Goal: Task Accomplishment & Management: Use online tool/utility

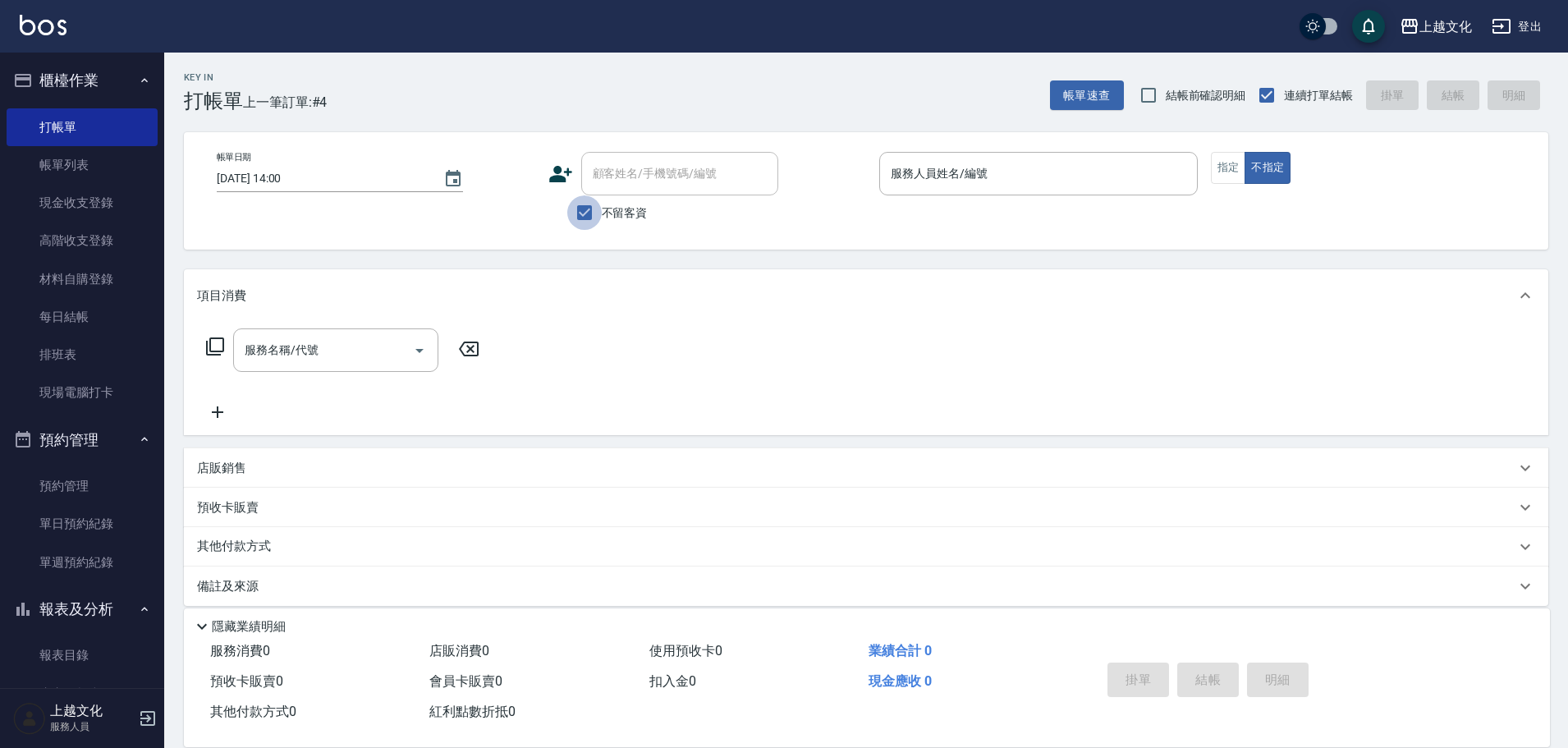
click at [581, 216] on input "不留客資" at bounding box center [585, 213] width 35 height 35
click at [586, 213] on input "不留客資" at bounding box center [585, 213] width 35 height 35
checkbox input "false"
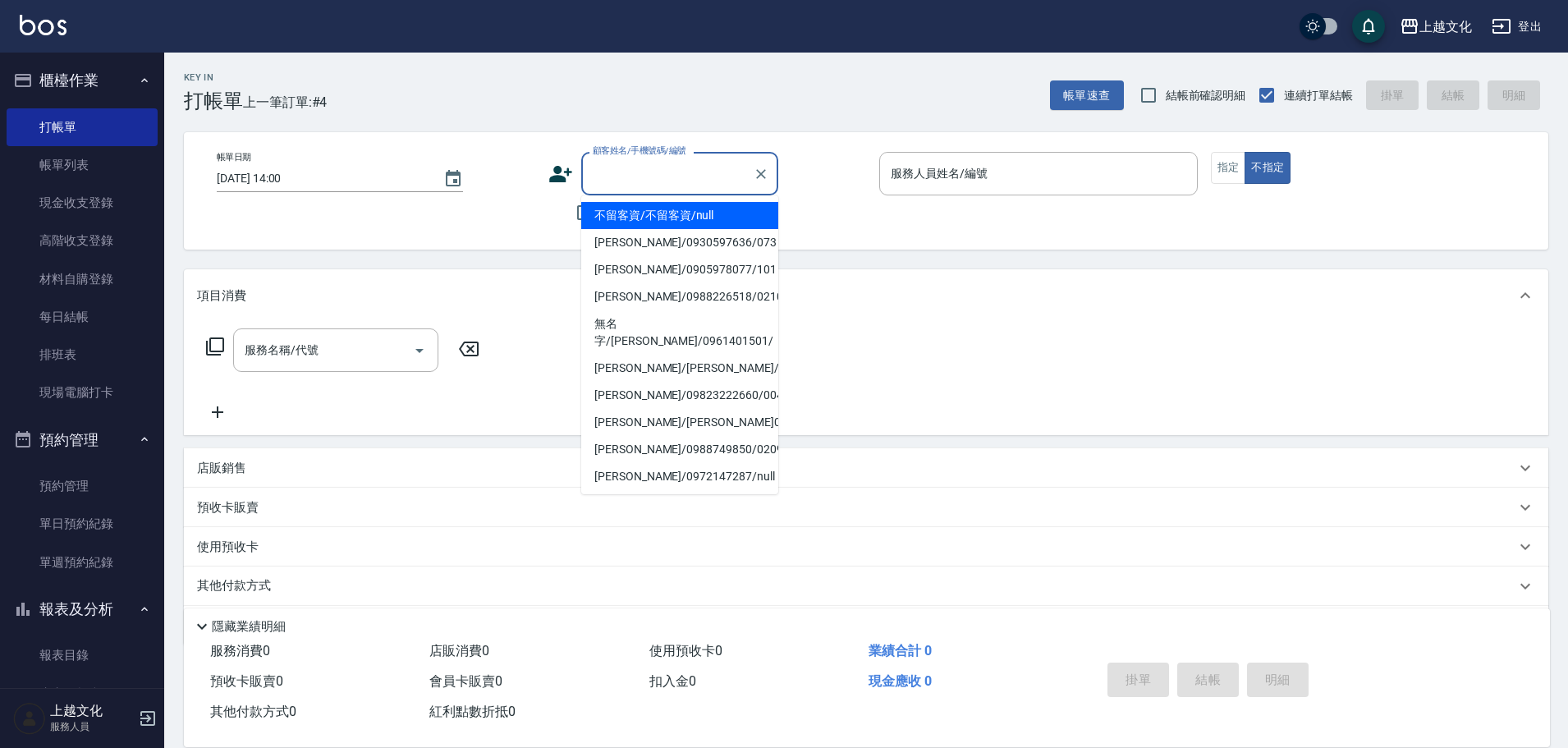
click at [607, 182] on div "顧客姓名/手機號碼/編號 顧客姓名/手機號碼/編號" at bounding box center [680, 173] width 197 height 43
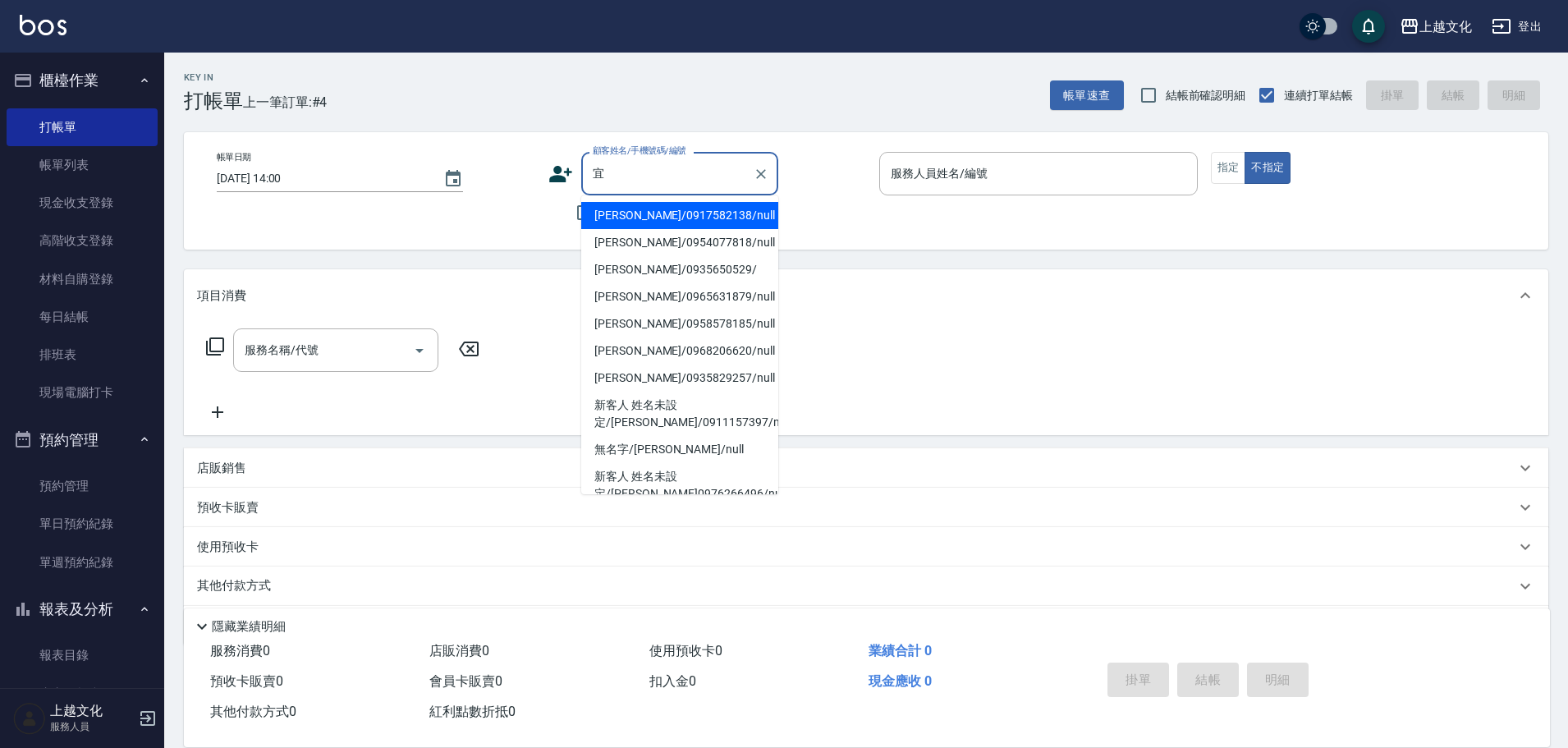
click at [638, 217] on li "[PERSON_NAME]/0917582138/null" at bounding box center [680, 216] width 197 height 27
type input "[PERSON_NAME]/0917582138/null"
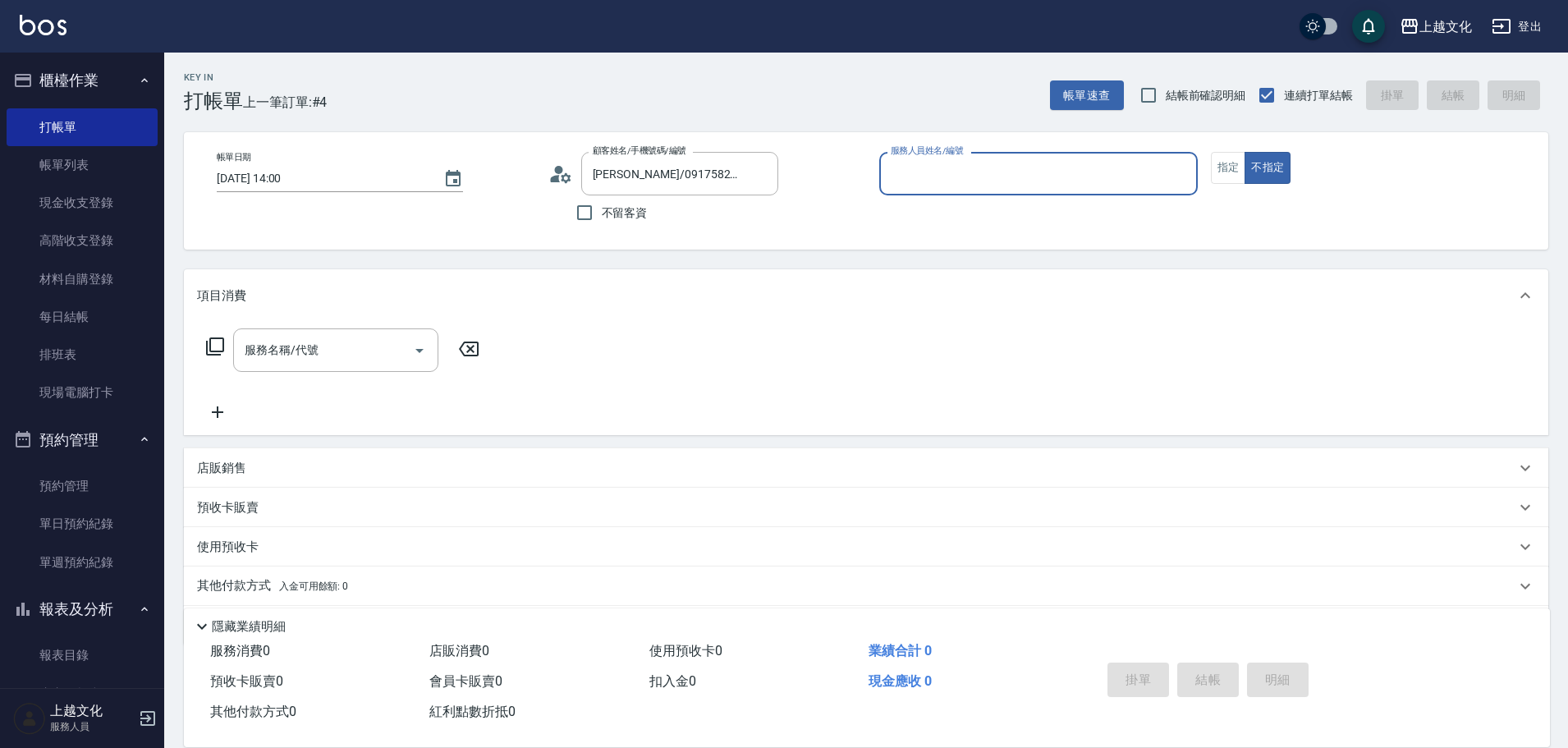
click at [933, 166] on input "服務人員姓名/編號" at bounding box center [1038, 174] width 304 height 29
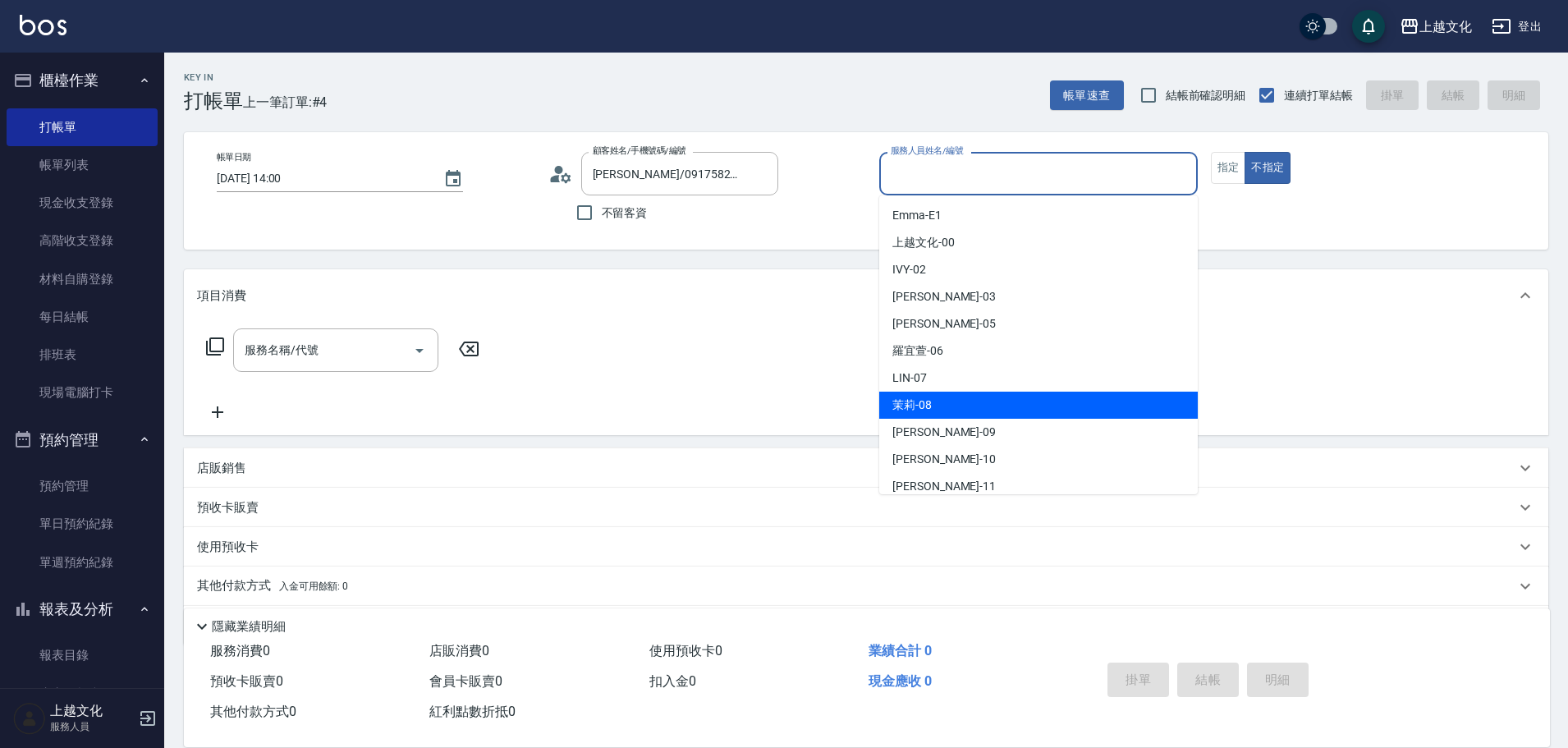
drag, startPoint x: 951, startPoint y: 397, endPoint x: 1127, endPoint y: 245, distance: 232.6
click at [952, 398] on div "茉莉 -08" at bounding box center [1039, 405] width 319 height 27
type input "茉莉-08"
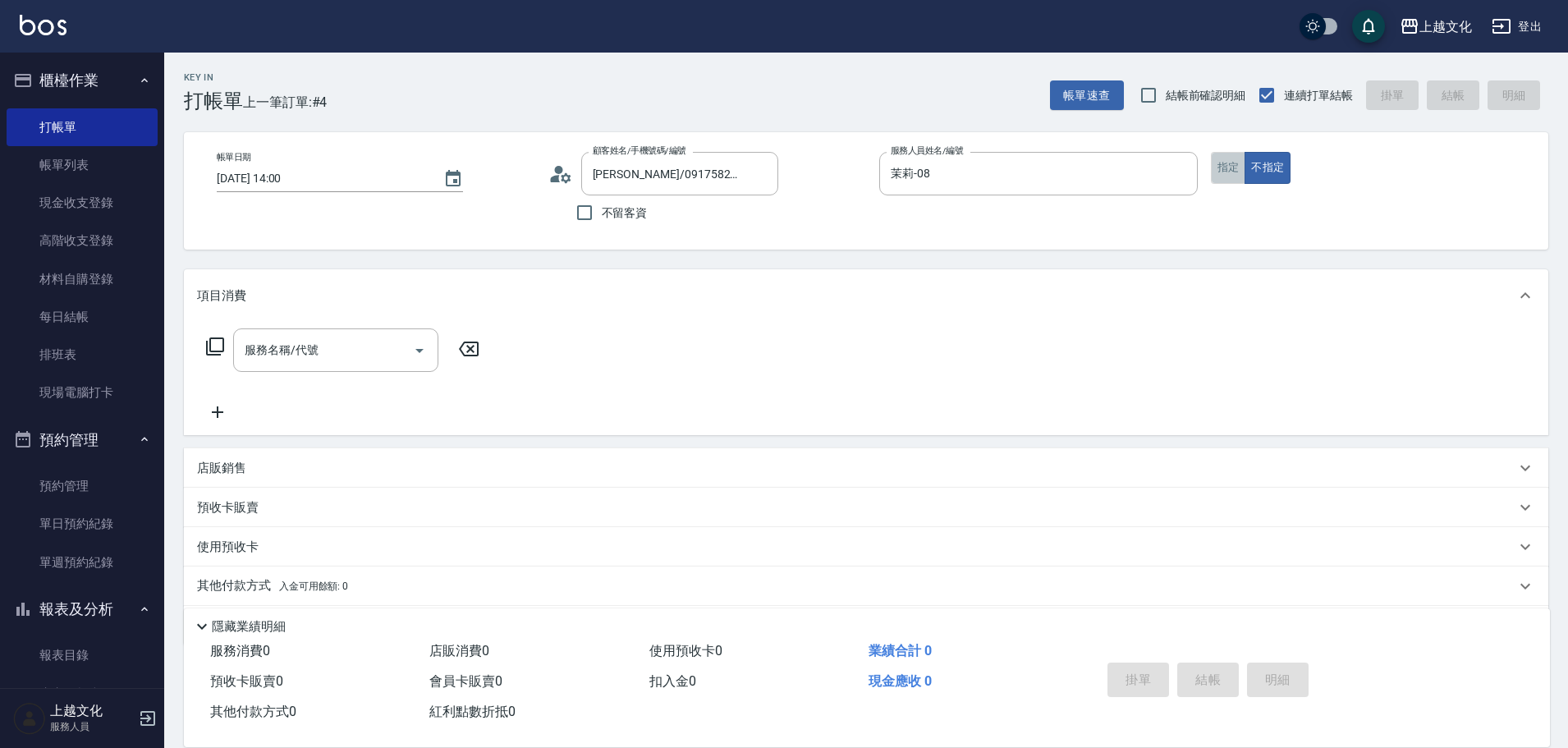
click at [1220, 172] on button "指定" at bounding box center [1229, 167] width 36 height 32
click at [215, 344] on icon at bounding box center [215, 346] width 19 height 19
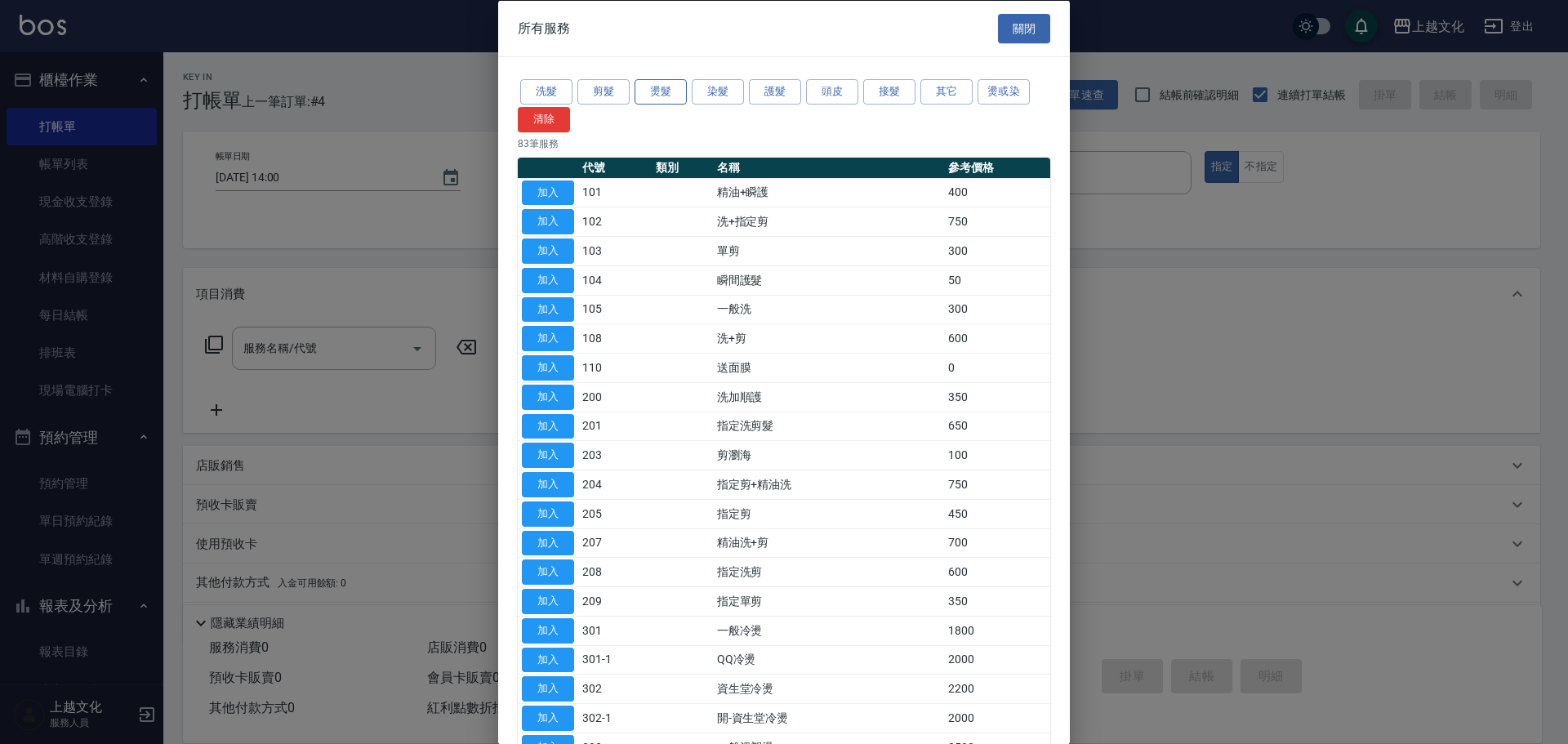
click at [646, 94] on button "燙髮" at bounding box center [660, 91] width 52 height 25
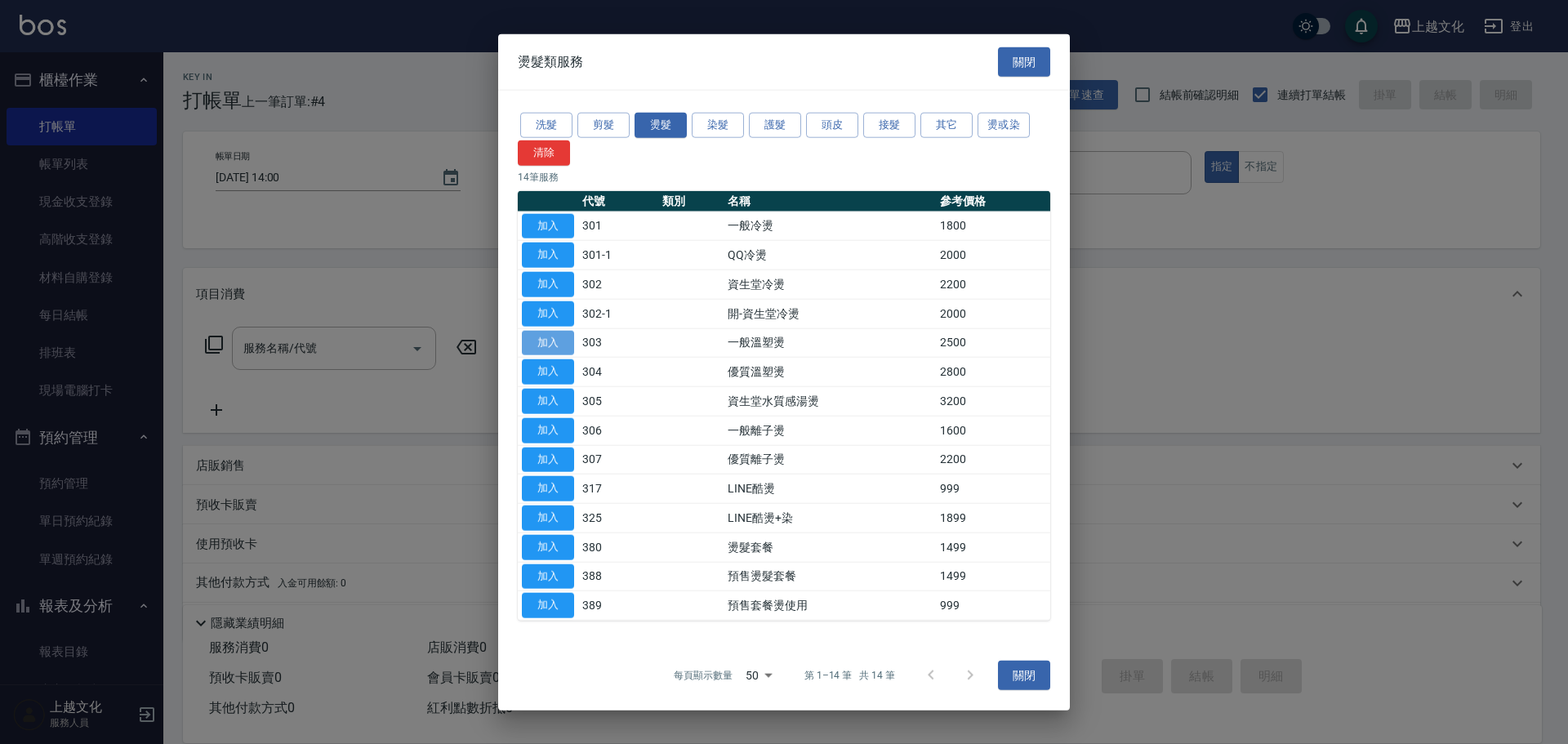
click at [535, 344] on button "加入" at bounding box center [548, 342] width 52 height 25
type input "一般溫塑燙(303)"
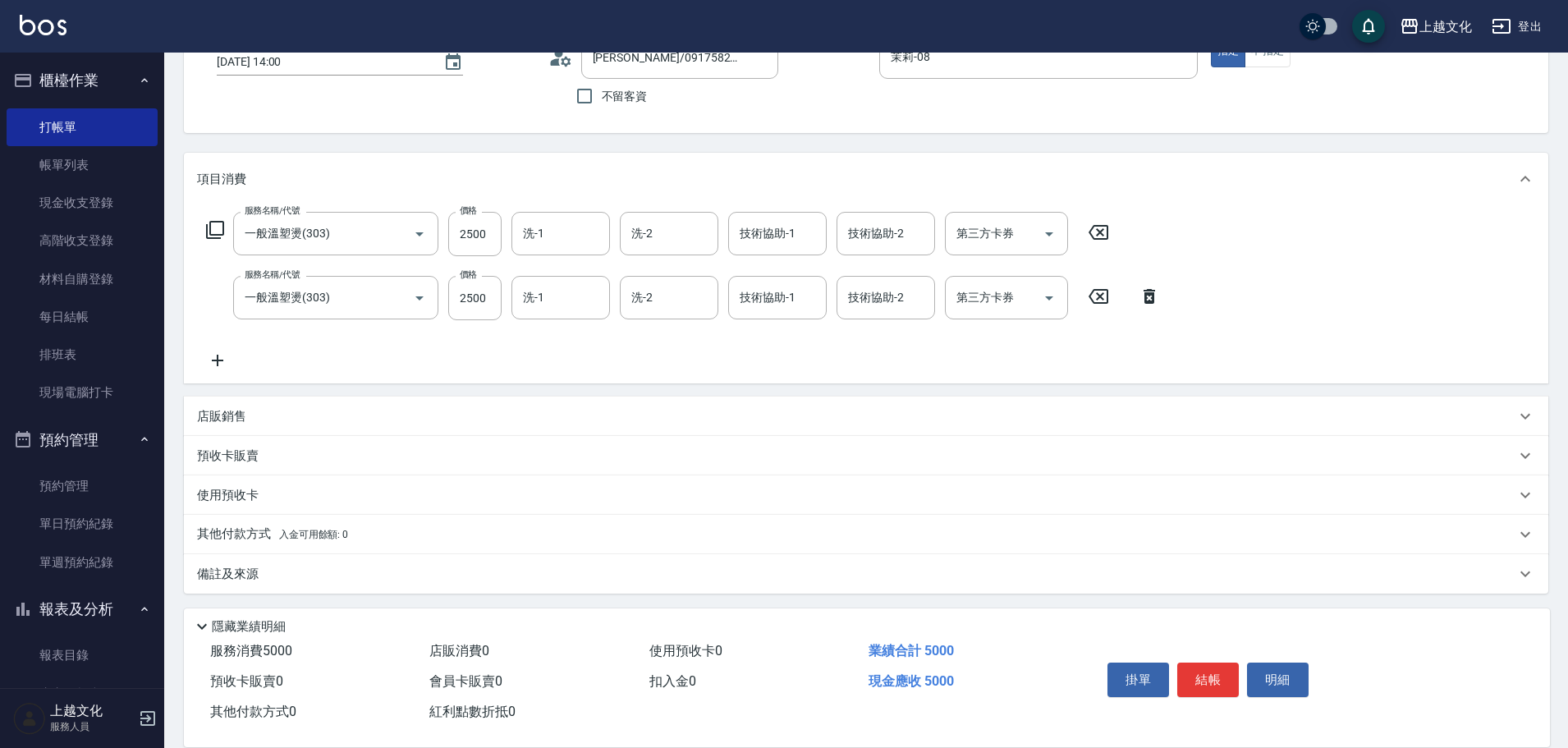
scroll to position [120, 0]
click at [223, 527] on p "其他付款方式 入金可用餘額: 0" at bounding box center [273, 531] width 151 height 18
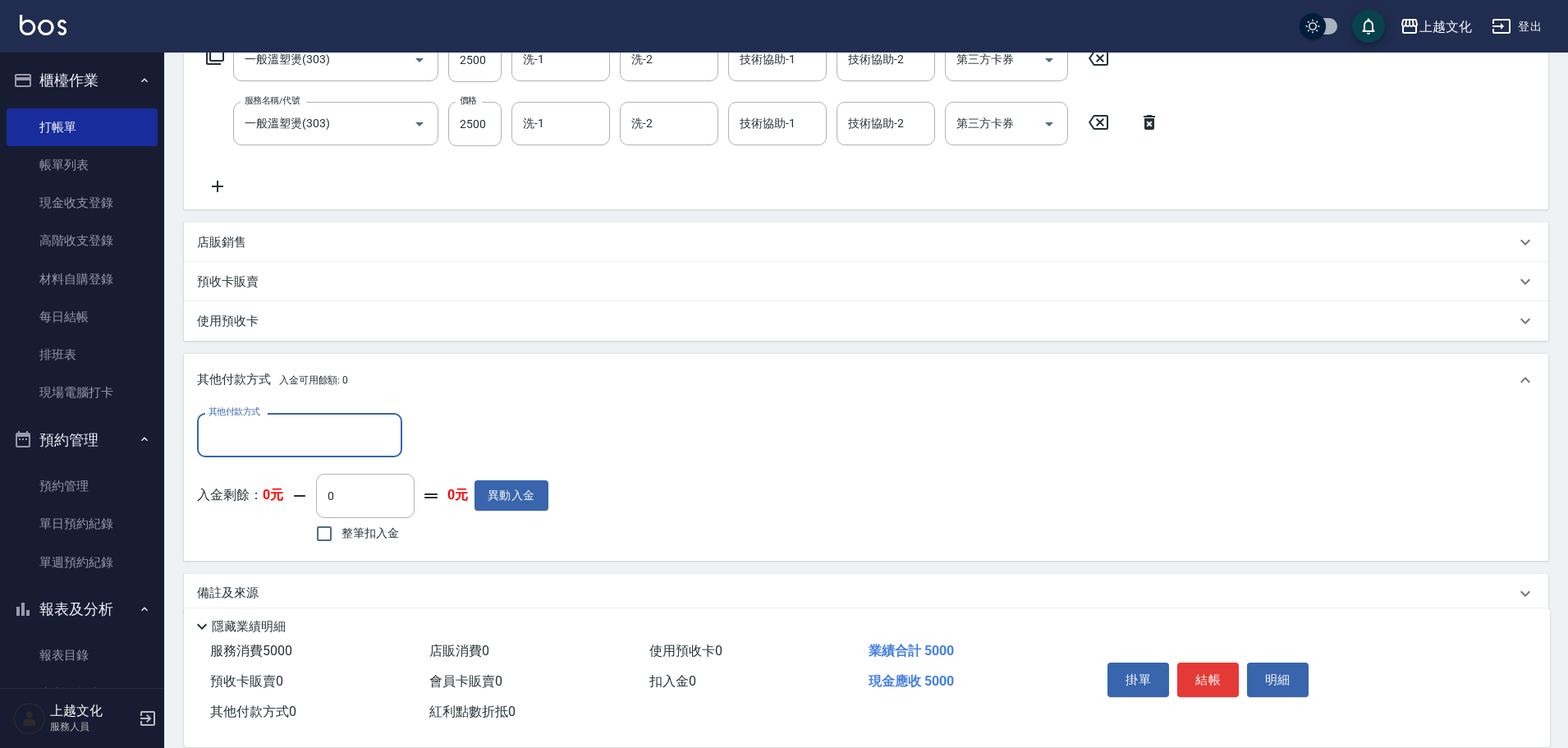
scroll to position [295, 0]
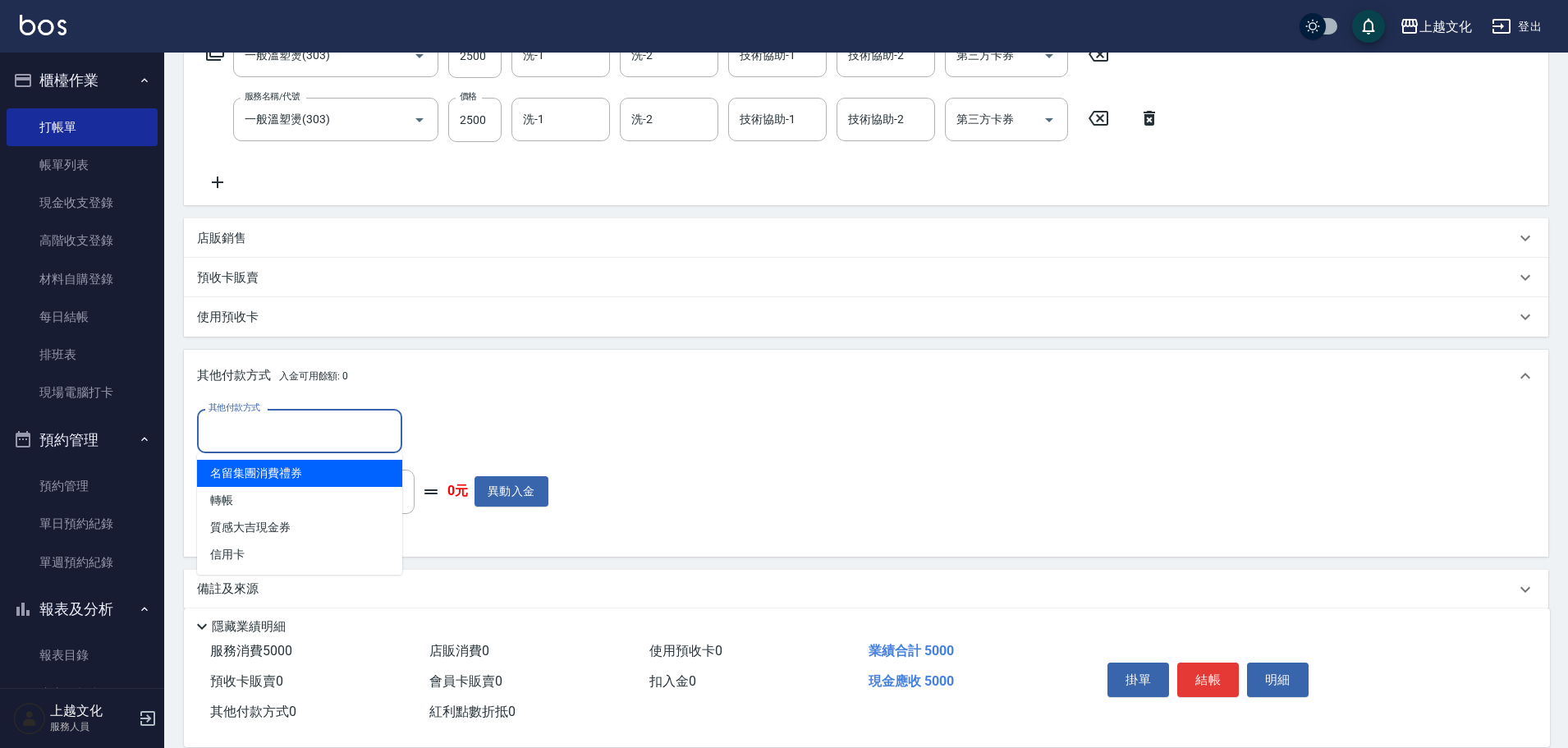
click at [238, 428] on input "其他付款方式" at bounding box center [299, 431] width 190 height 29
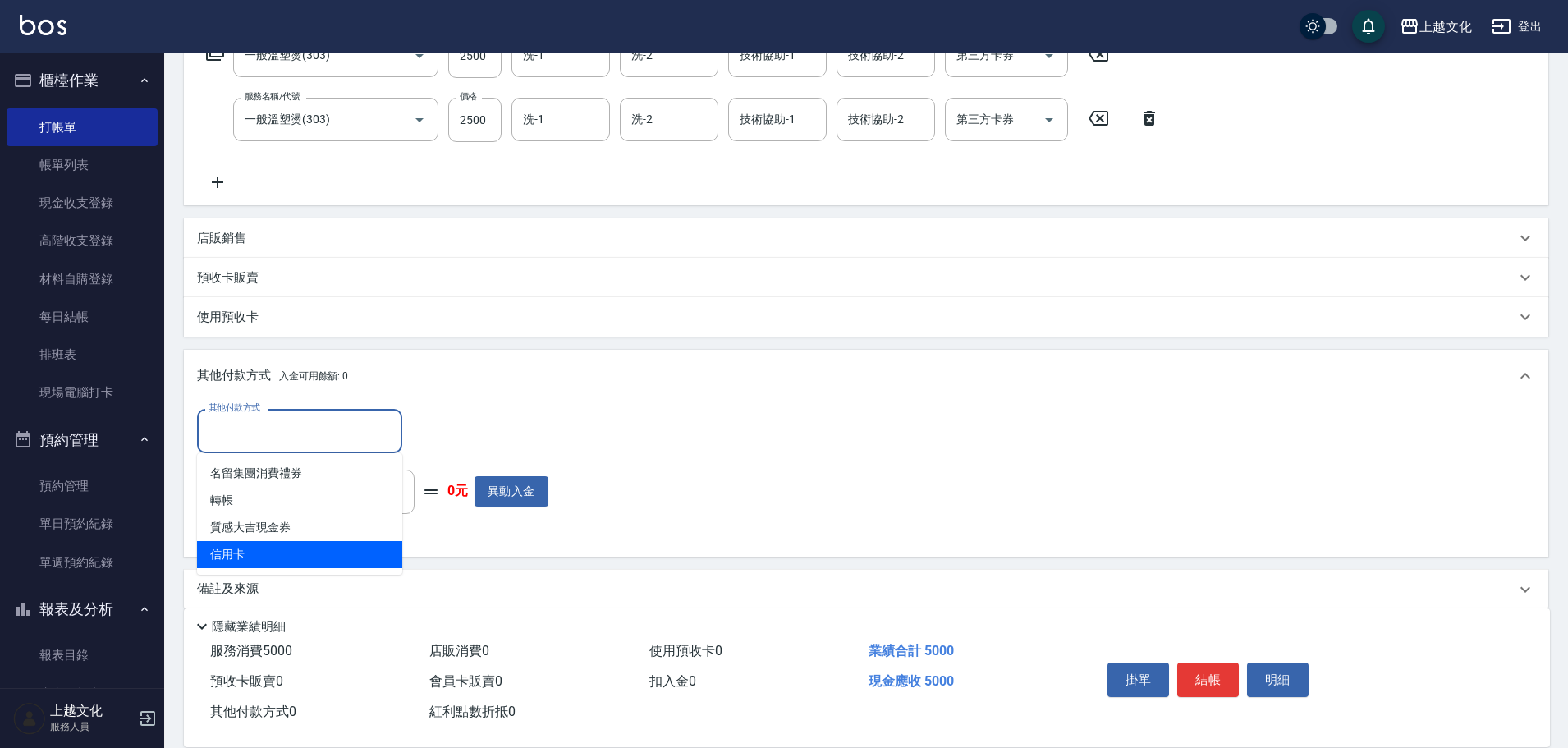
click at [224, 555] on span "信用卡" at bounding box center [300, 555] width 205 height 27
type input "信用卡"
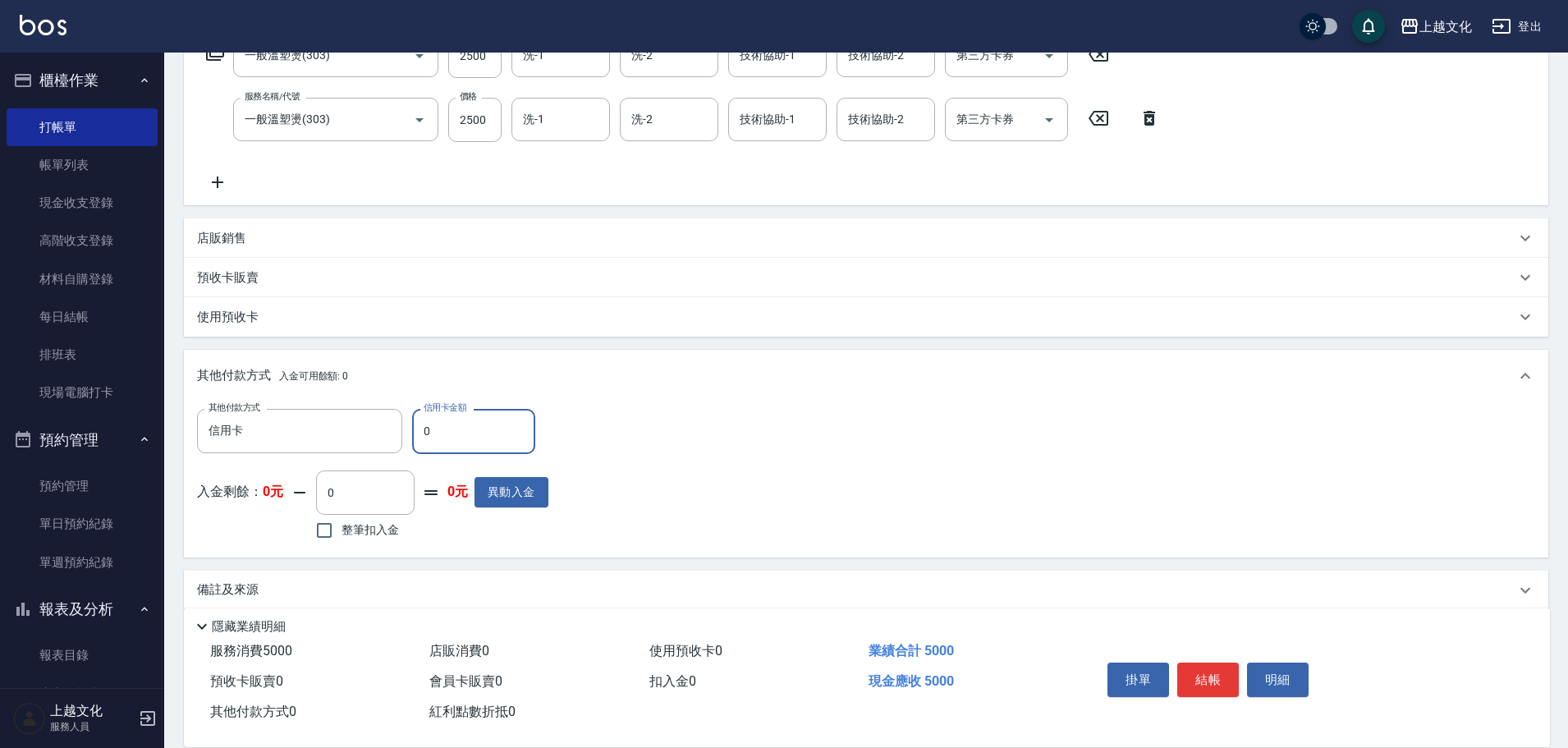
click at [417, 436] on input "0" at bounding box center [473, 431] width 123 height 44
type input "2500"
click at [1192, 667] on button "結帳" at bounding box center [1208, 679] width 62 height 35
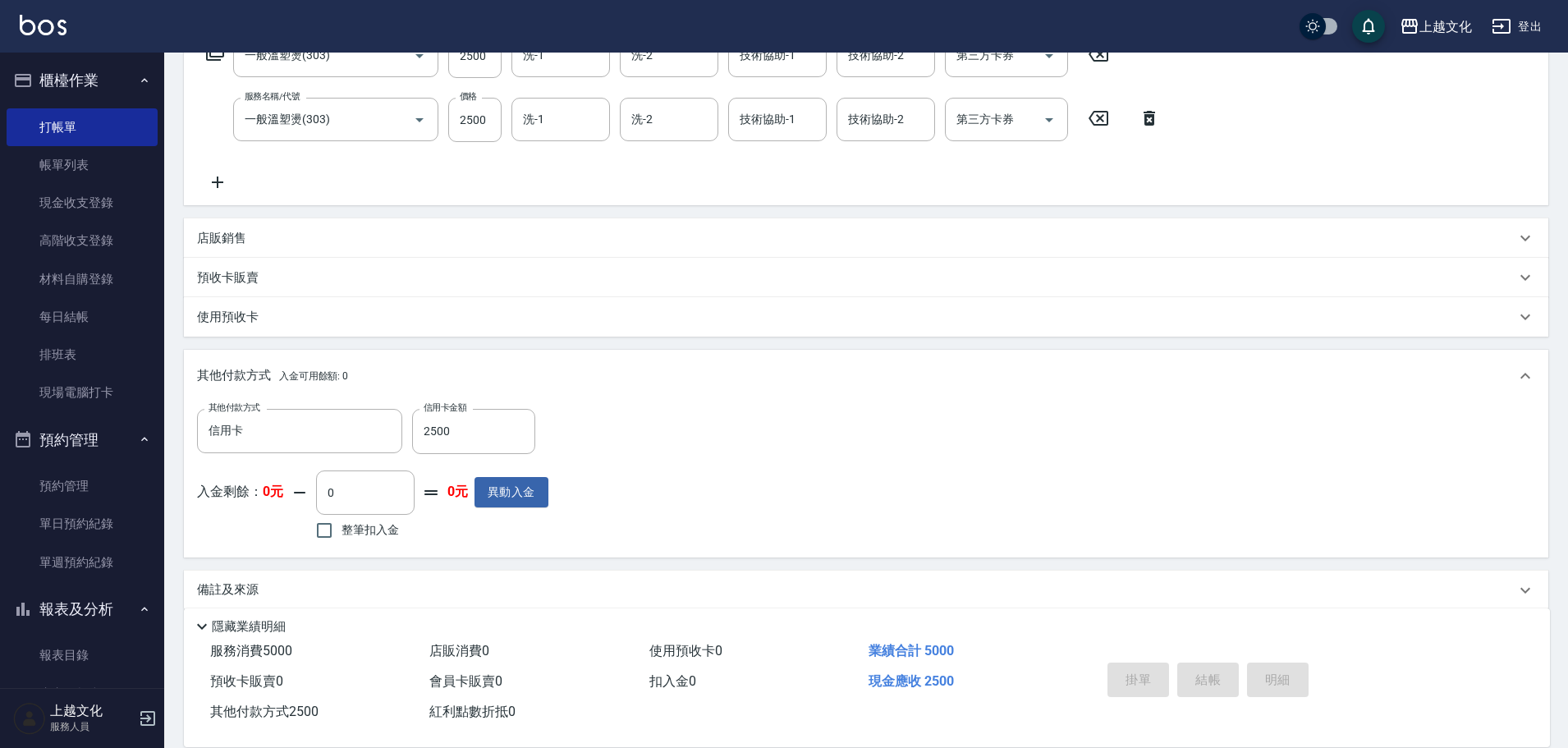
type input "[DATE] 15:13"
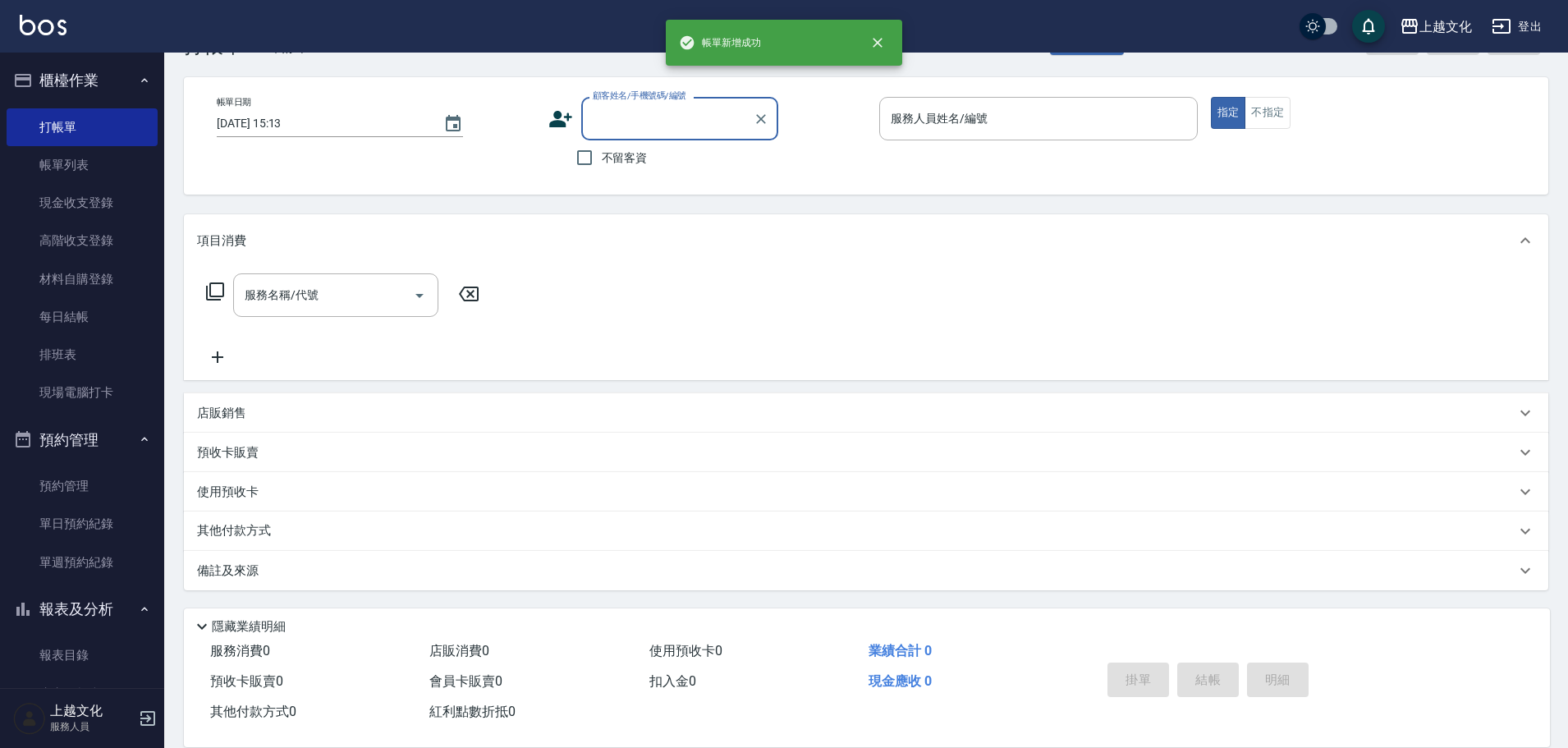
scroll to position [0, 0]
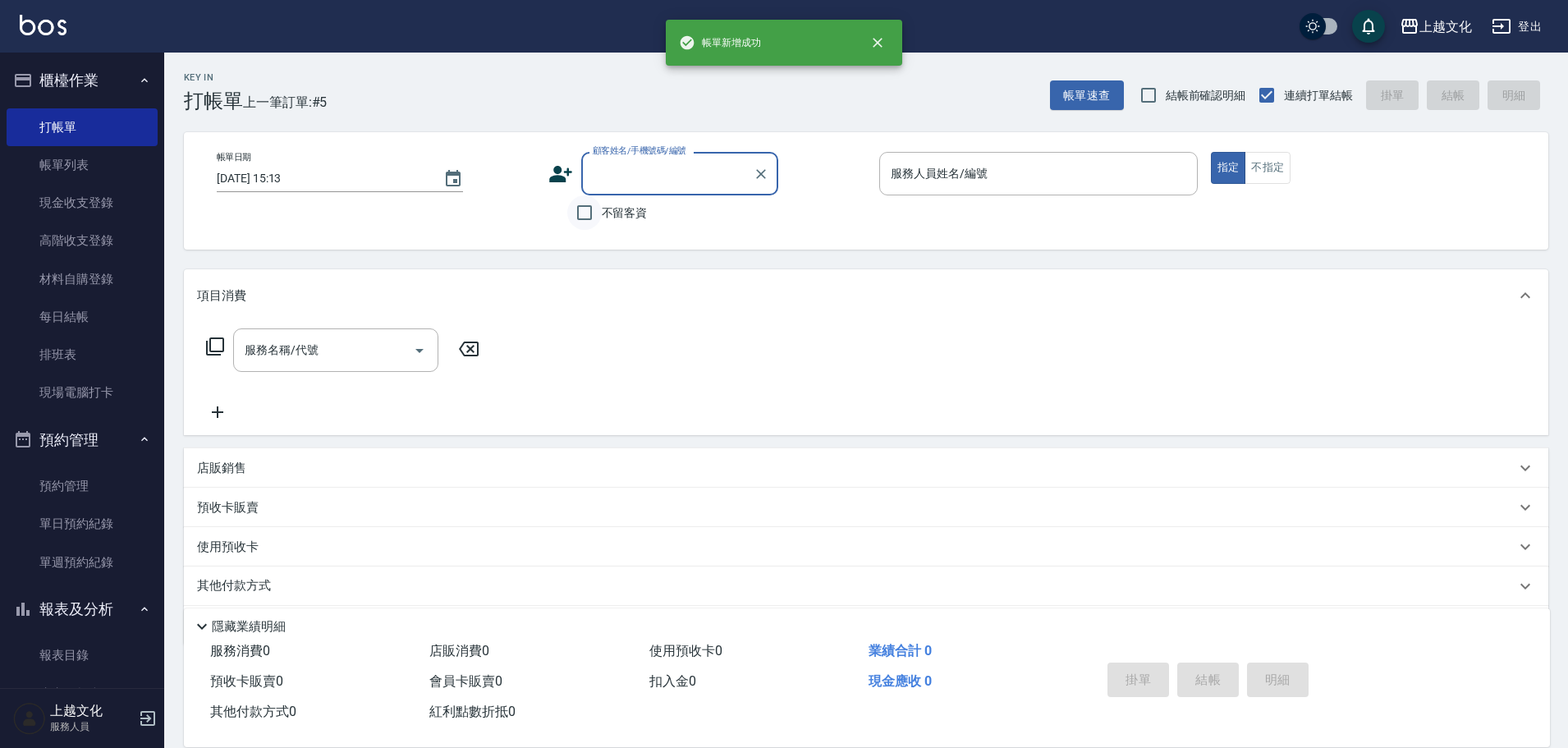
click at [582, 216] on input "不留客資" at bounding box center [585, 213] width 35 height 35
checkbox input "true"
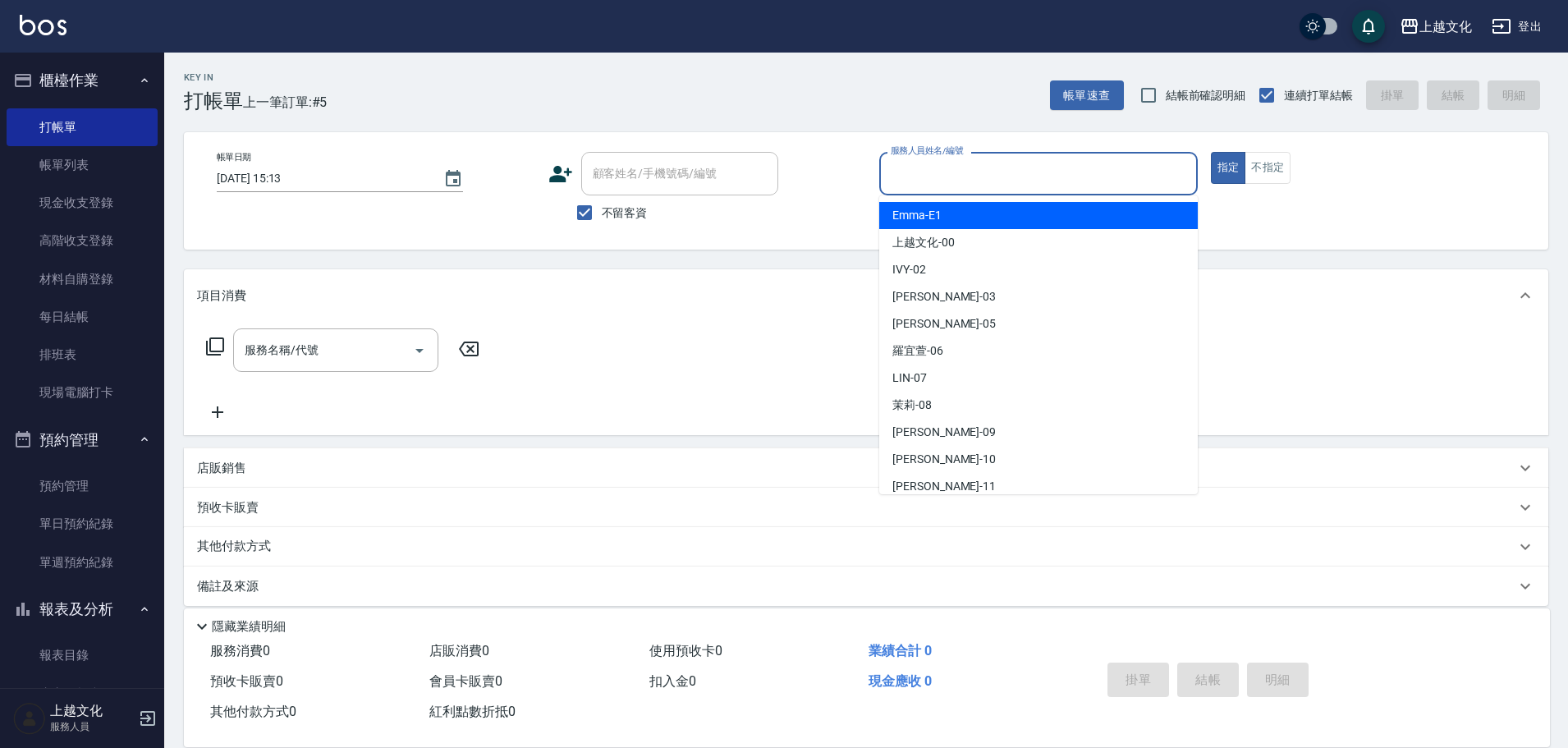
click at [983, 172] on input "服務人員姓名/編號" at bounding box center [1038, 174] width 304 height 29
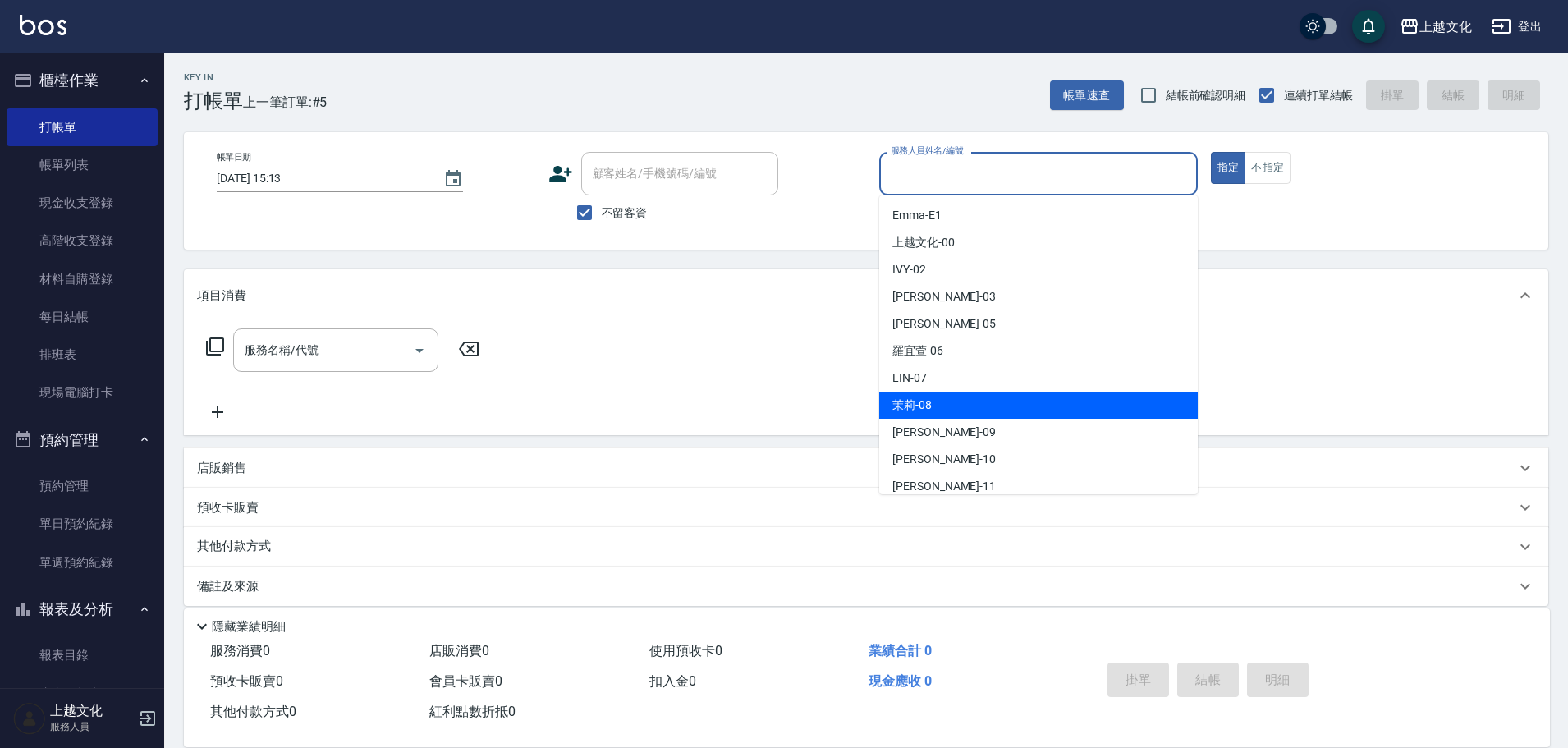
click at [961, 400] on div "茉莉 -08" at bounding box center [1039, 405] width 319 height 27
type input "茉莉-08"
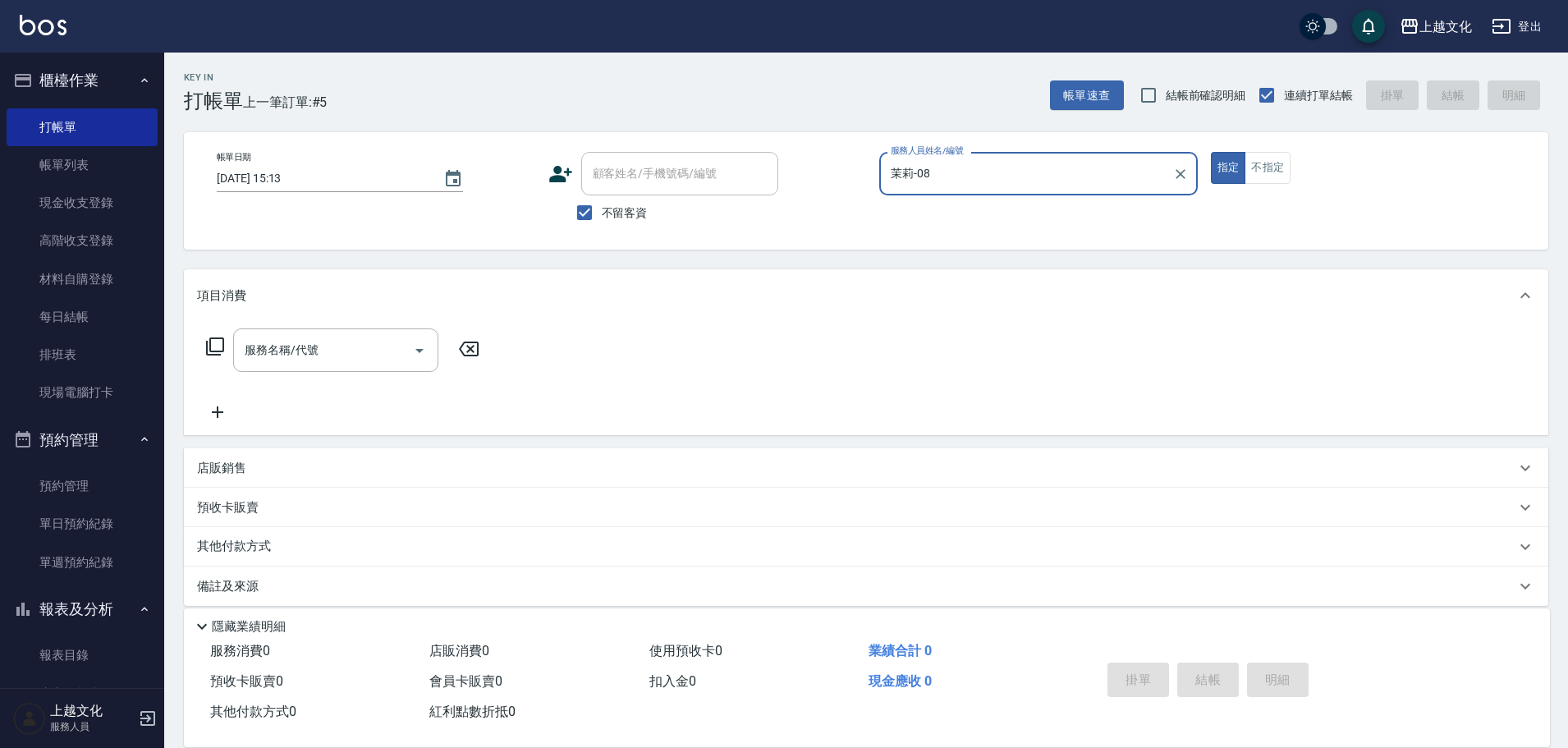
click at [211, 345] on icon at bounding box center [215, 346] width 18 height 18
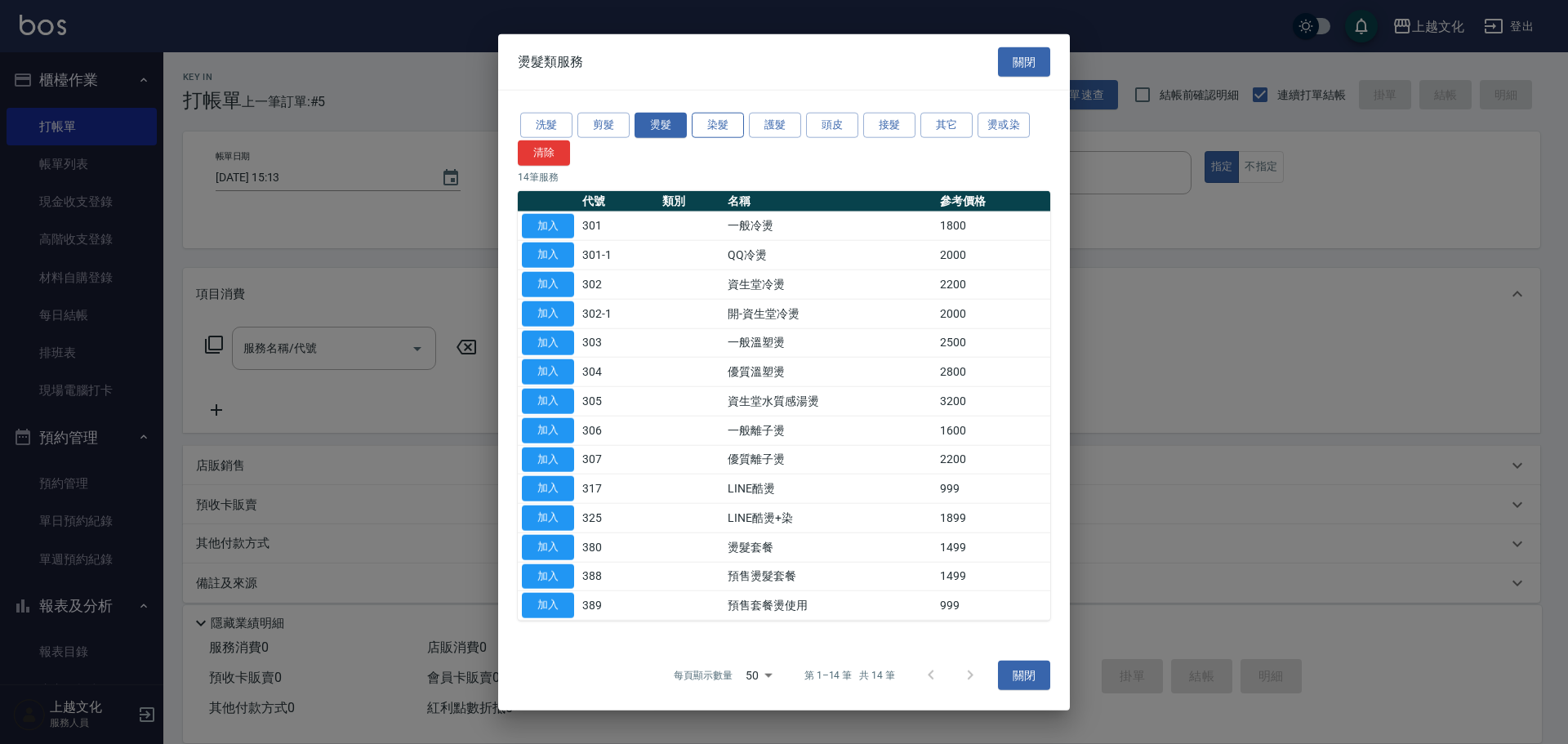
click at [730, 121] on button "染髮" at bounding box center [717, 125] width 52 height 25
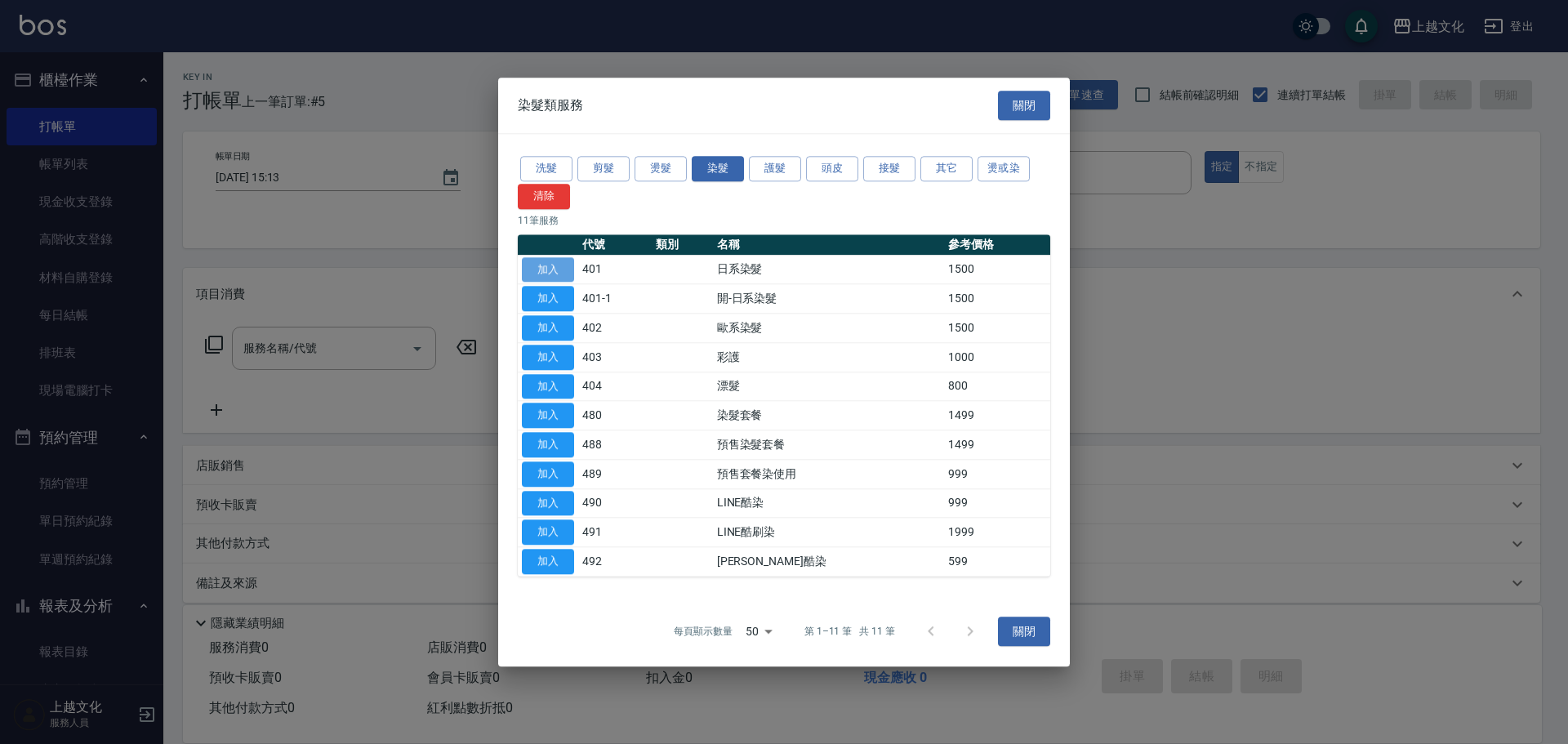
click at [562, 263] on button "加入" at bounding box center [548, 270] width 52 height 25
type input "日系染髮(401)"
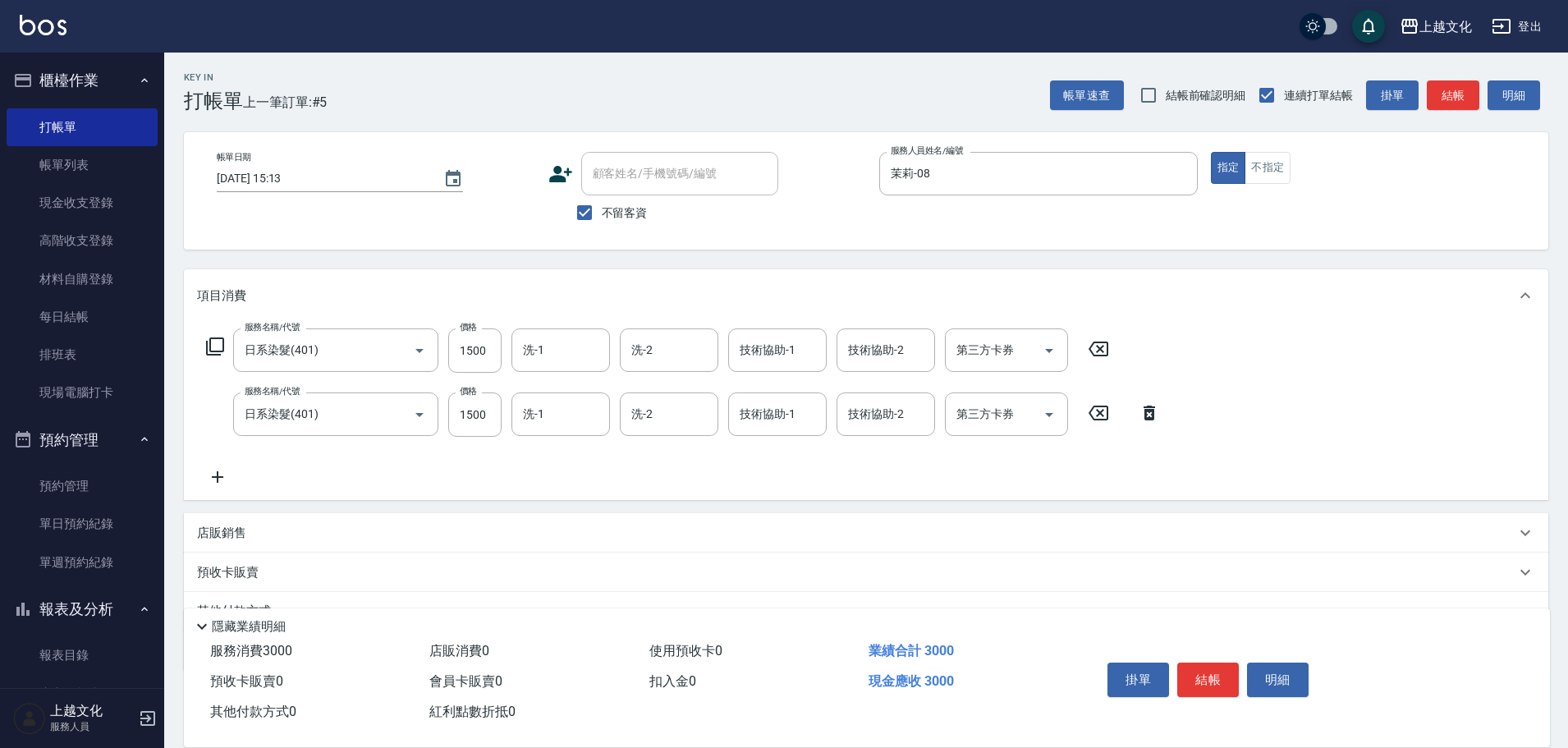
click at [1153, 418] on icon at bounding box center [1149, 413] width 12 height 14
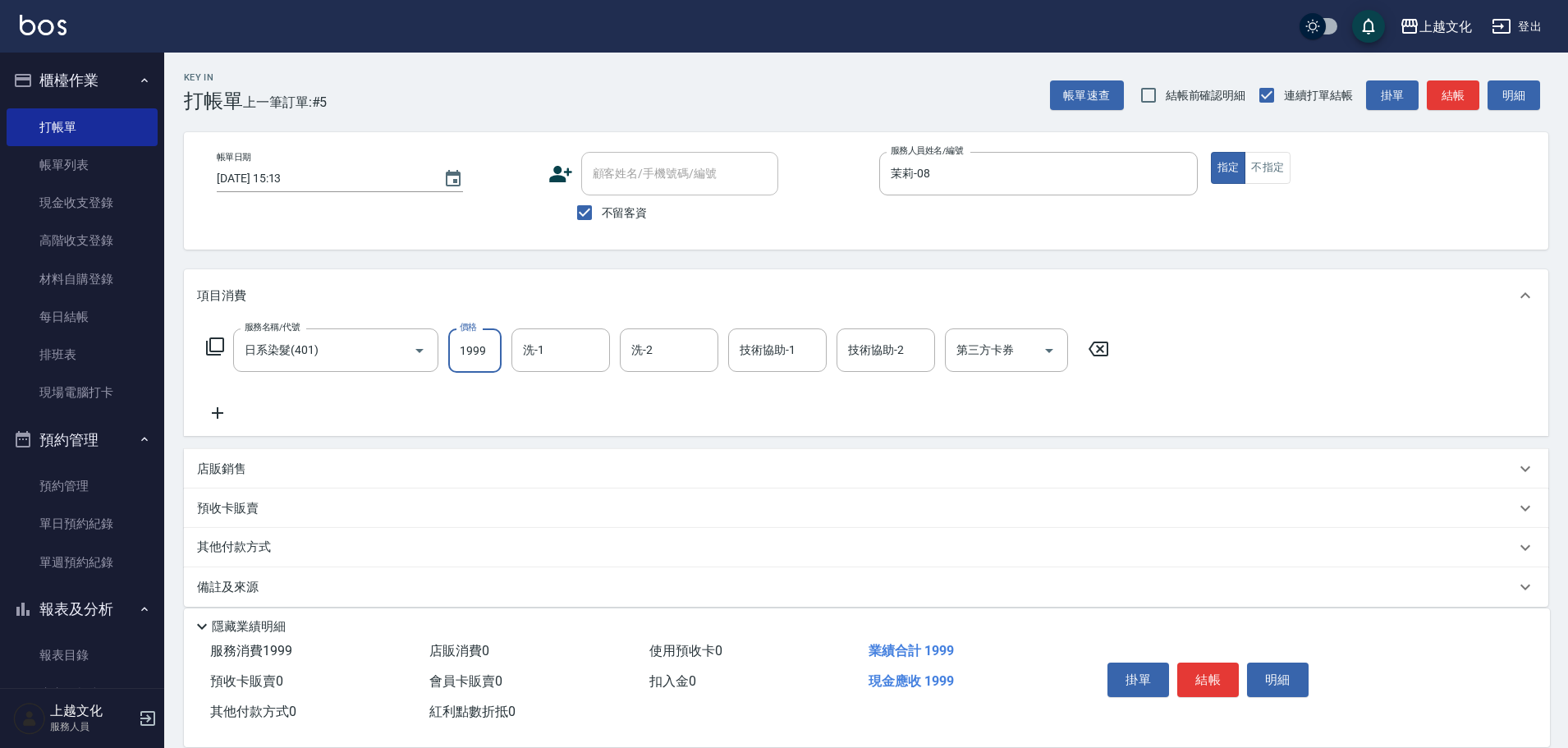
type input "1999"
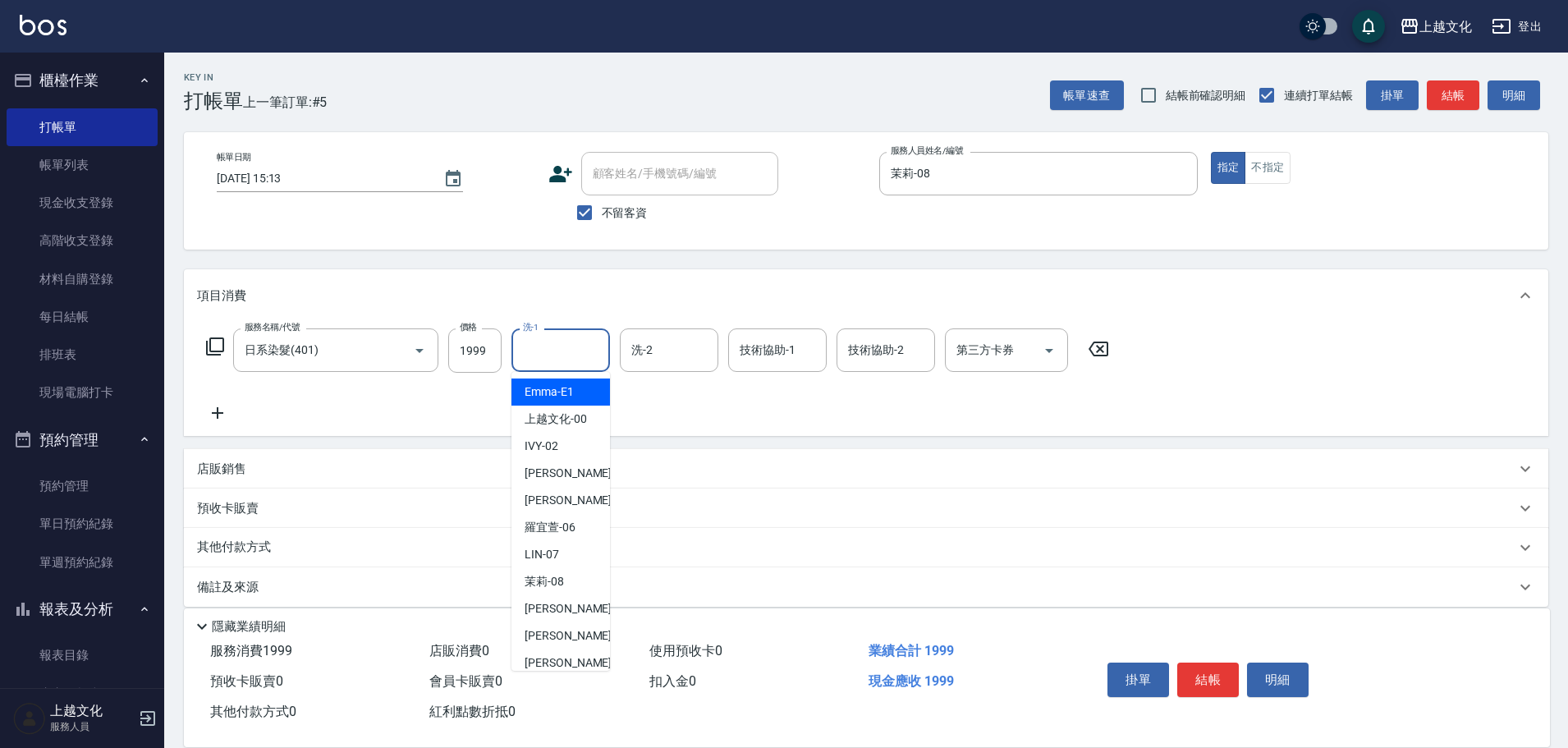
click at [540, 351] on input "洗-1" at bounding box center [561, 350] width 84 height 29
click at [553, 545] on div "[PERSON_NAME] -07" at bounding box center [561, 555] width 99 height 27
type input "[PERSON_NAME]-07"
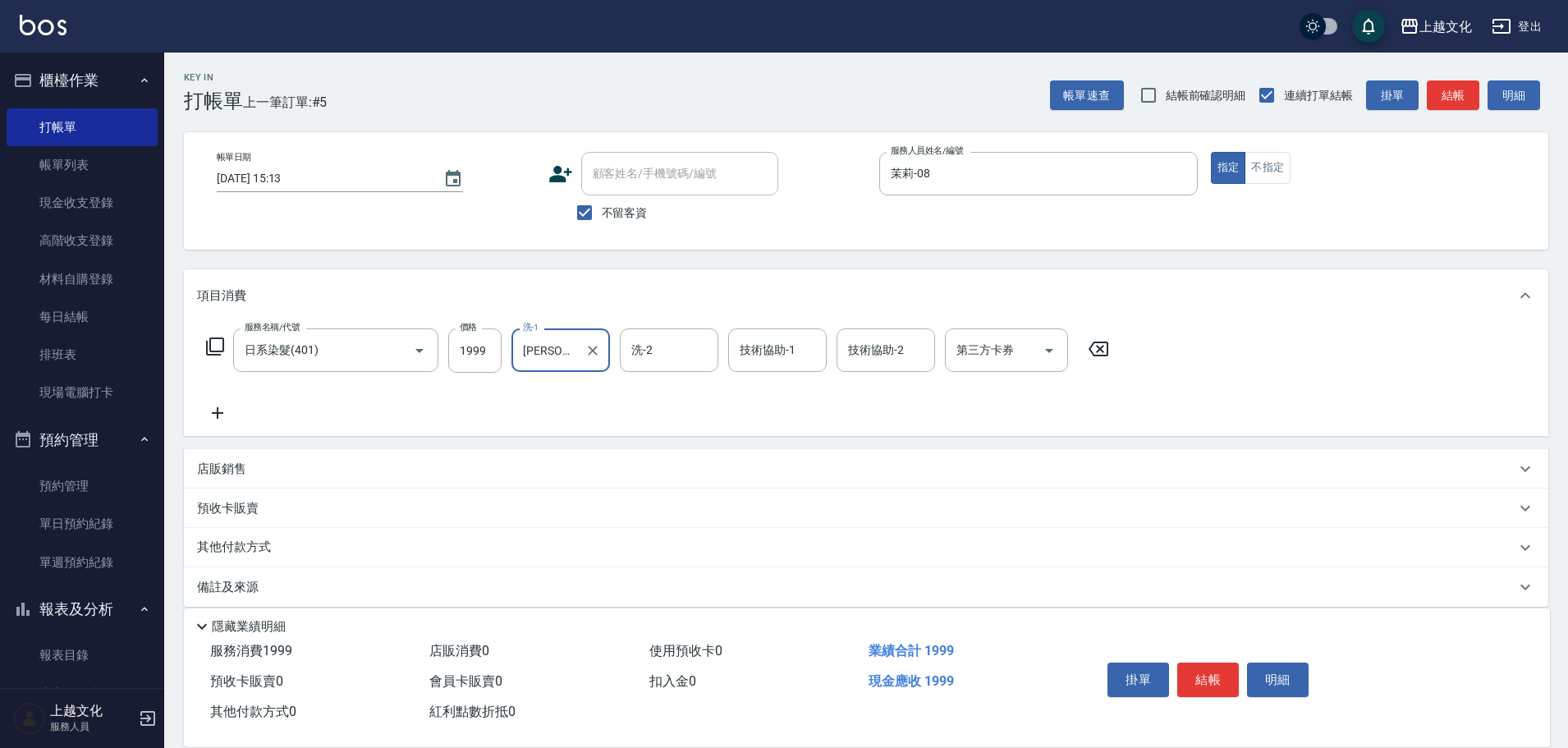
click at [216, 413] on icon at bounding box center [218, 413] width 12 height 12
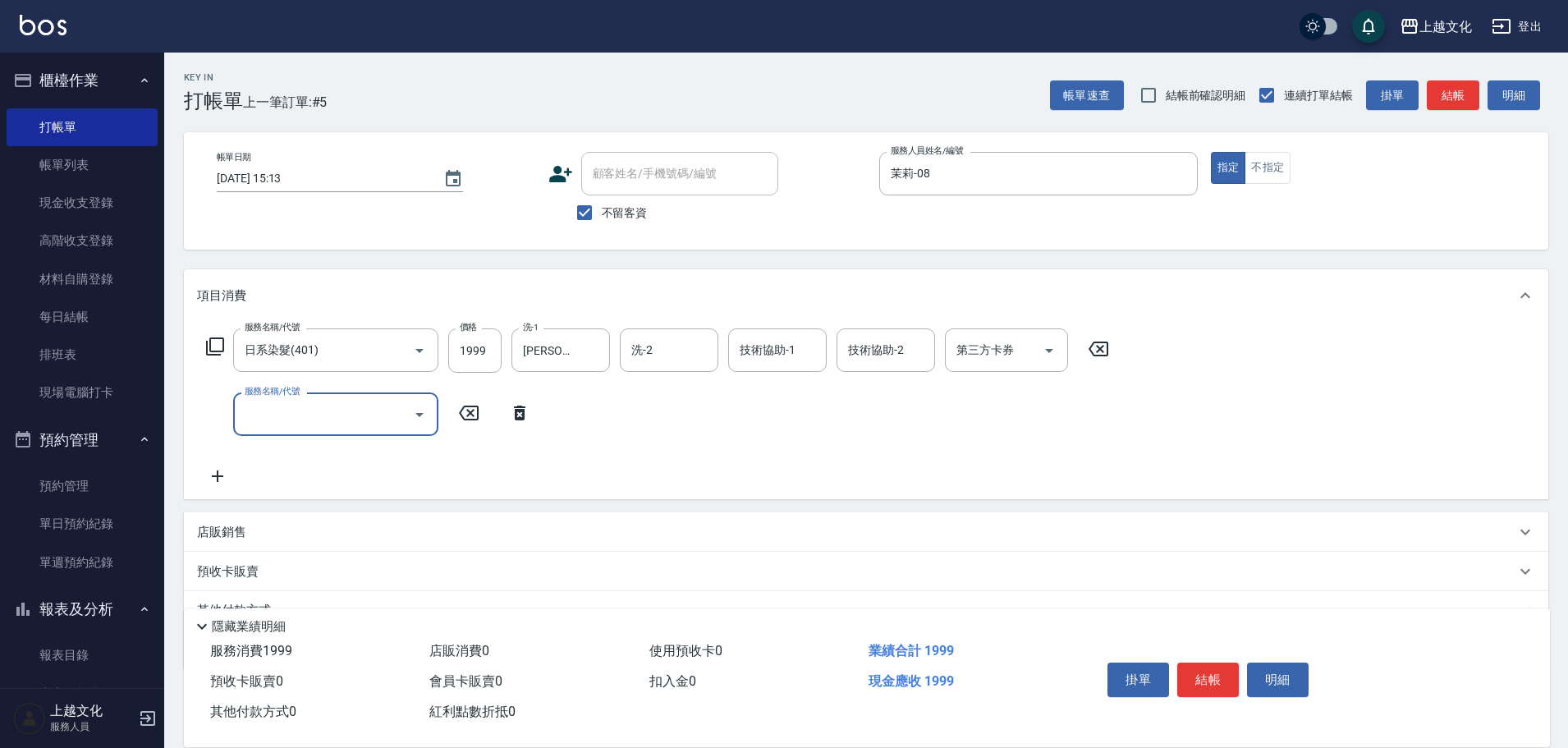
click at [217, 346] on icon at bounding box center [215, 346] width 19 height 19
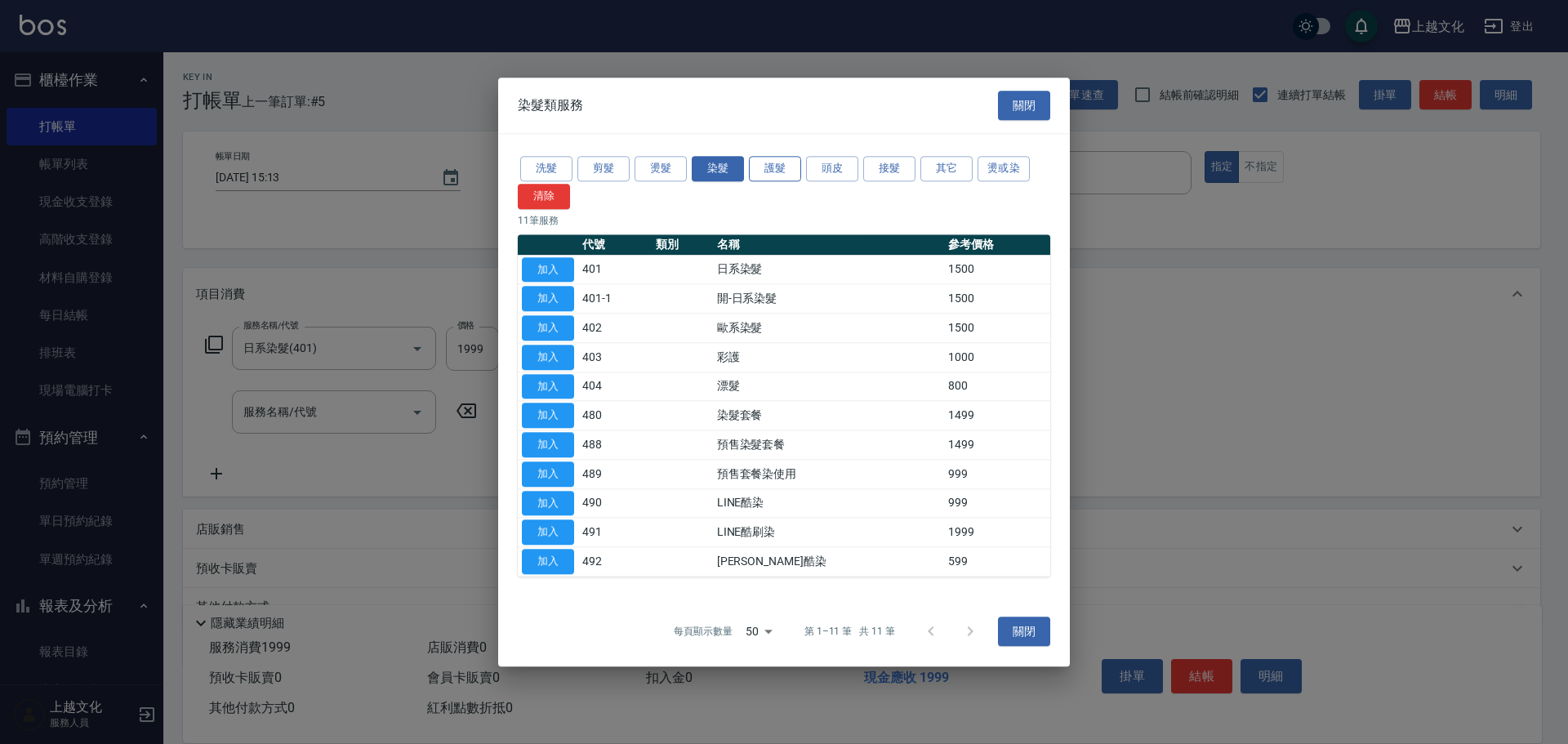
click at [758, 168] on button "護髮" at bounding box center [775, 168] width 52 height 25
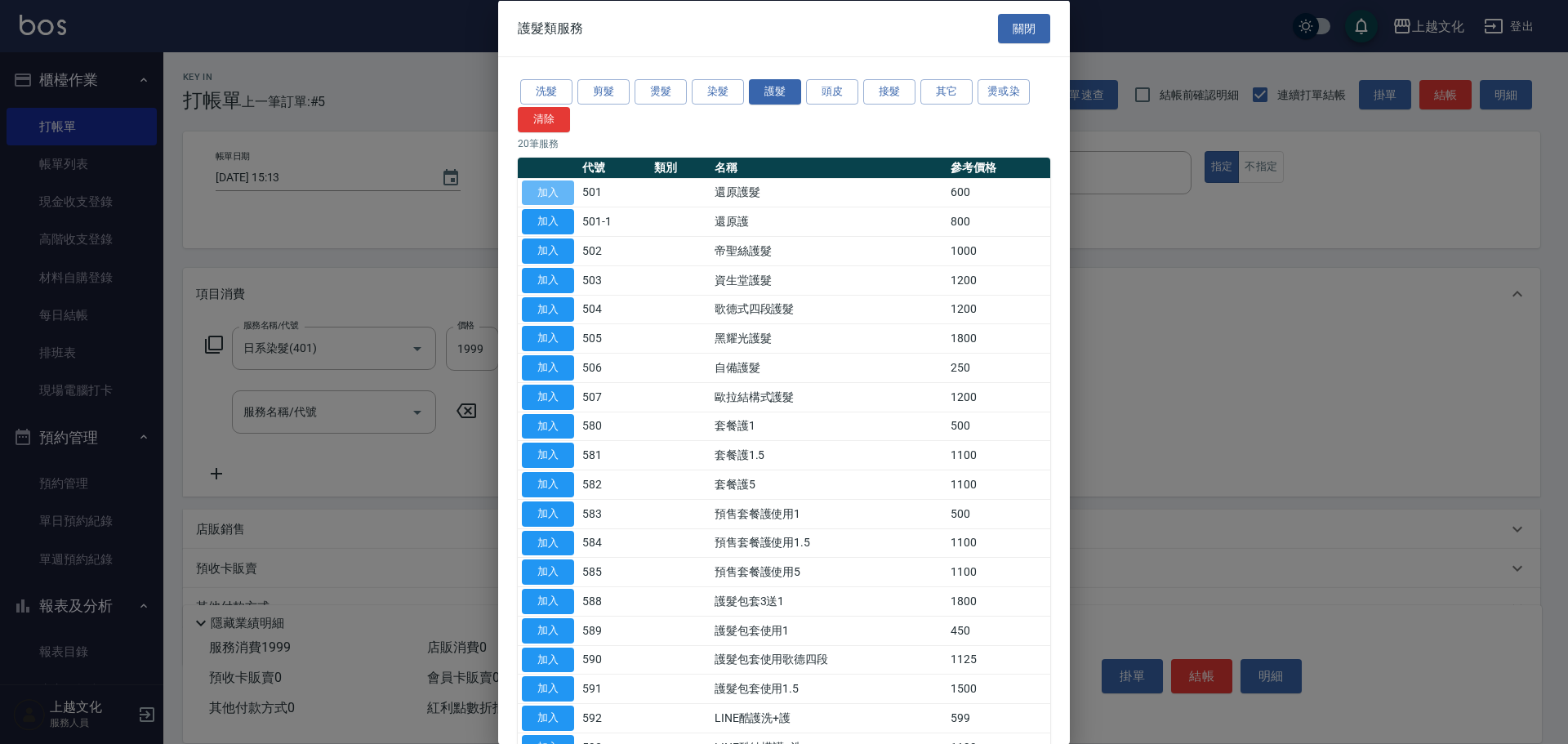
drag, startPoint x: 536, startPoint y: 197, endPoint x: 506, endPoint y: 235, distance: 48.4
click at [535, 197] on button "加入" at bounding box center [548, 192] width 52 height 25
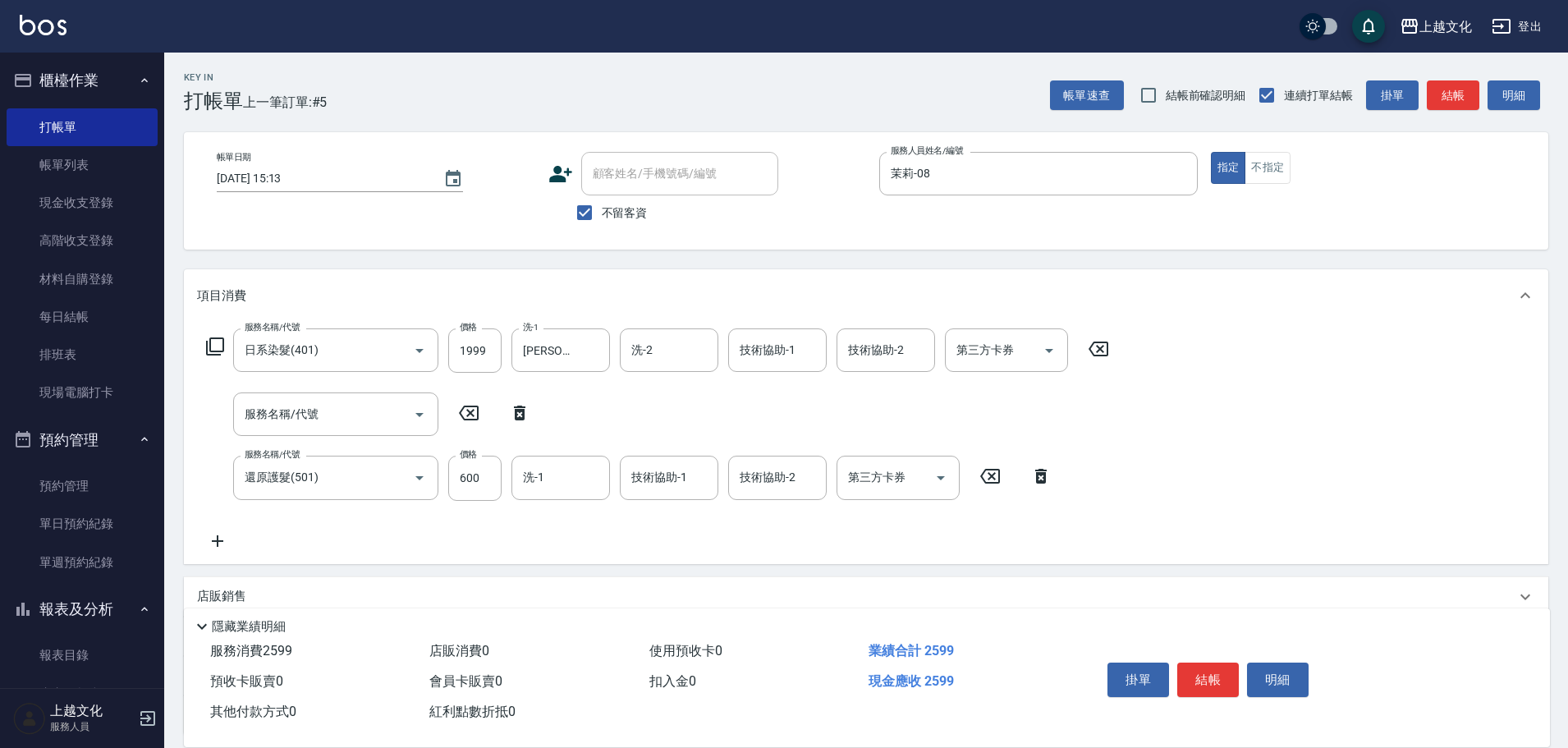
click at [522, 415] on icon at bounding box center [520, 413] width 12 height 14
type input "還原護髮(501)"
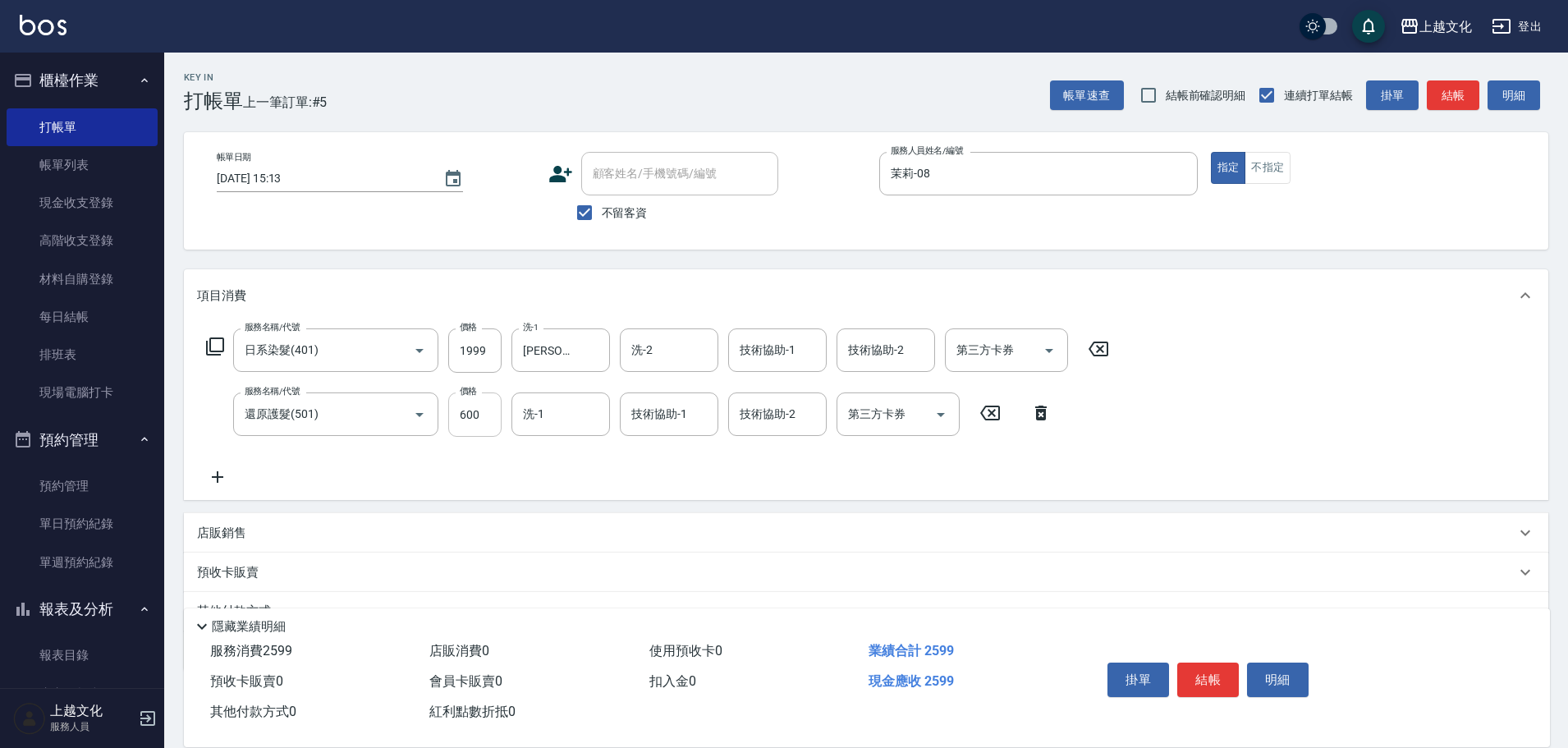
click at [483, 423] on input "600" at bounding box center [475, 415] width 53 height 44
click at [559, 430] on div "洗-1" at bounding box center [561, 414] width 99 height 43
type input "0"
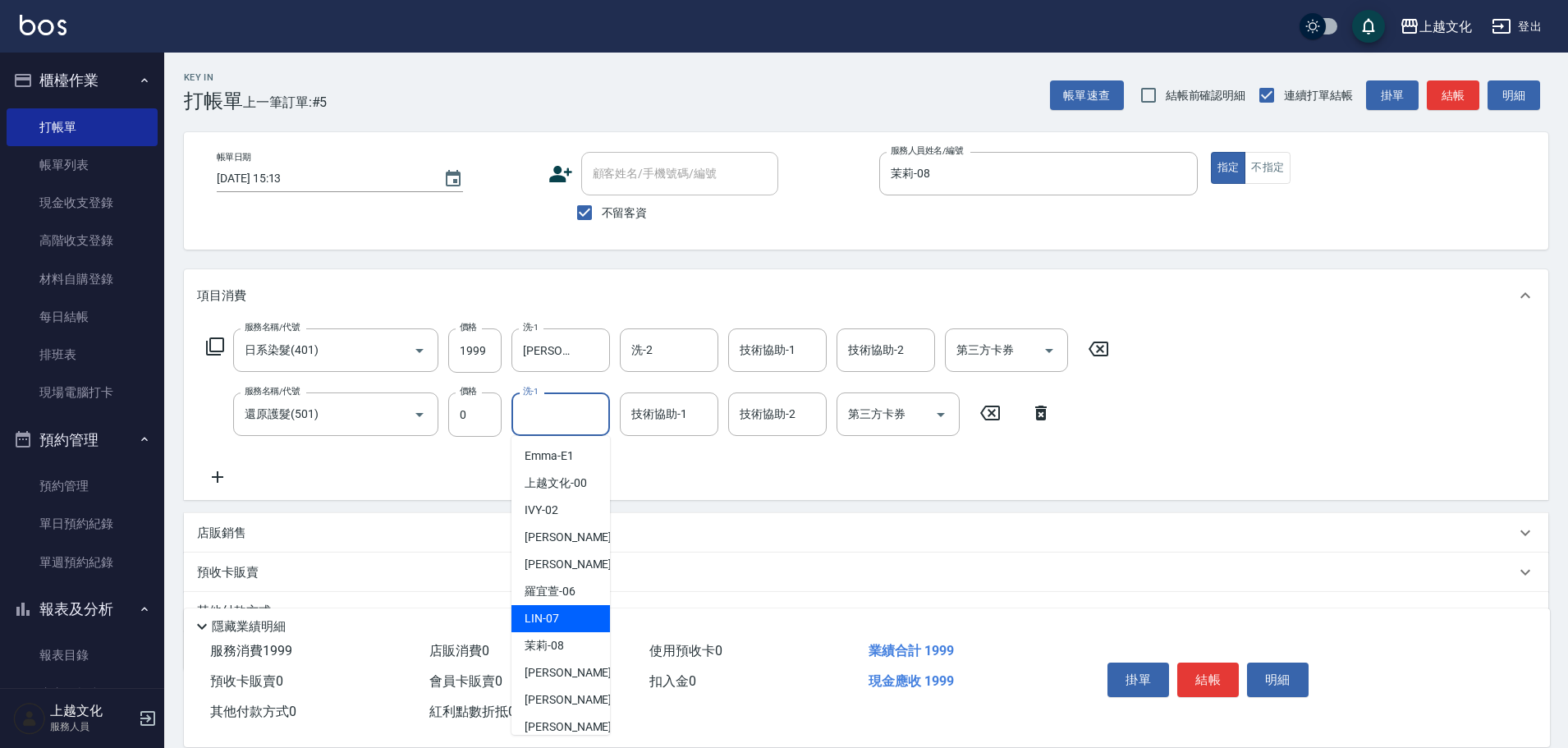
click at [547, 621] on span "[PERSON_NAME] -07" at bounding box center [542, 619] width 35 height 17
type input "[PERSON_NAME]-07"
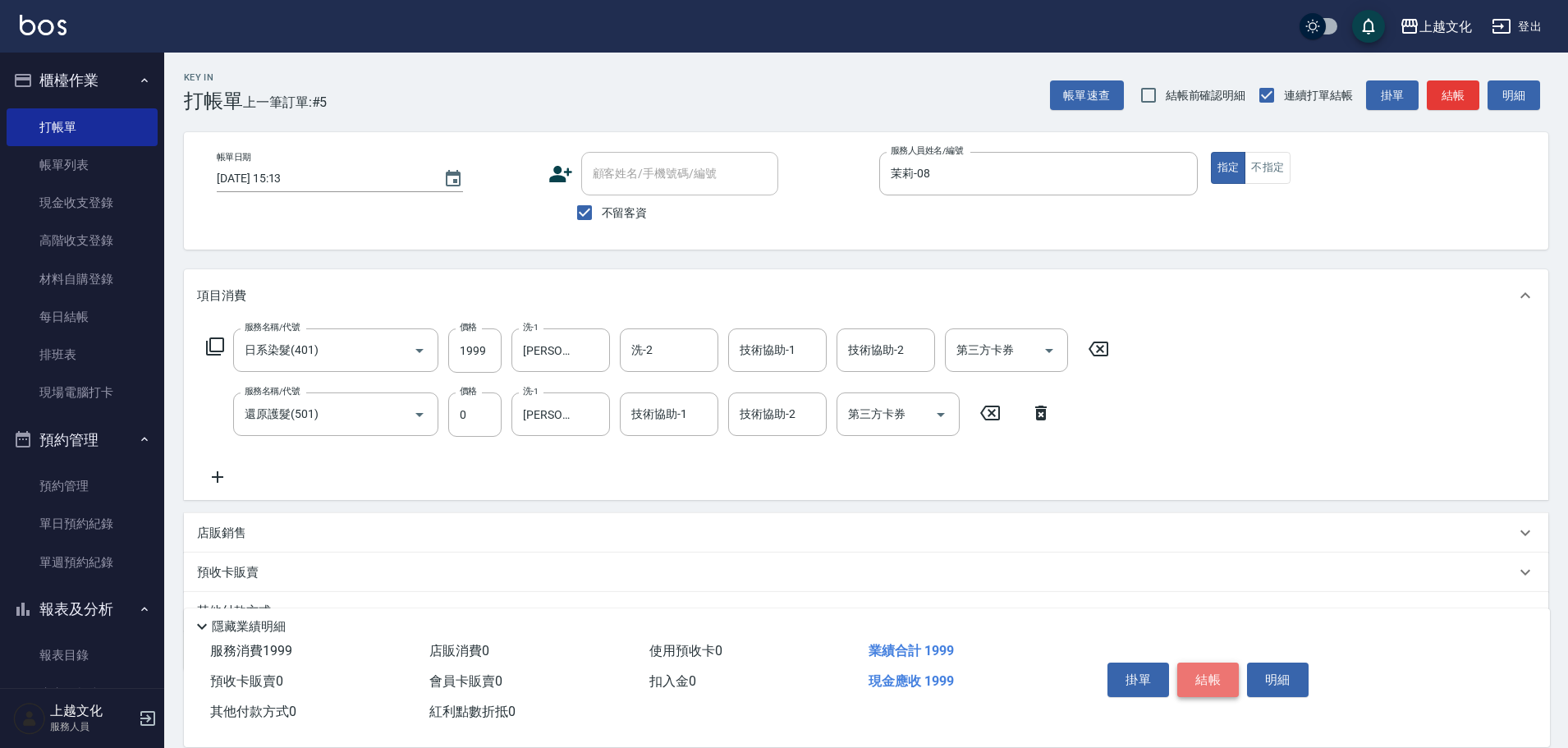
click at [1205, 664] on button "結帳" at bounding box center [1208, 679] width 62 height 35
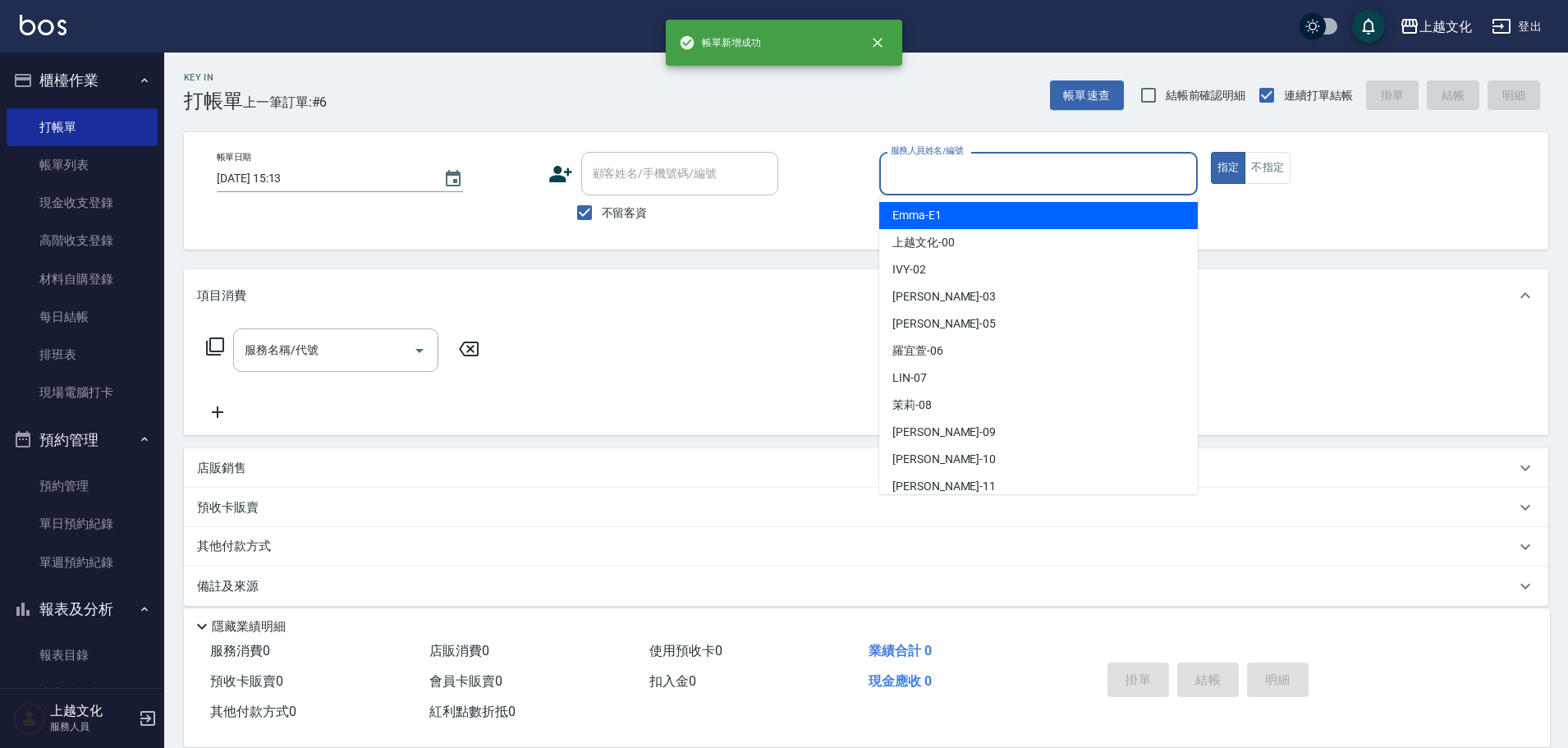
click at [977, 167] on input "服務人員姓名/編號" at bounding box center [1038, 174] width 304 height 29
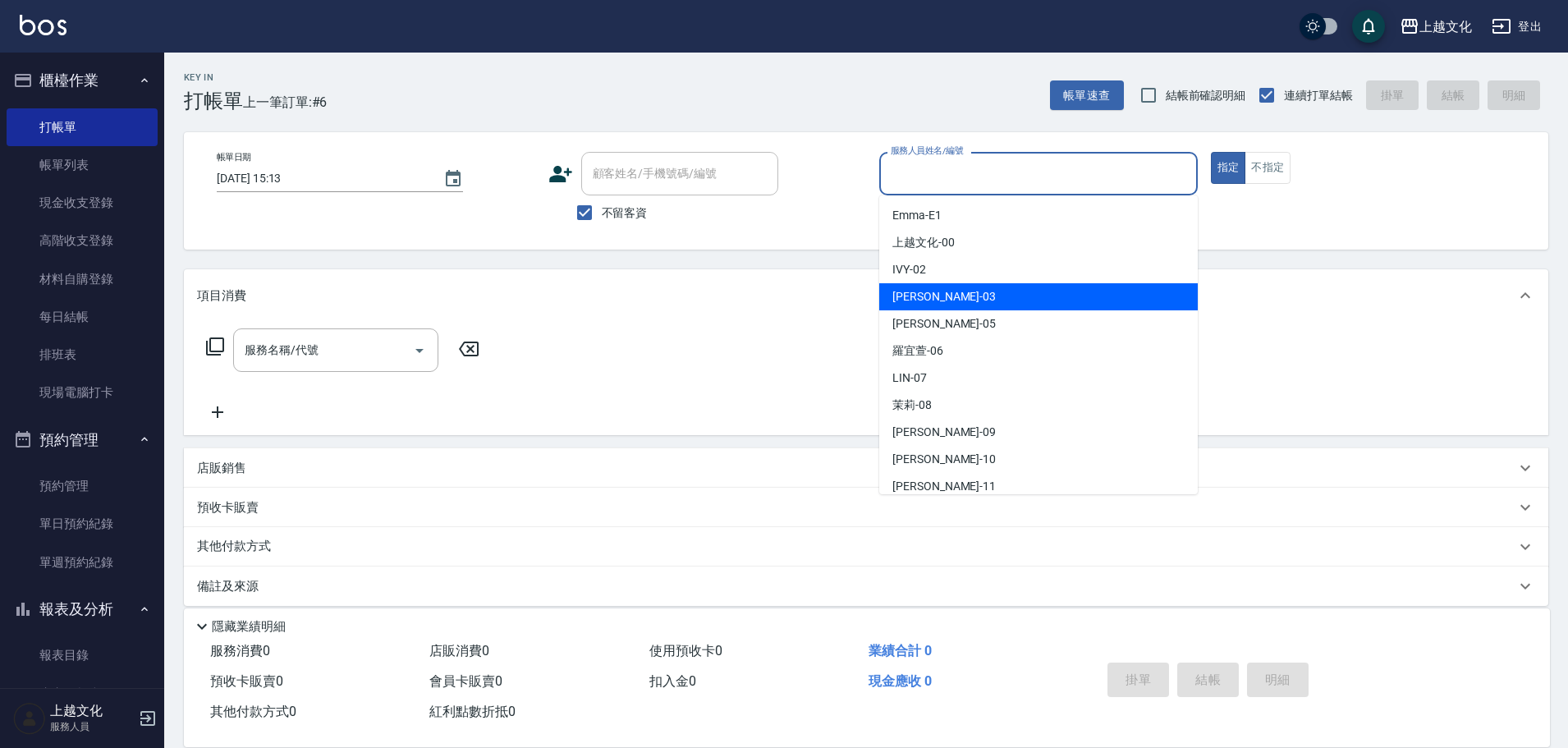
click at [997, 294] on div "[PERSON_NAME] -03" at bounding box center [1039, 297] width 319 height 27
type input "[PERSON_NAME]-03"
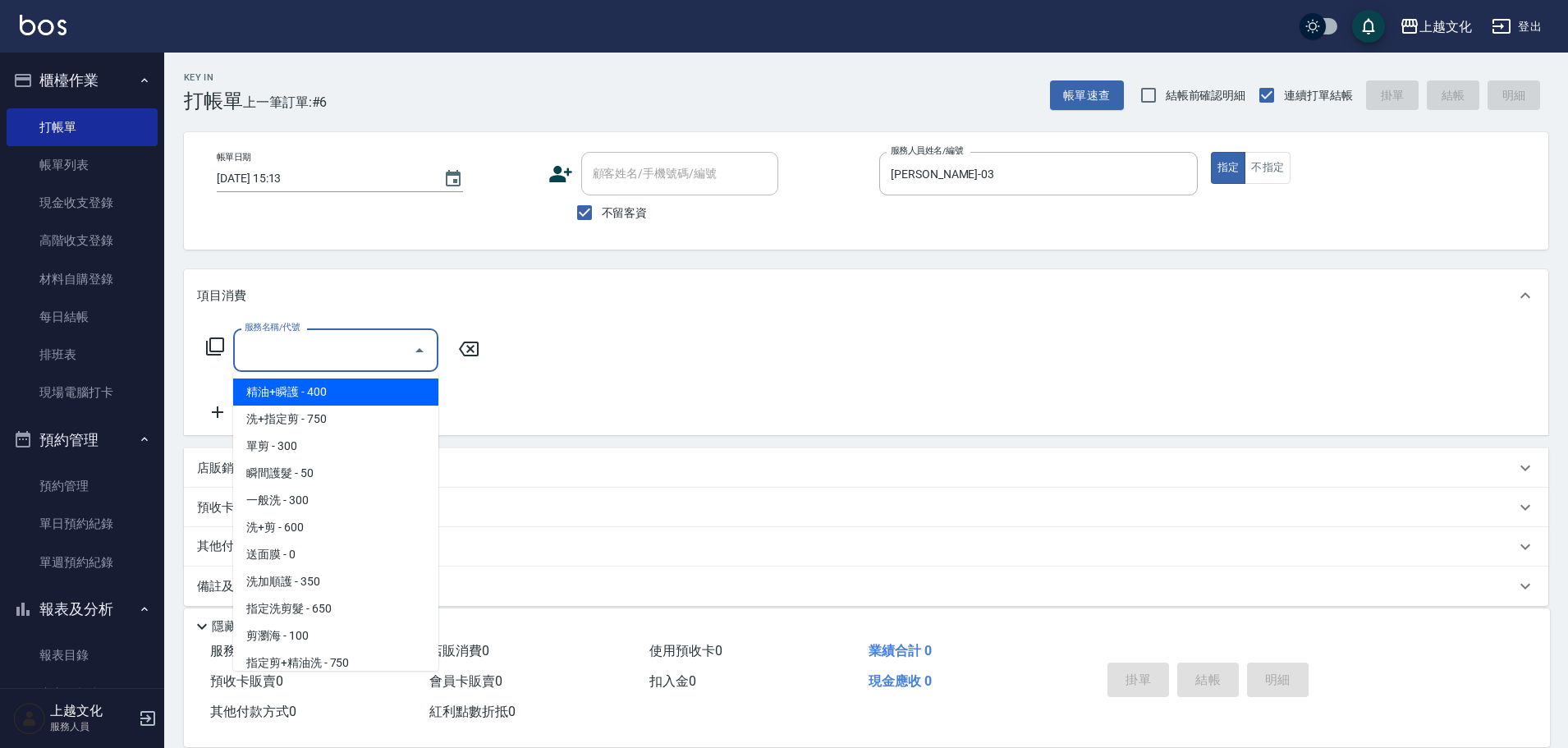
click at [357, 356] on input "服務名稱/代號" at bounding box center [324, 350] width 166 height 29
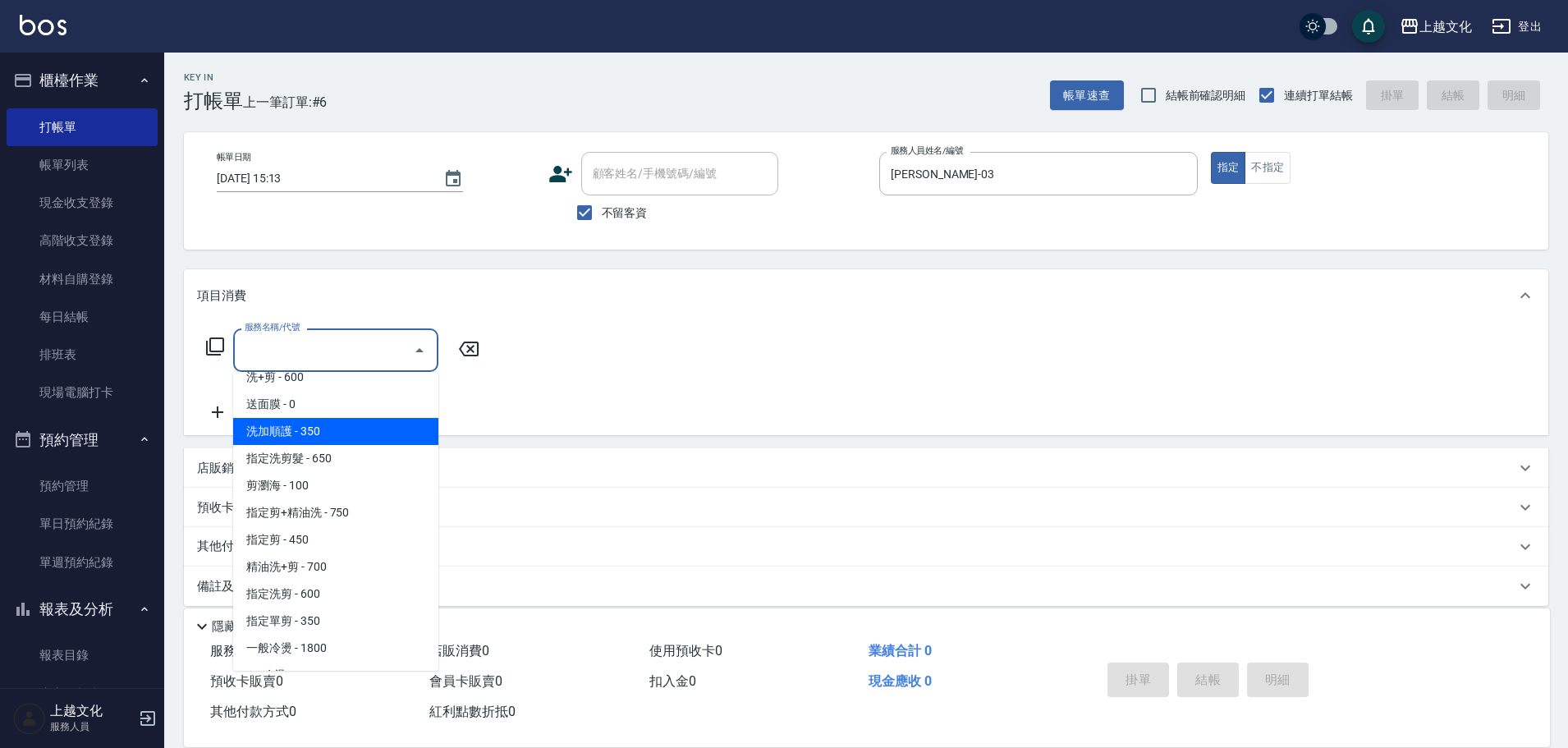
scroll to position [164, 0]
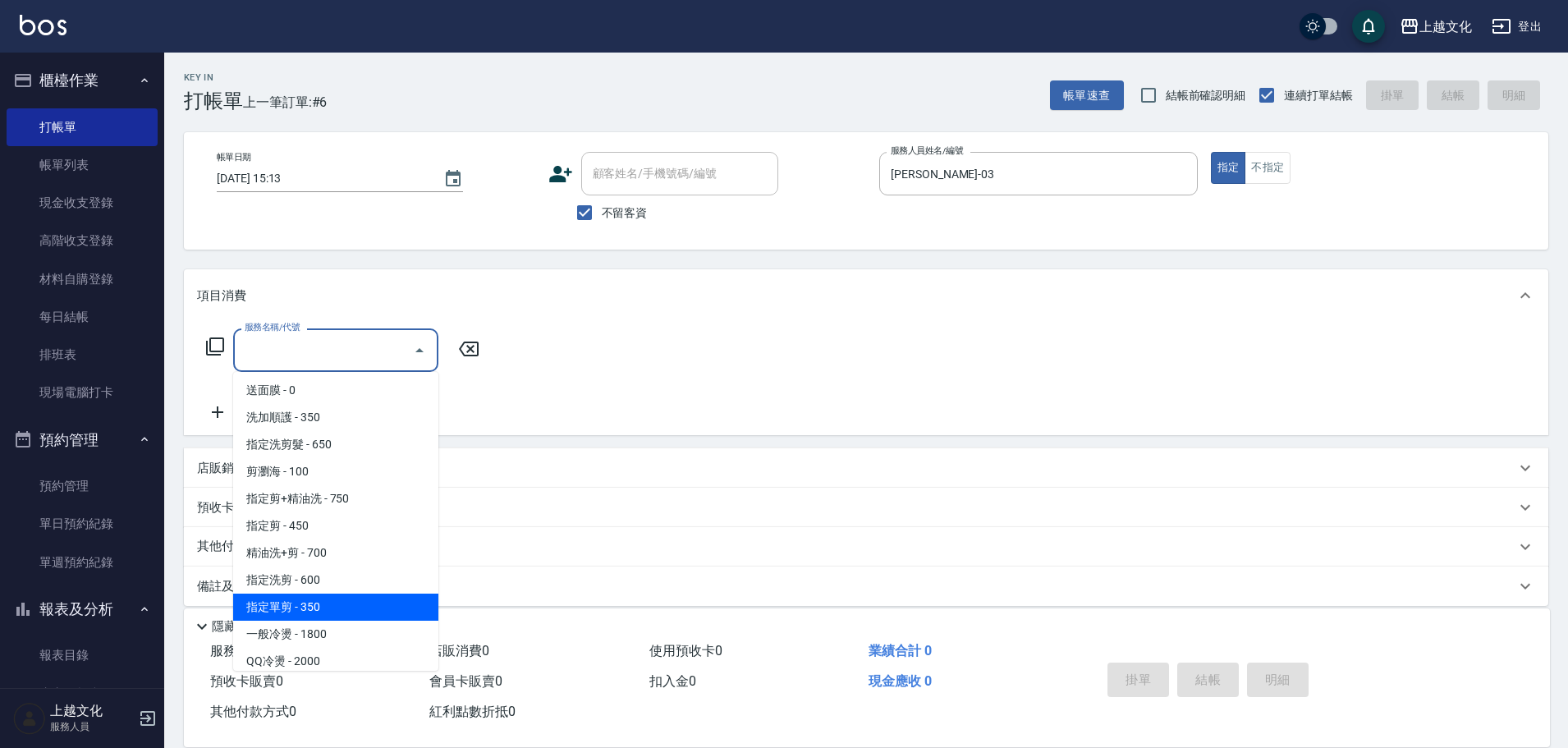
click at [334, 605] on span "指定單剪 - 350" at bounding box center [335, 607] width 205 height 27
type input "指定單剪(209)"
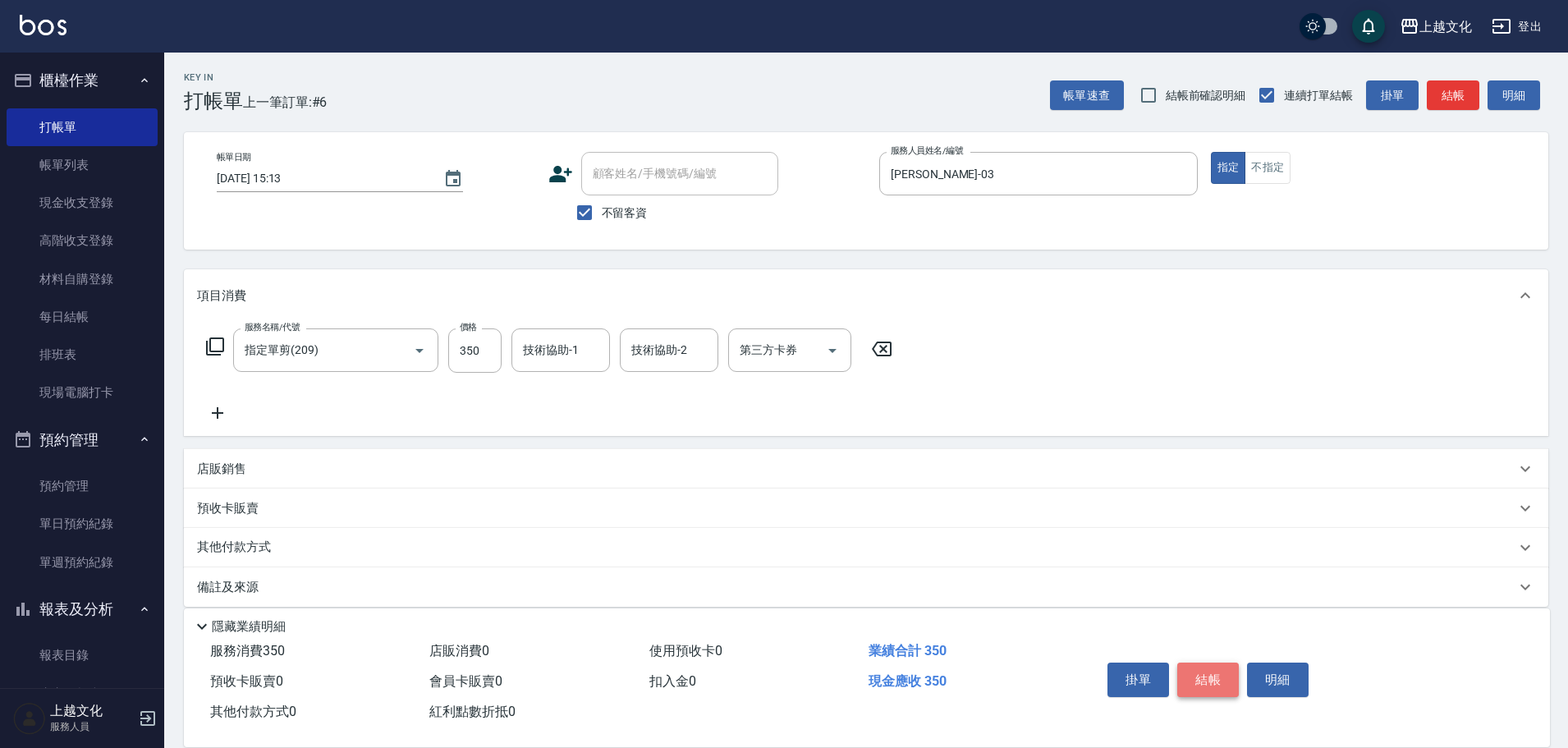
click at [1191, 668] on button "結帳" at bounding box center [1208, 679] width 62 height 35
type input "[DATE] 15:14"
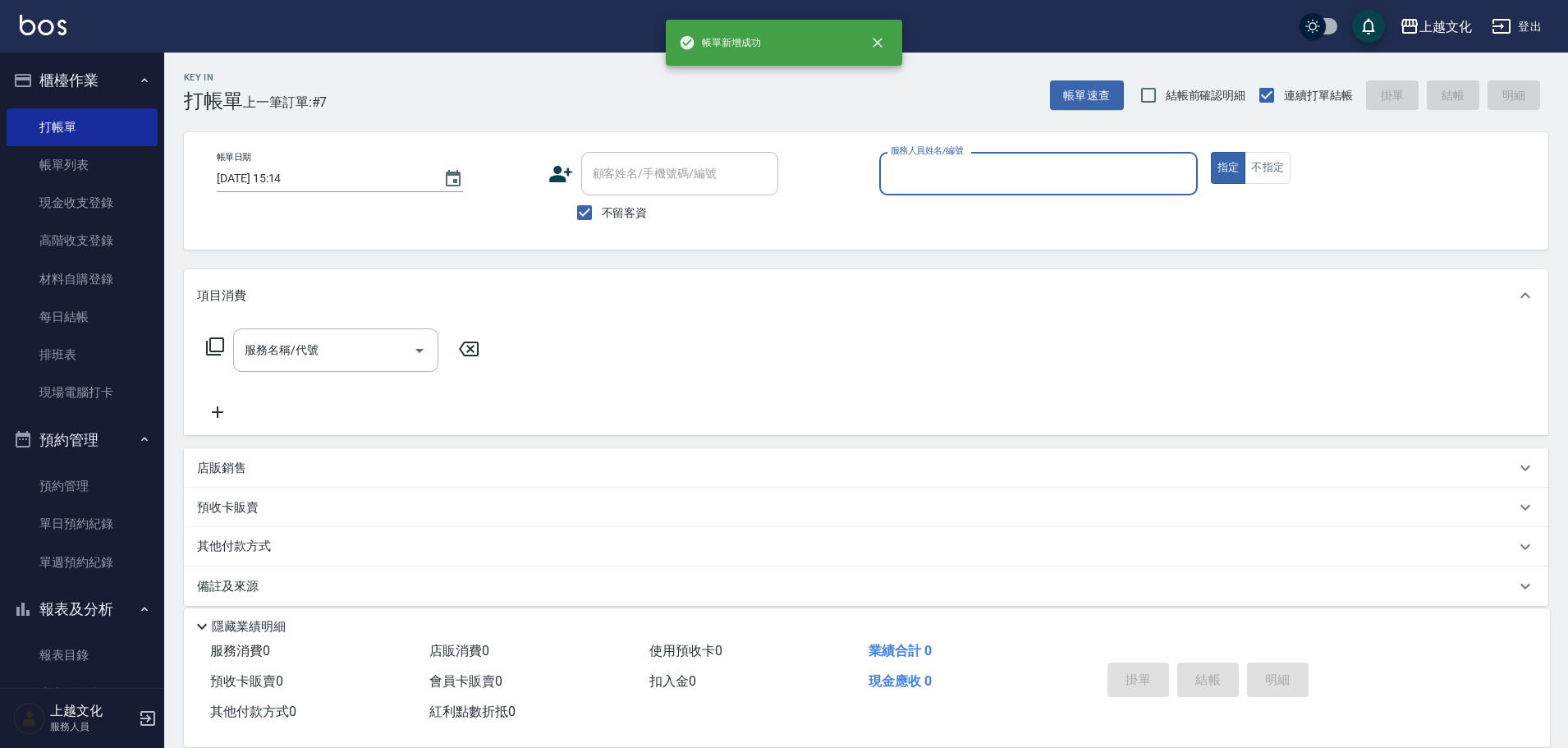
click at [1070, 172] on input "服務人員姓名/編號" at bounding box center [1038, 174] width 304 height 29
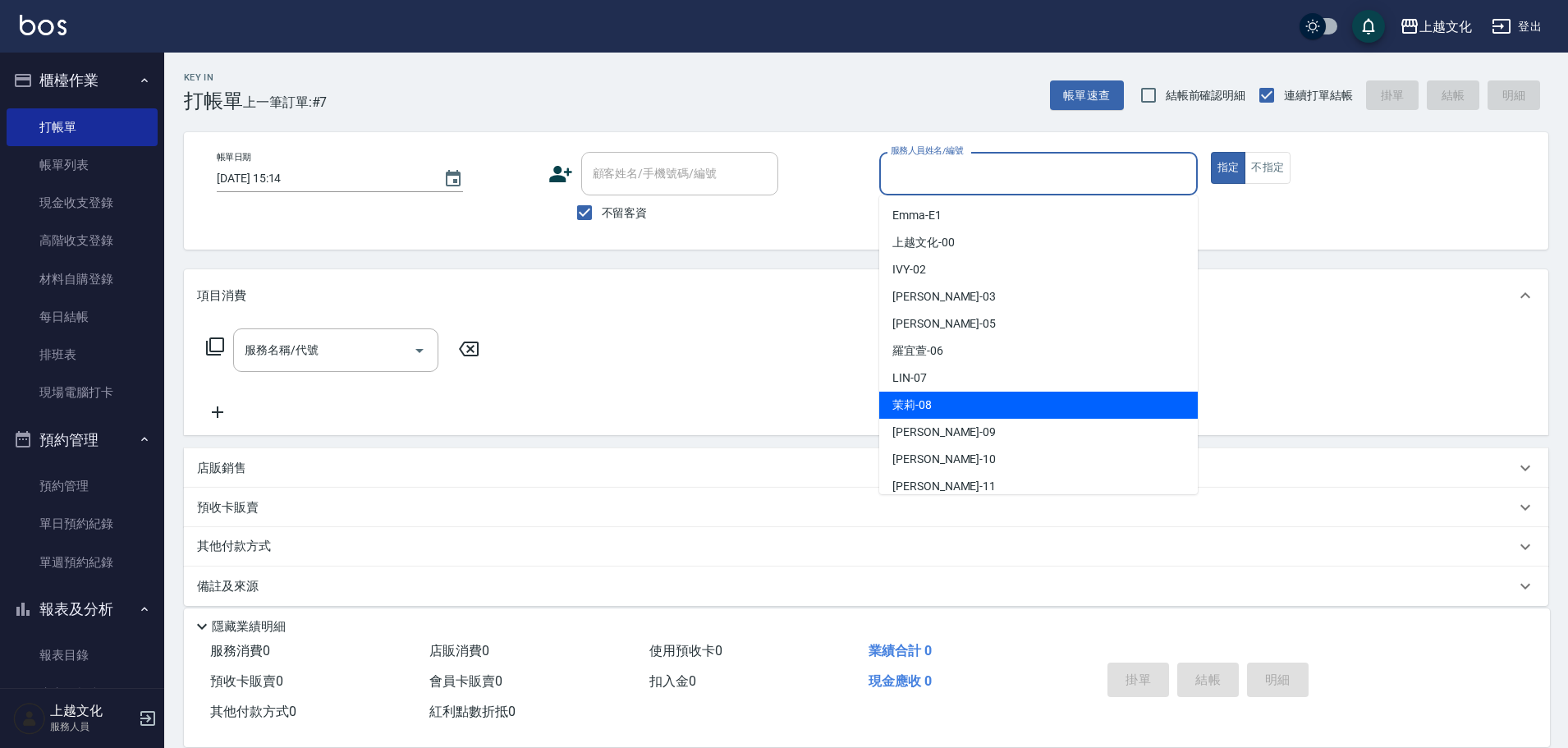
click at [972, 397] on div "茉莉 -08" at bounding box center [1039, 405] width 319 height 27
type input "茉莉-08"
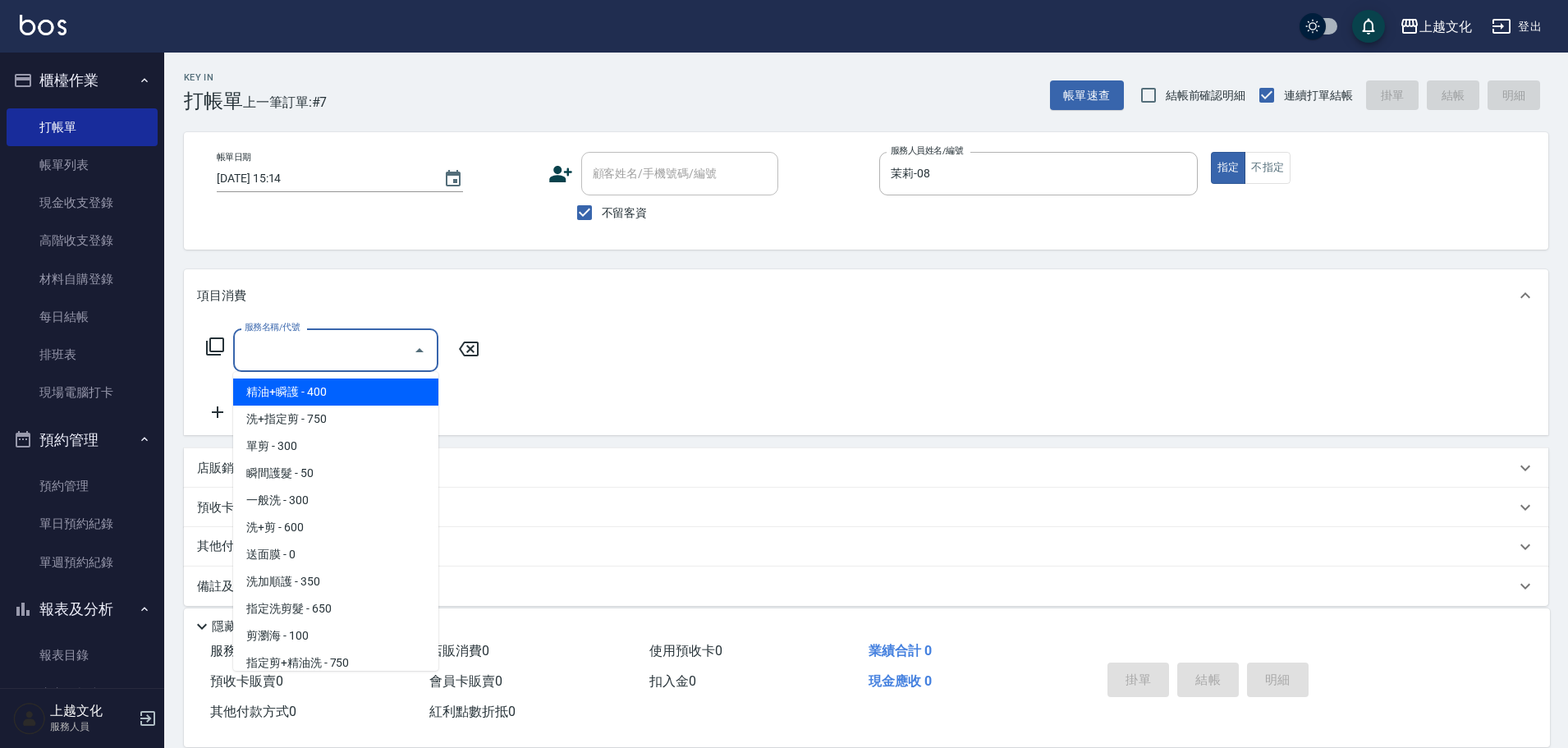
click at [363, 362] on input "服務名稱/代號" at bounding box center [324, 350] width 166 height 29
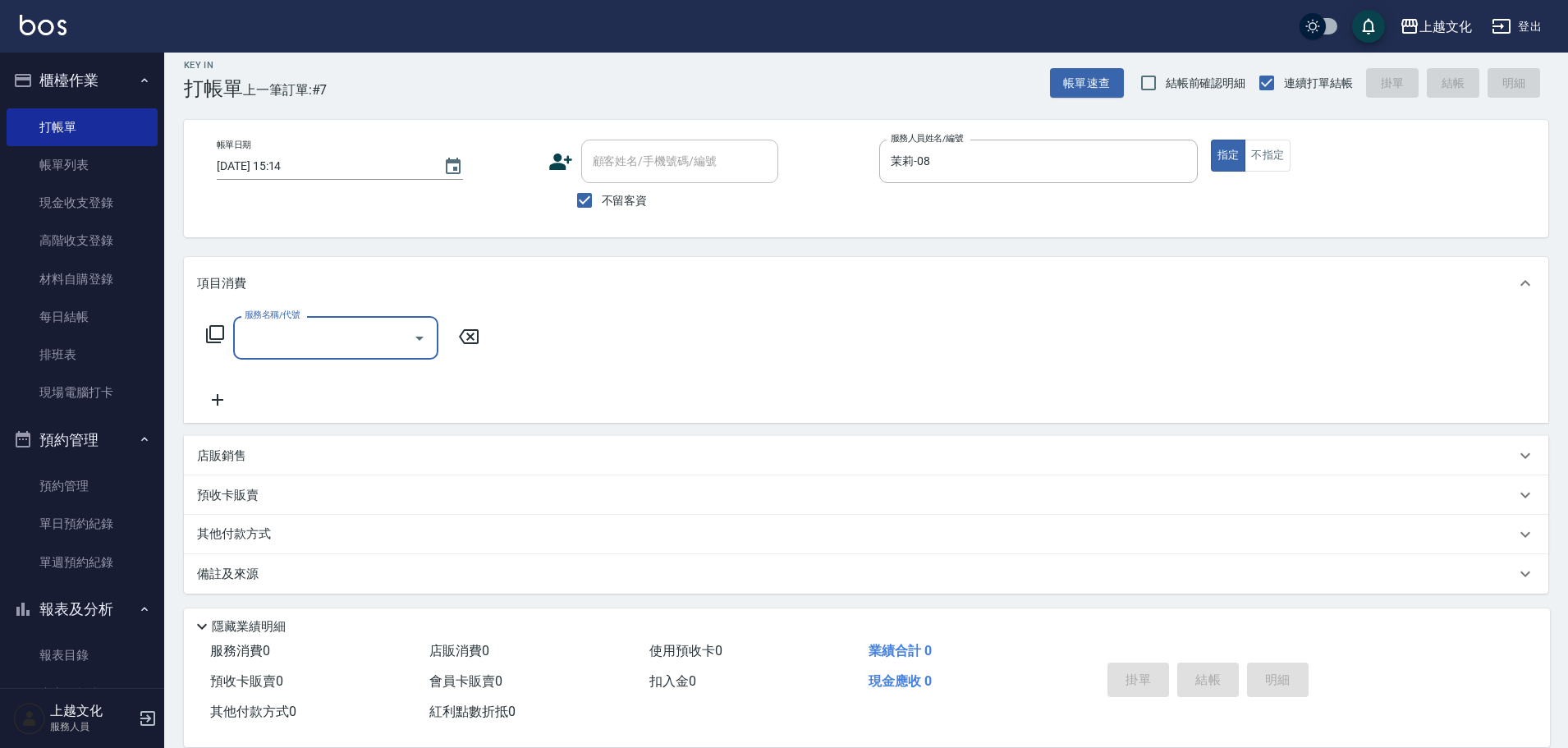
scroll to position [15, 0]
click at [312, 346] on input "服務名稱/代號" at bounding box center [324, 334] width 166 height 29
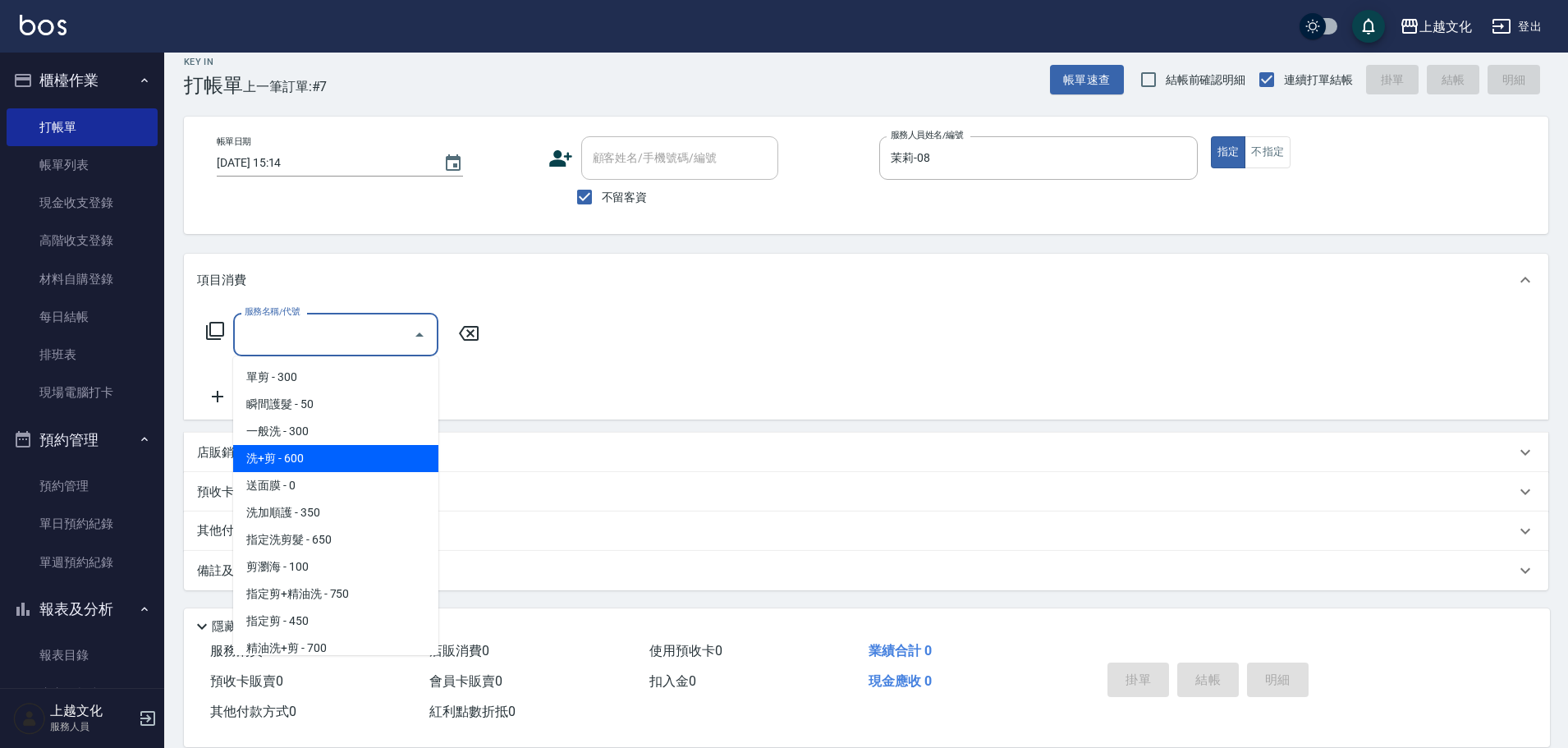
scroll to position [82, 0]
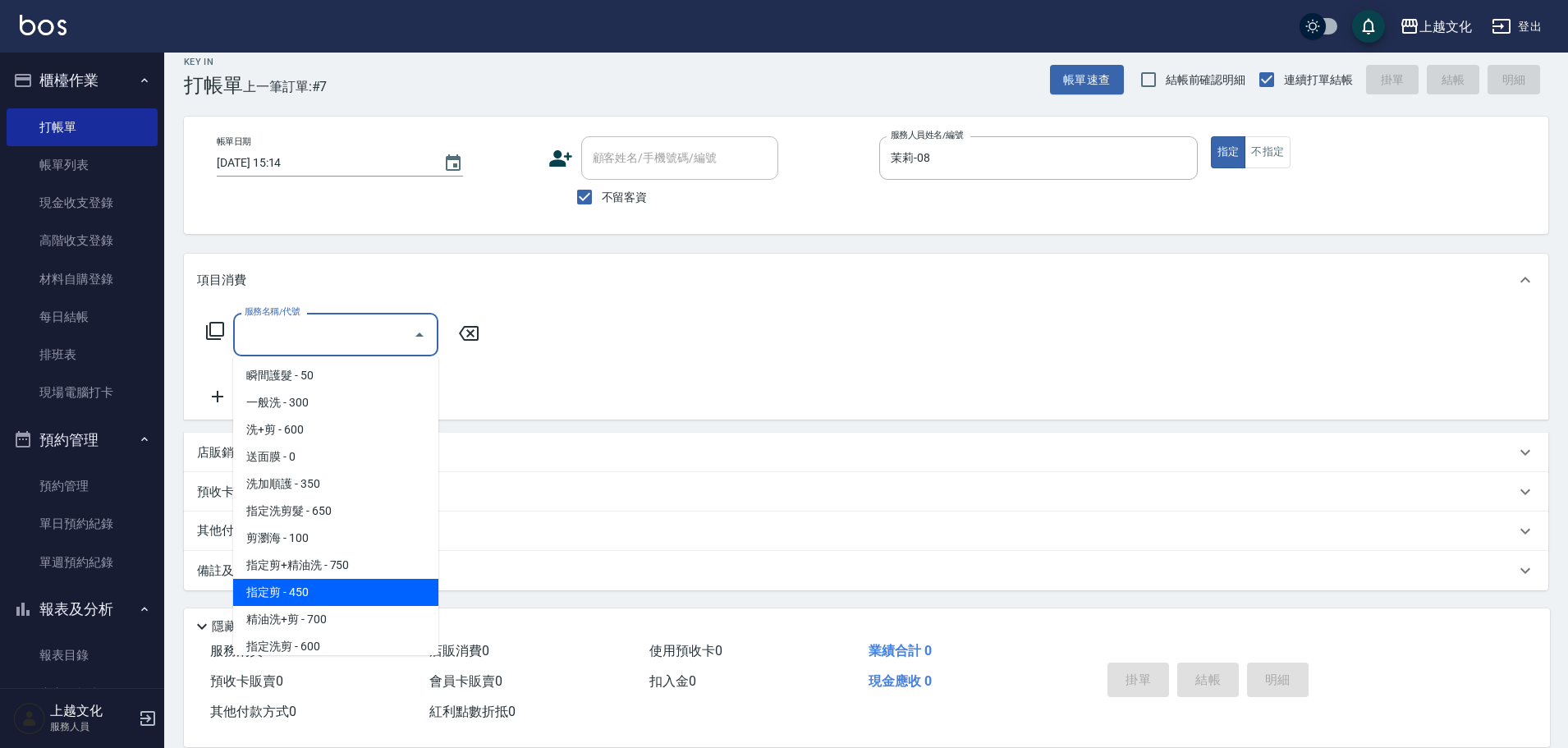
click at [346, 587] on span "指定剪 - 450" at bounding box center [335, 592] width 205 height 27
type input "指定剪(205)"
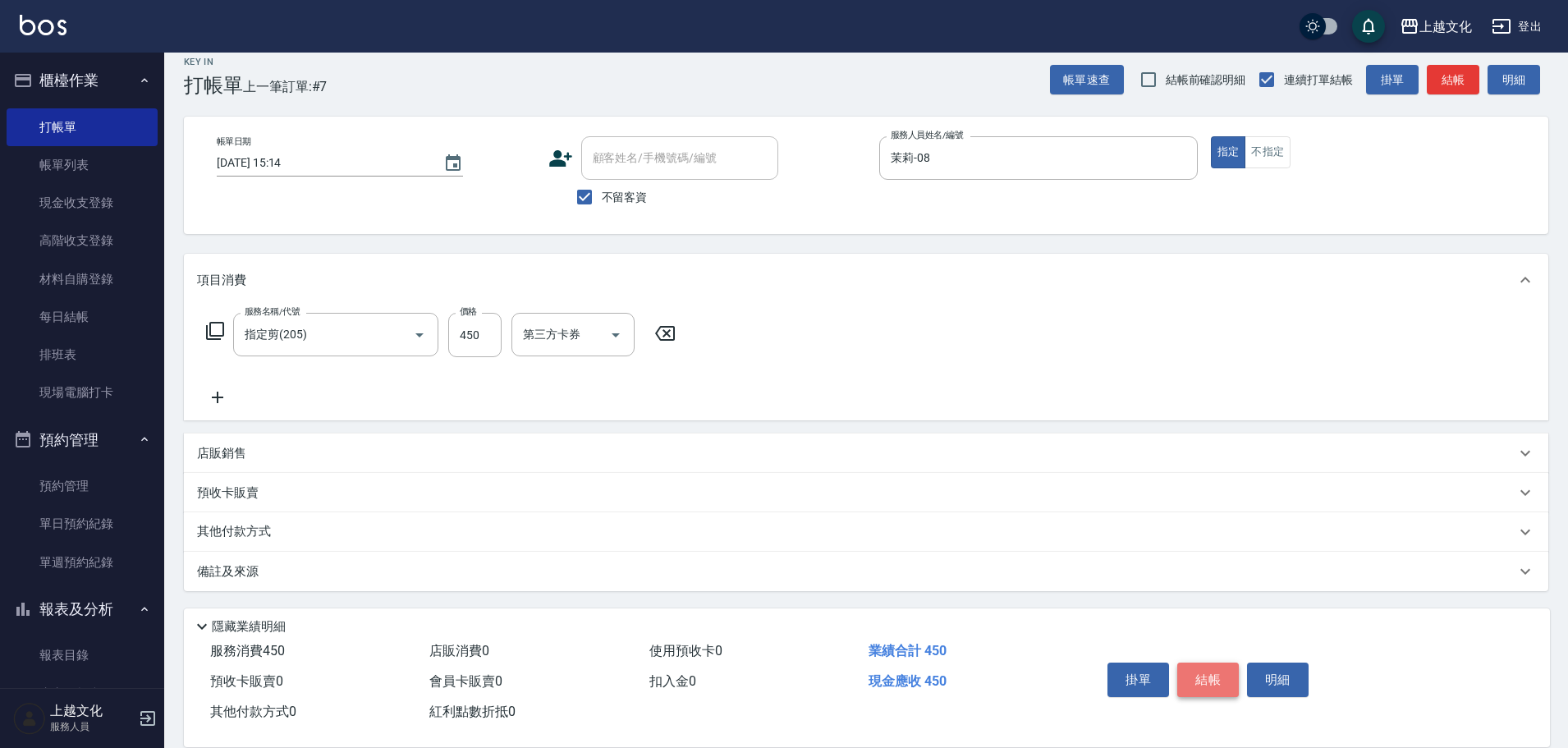
click at [1199, 663] on button "結帳" at bounding box center [1208, 679] width 62 height 35
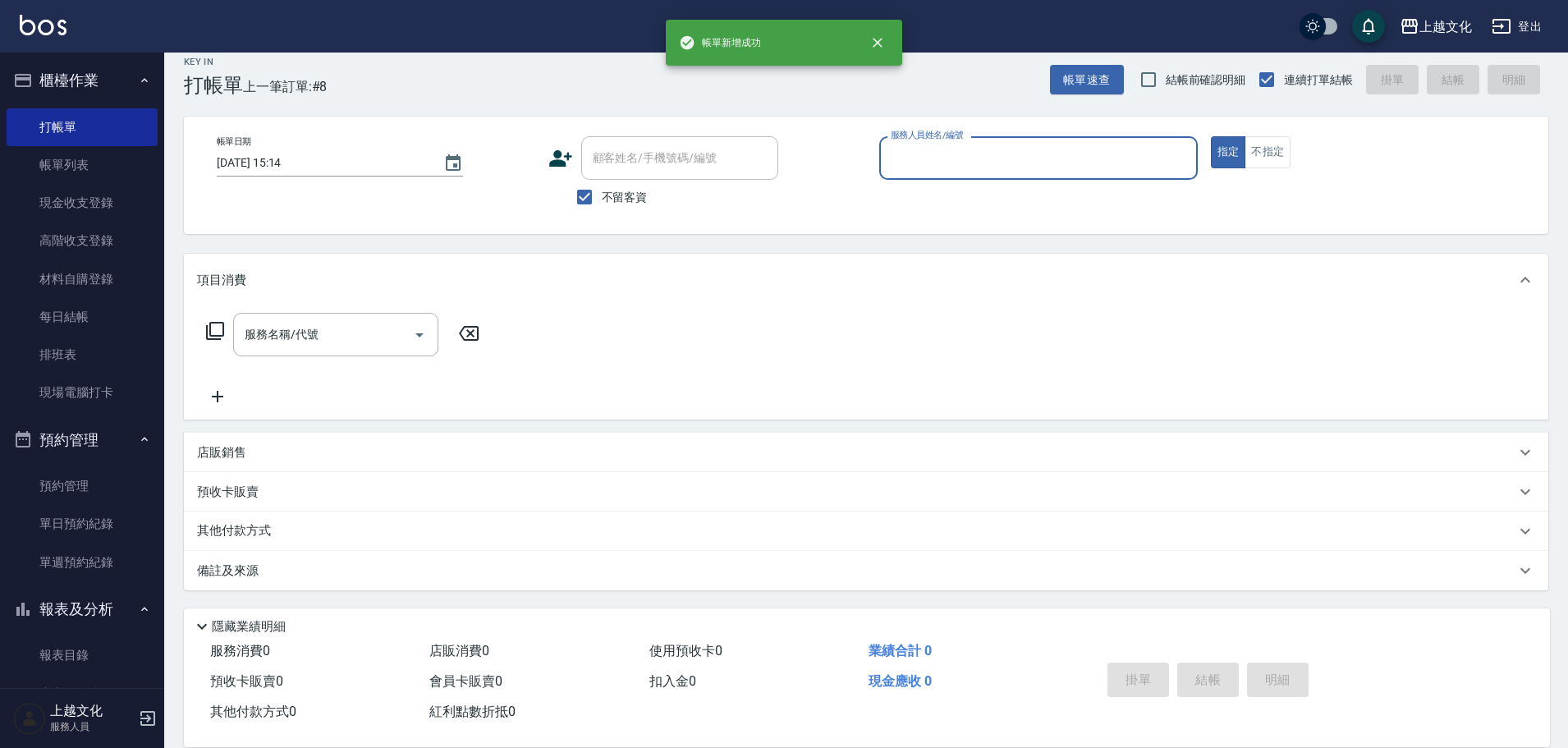
click at [950, 160] on input "服務人員姓名/編號" at bounding box center [1038, 158] width 304 height 29
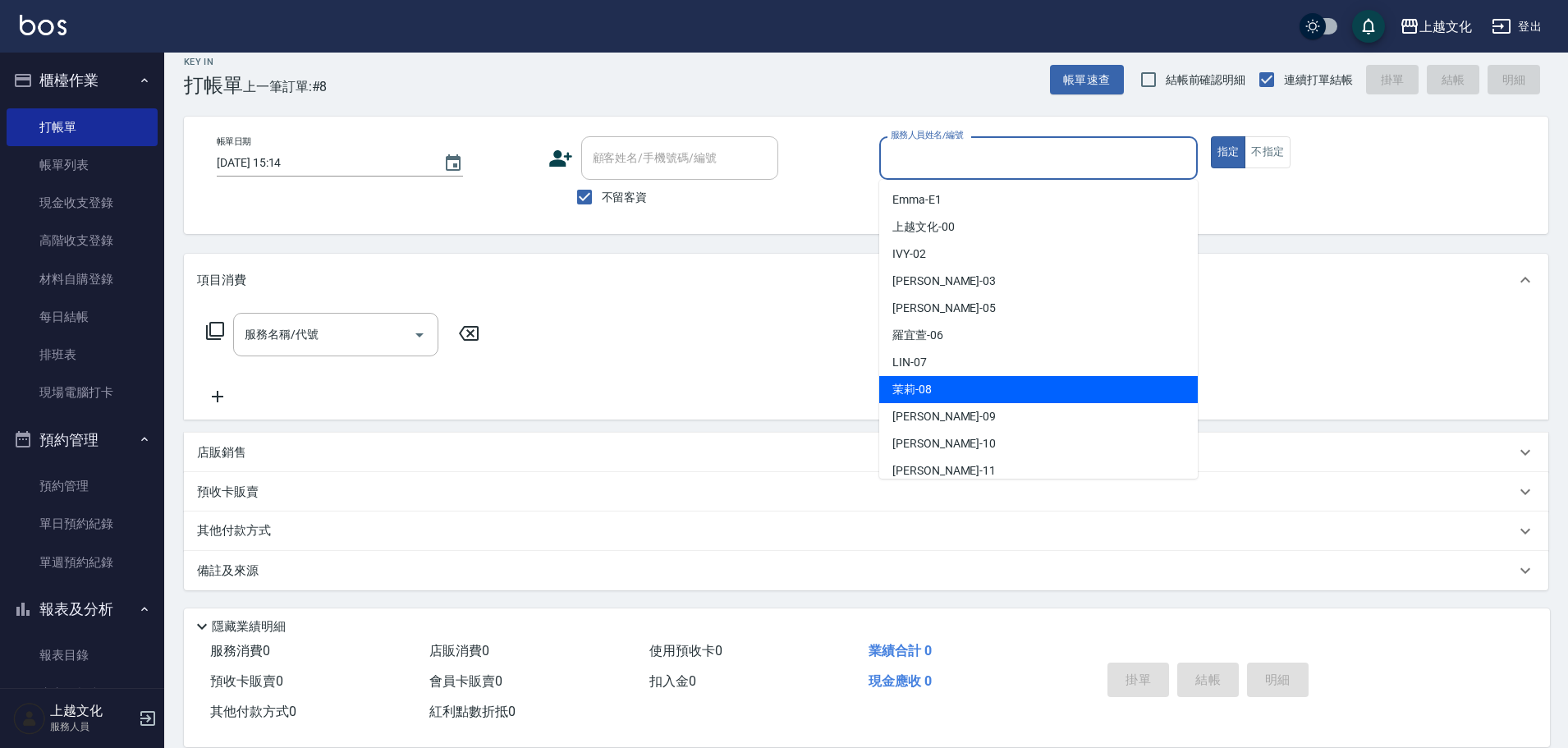
click at [957, 395] on div "茉莉 -08" at bounding box center [1039, 389] width 319 height 27
type input "茉莉-08"
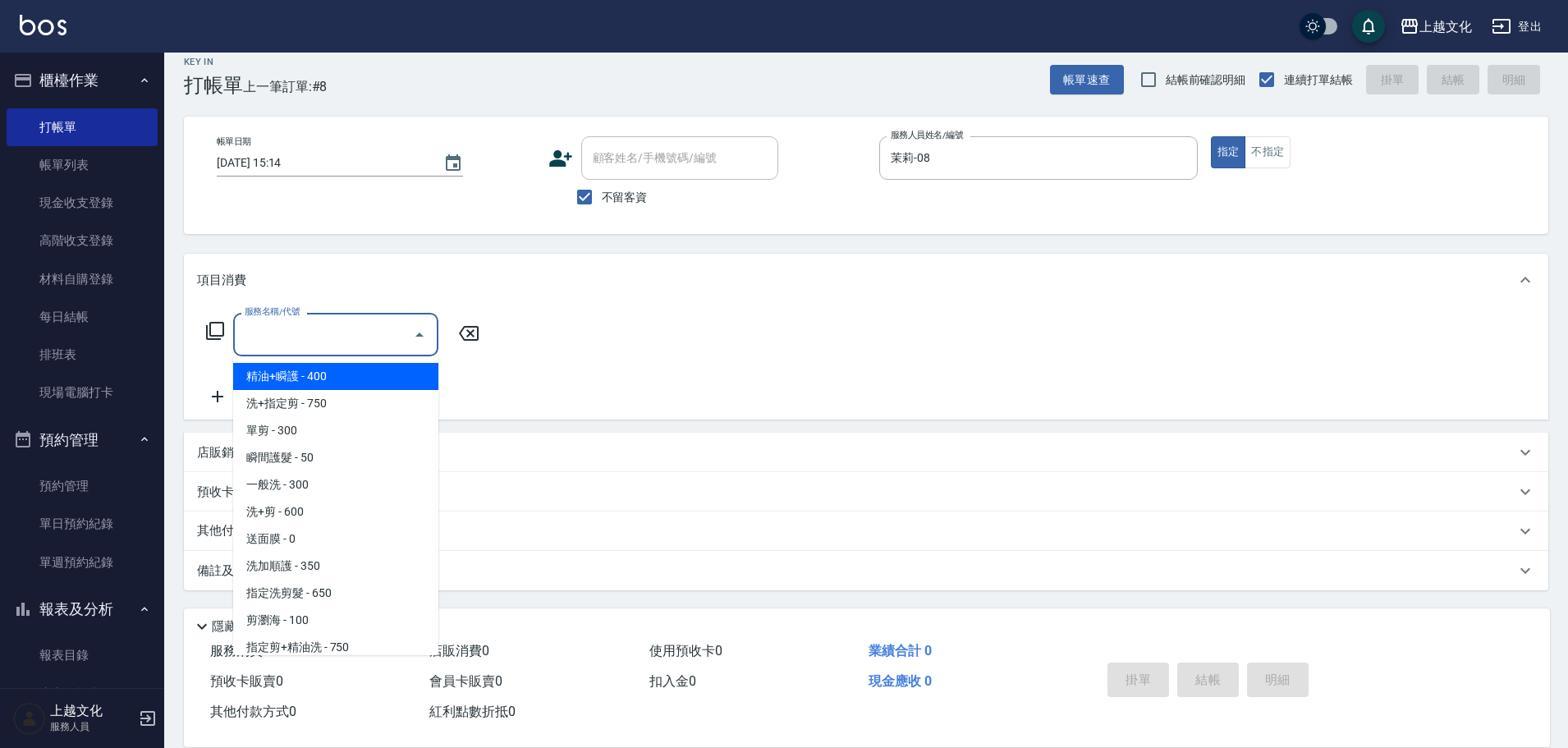
click at [334, 336] on input "服務名稱/代號" at bounding box center [324, 334] width 166 height 29
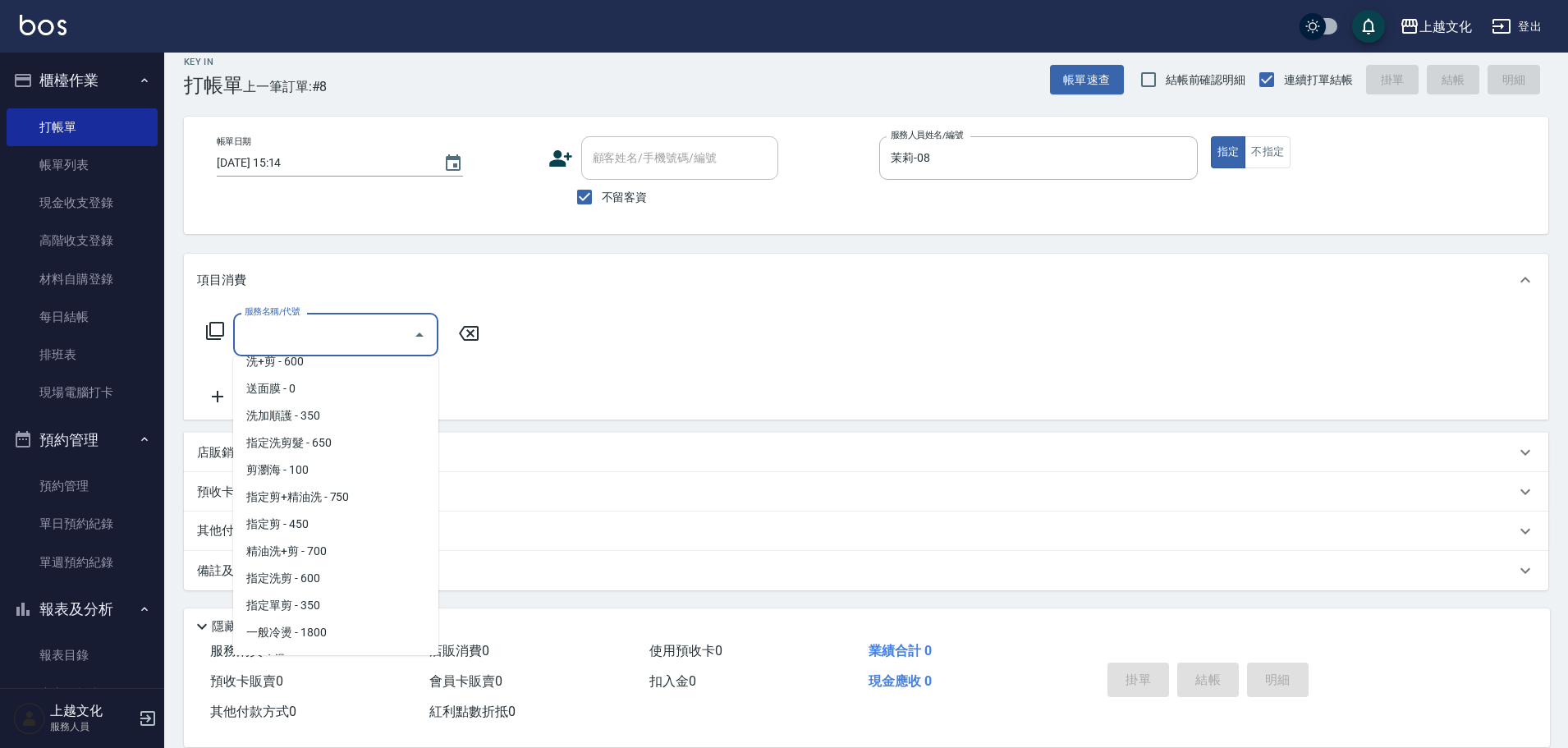
scroll to position [164, 0]
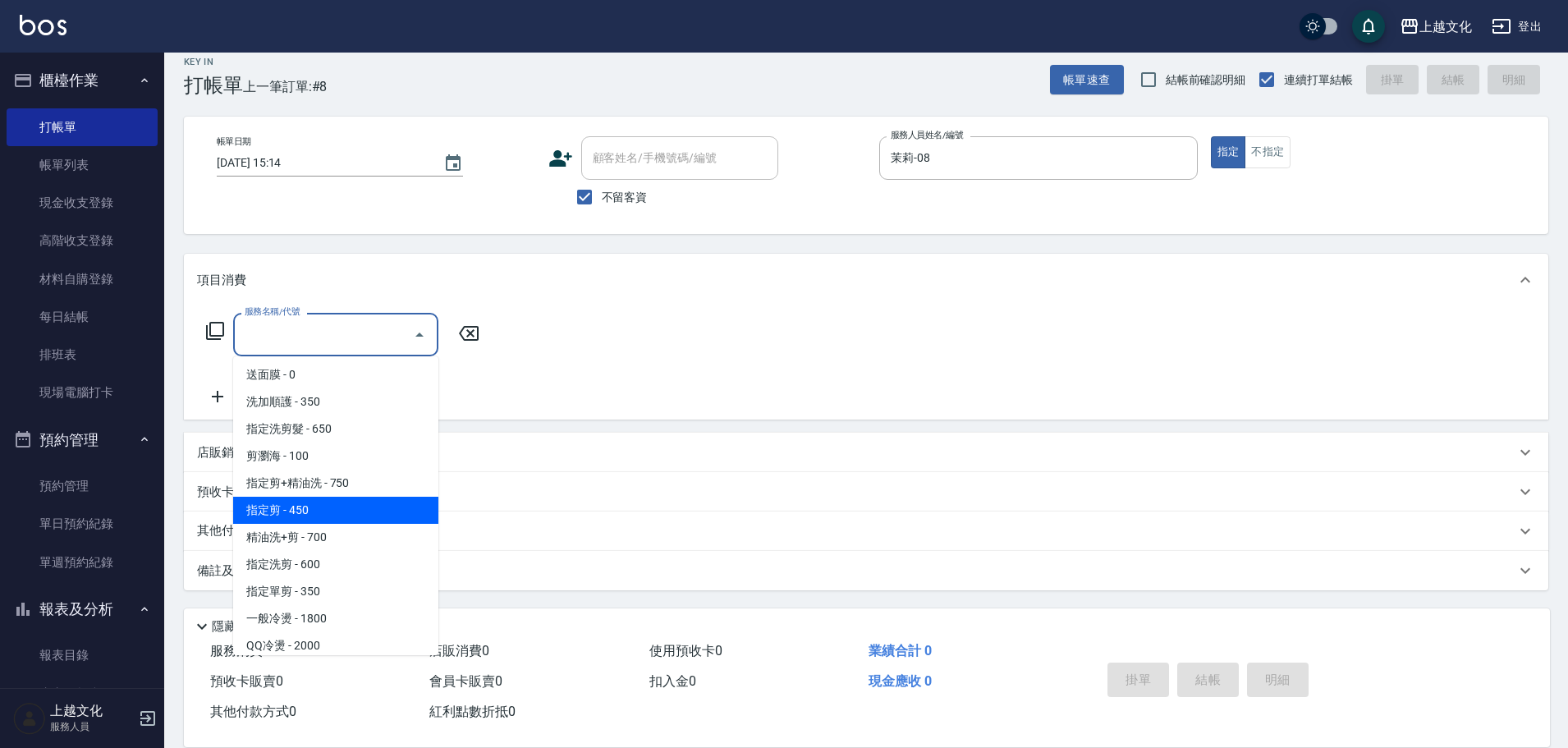
click at [348, 514] on span "指定剪 - 450" at bounding box center [335, 510] width 205 height 27
type input "指定剪(205)"
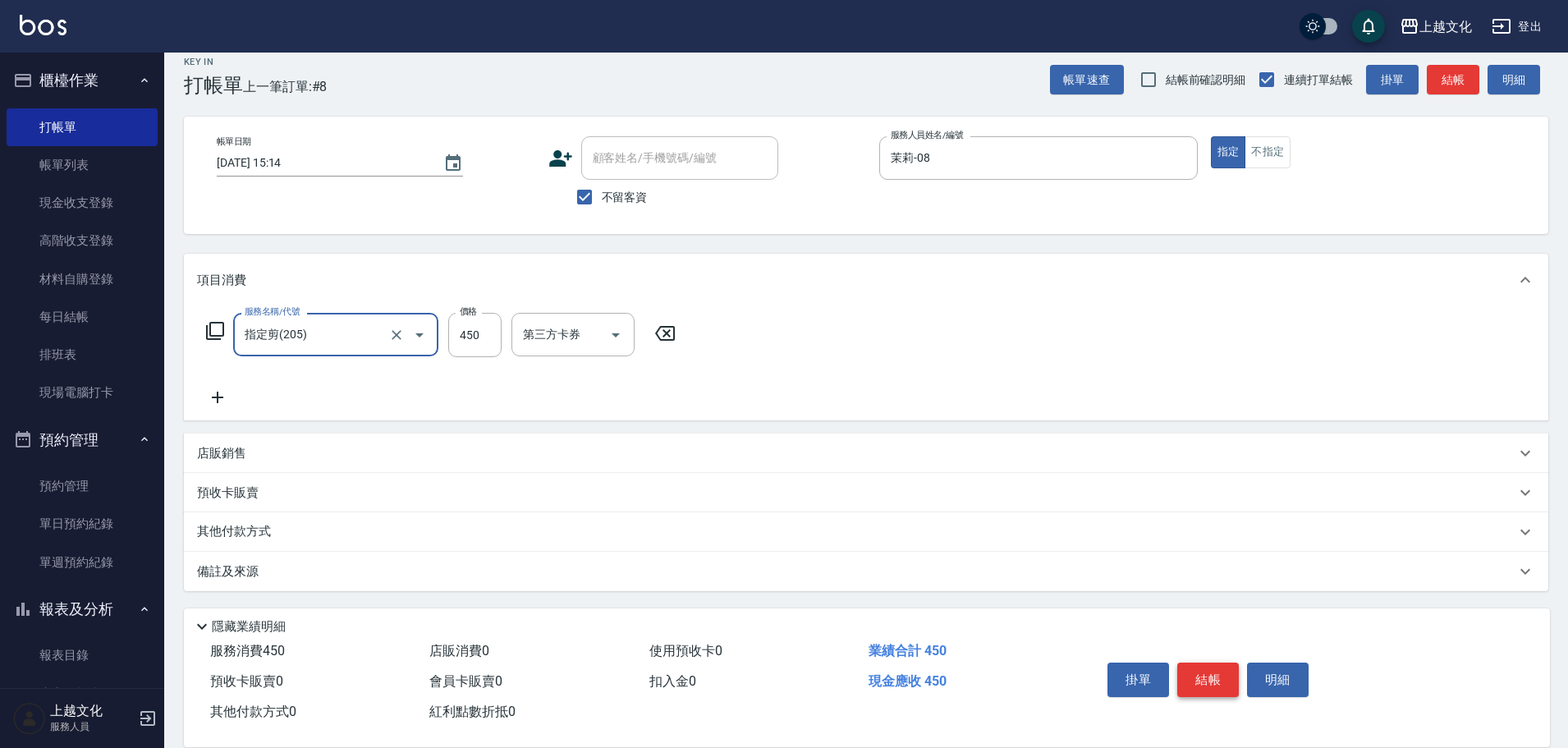
click at [1192, 680] on button "結帳" at bounding box center [1208, 679] width 62 height 35
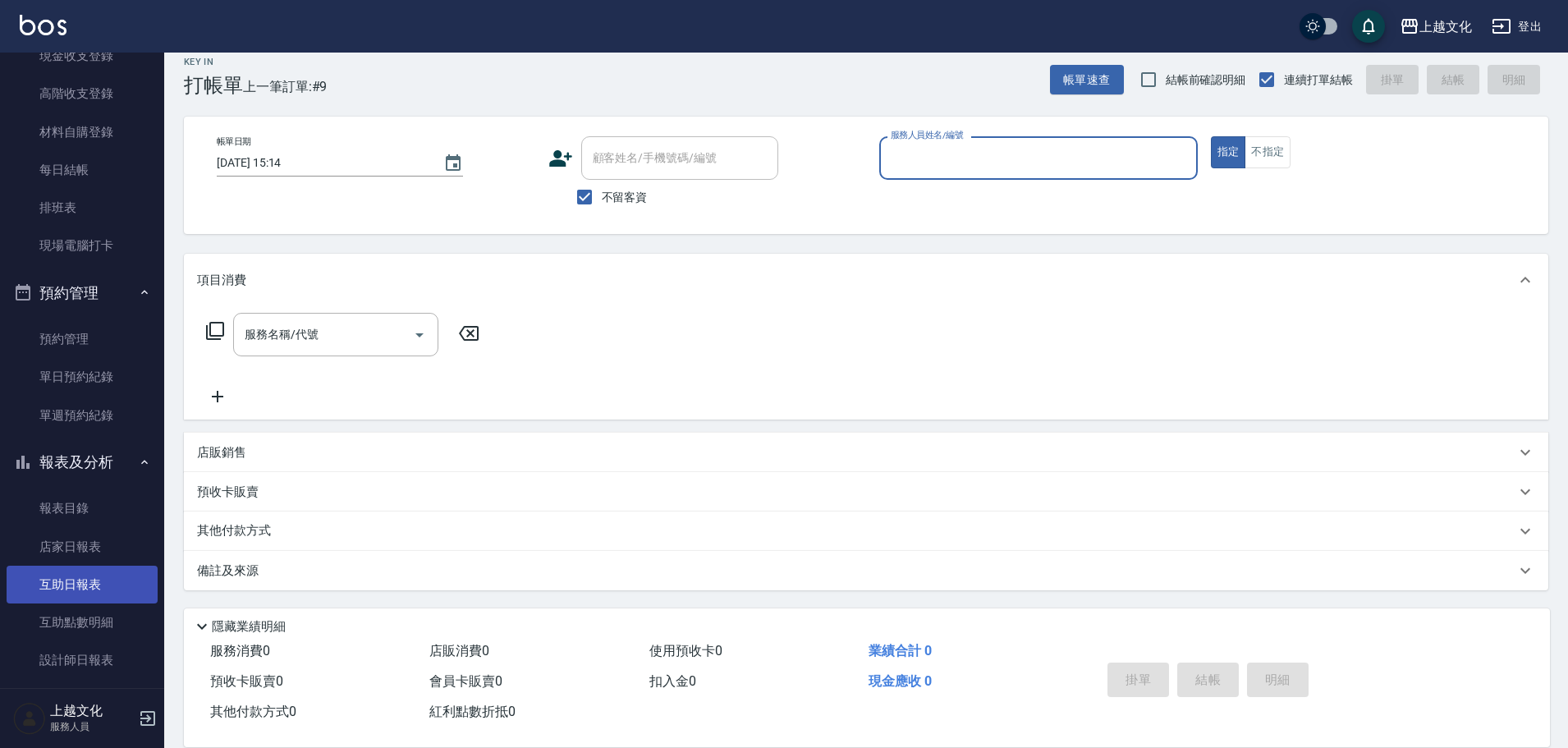
scroll to position [246, 0]
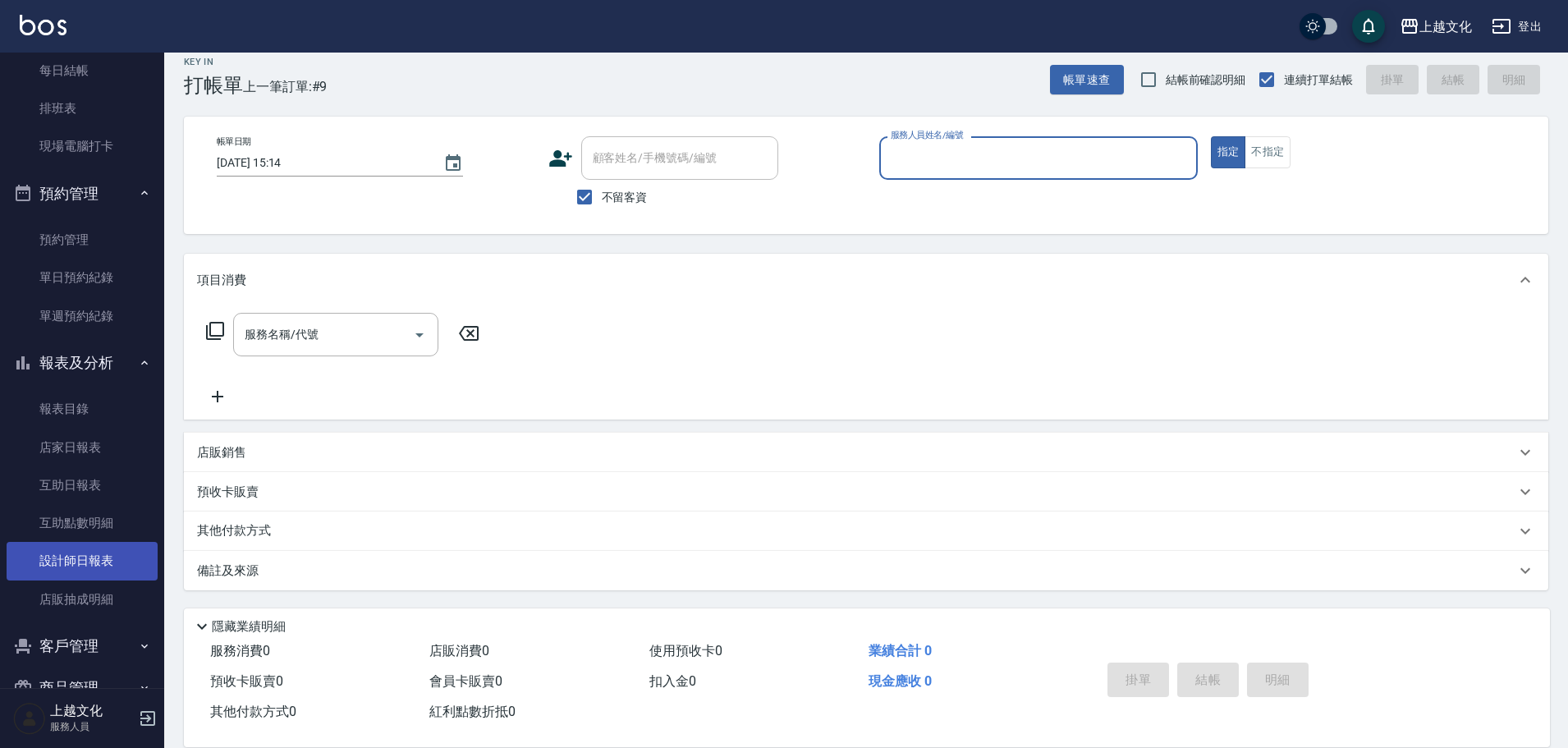
click at [98, 557] on link "設計師日報表" at bounding box center [82, 560] width 151 height 38
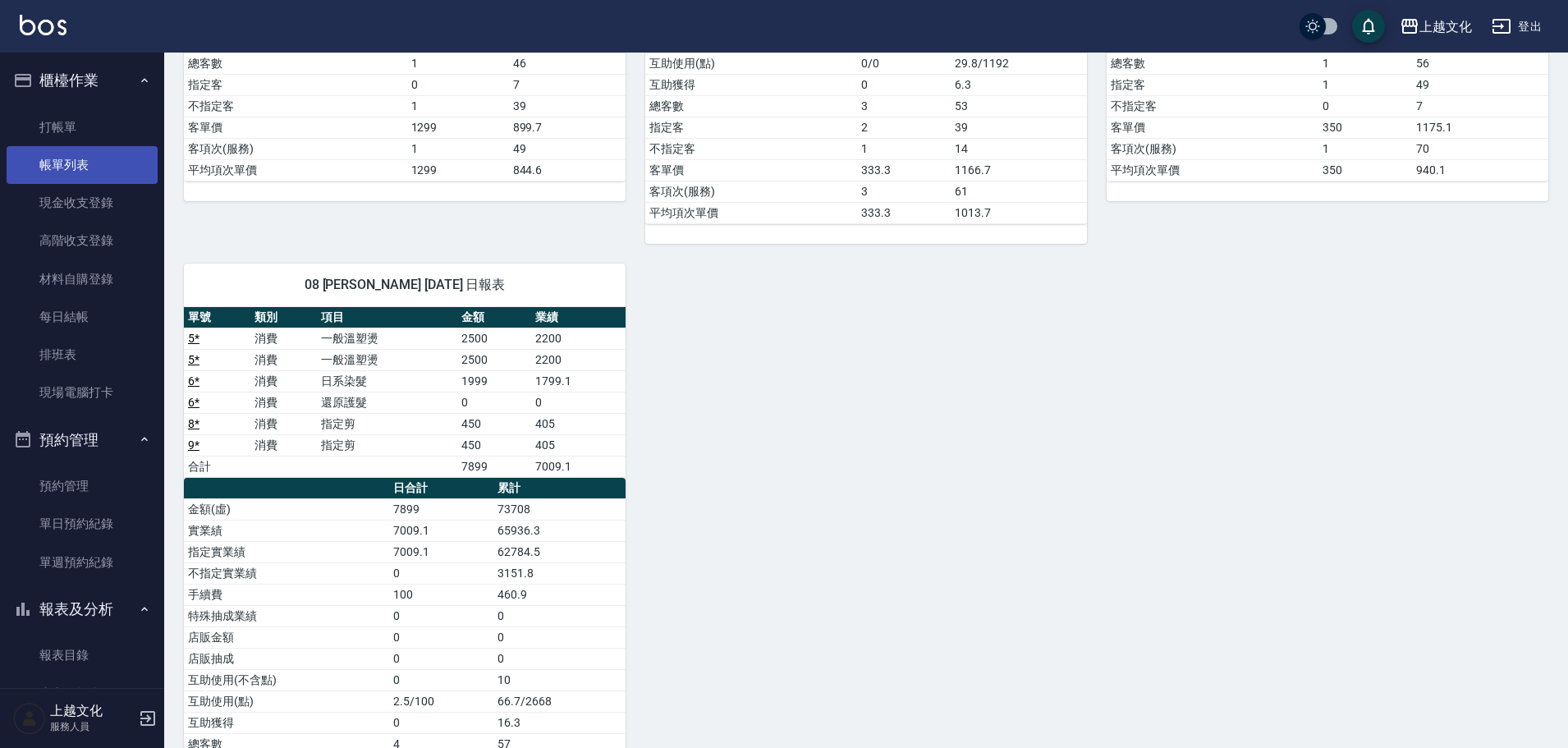
click at [64, 158] on link "帳單列表" at bounding box center [82, 164] width 151 height 38
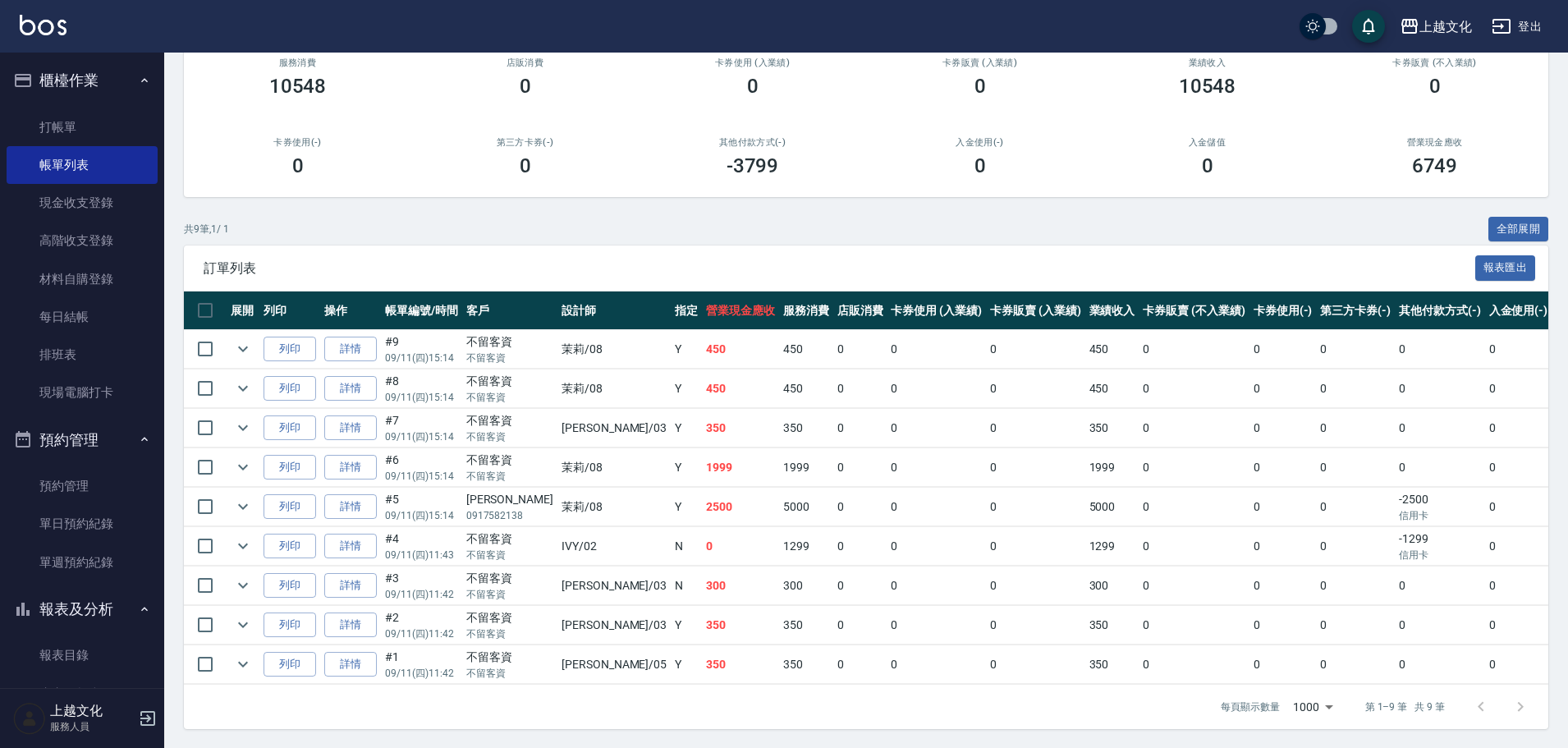
scroll to position [165, 0]
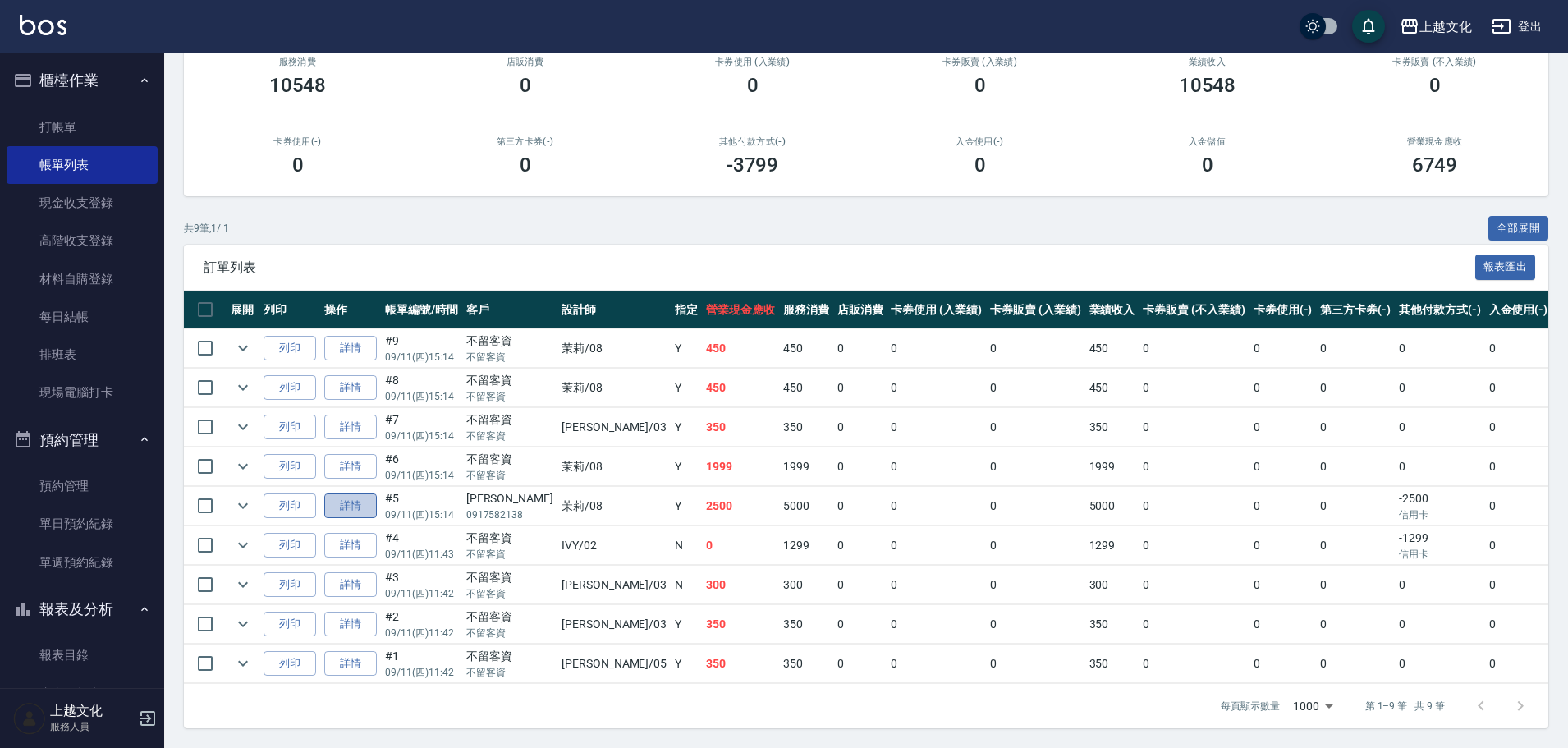
click at [341, 511] on link "詳情" at bounding box center [350, 505] width 52 height 25
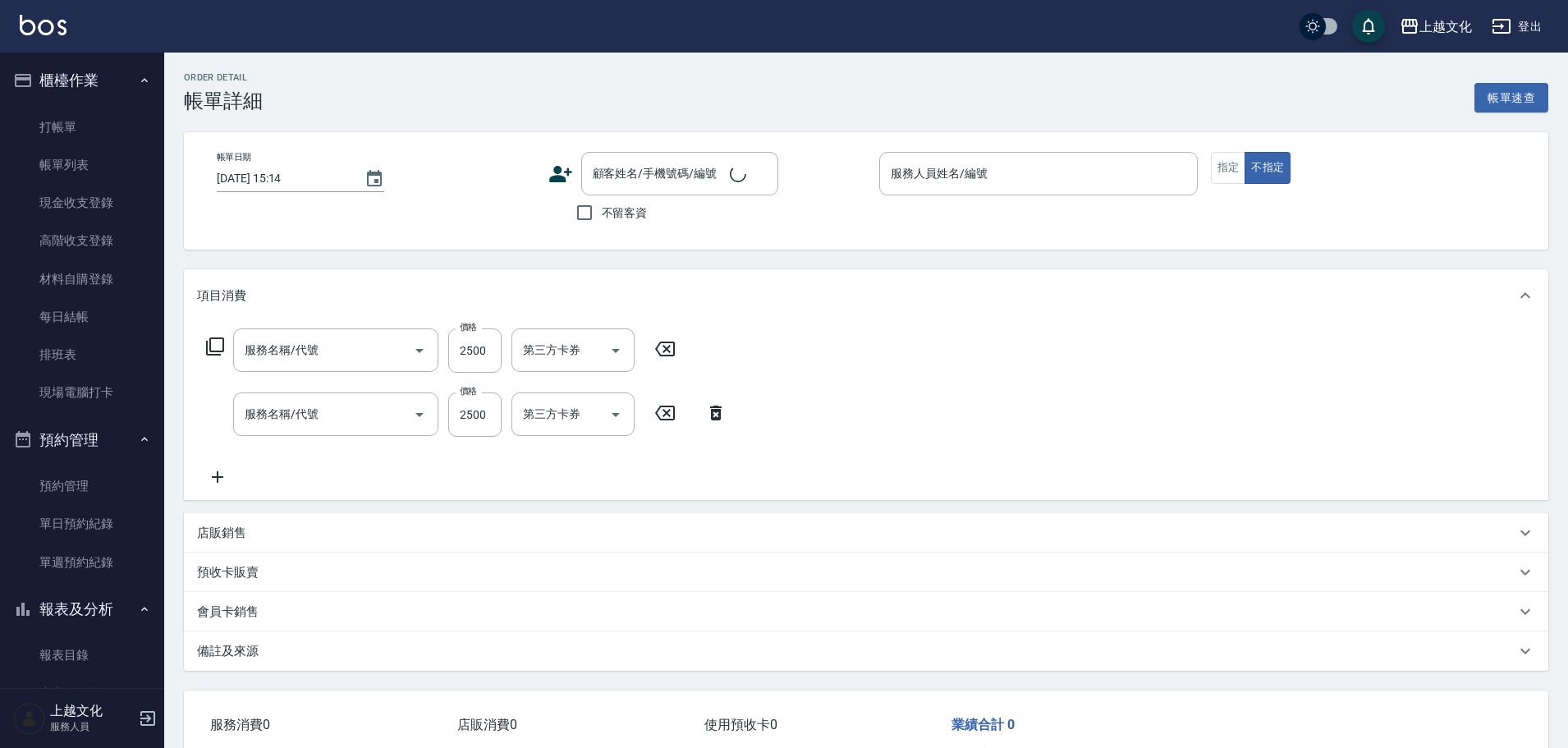
type input "茉莉-08"
type input "一般溫塑燙(303)"
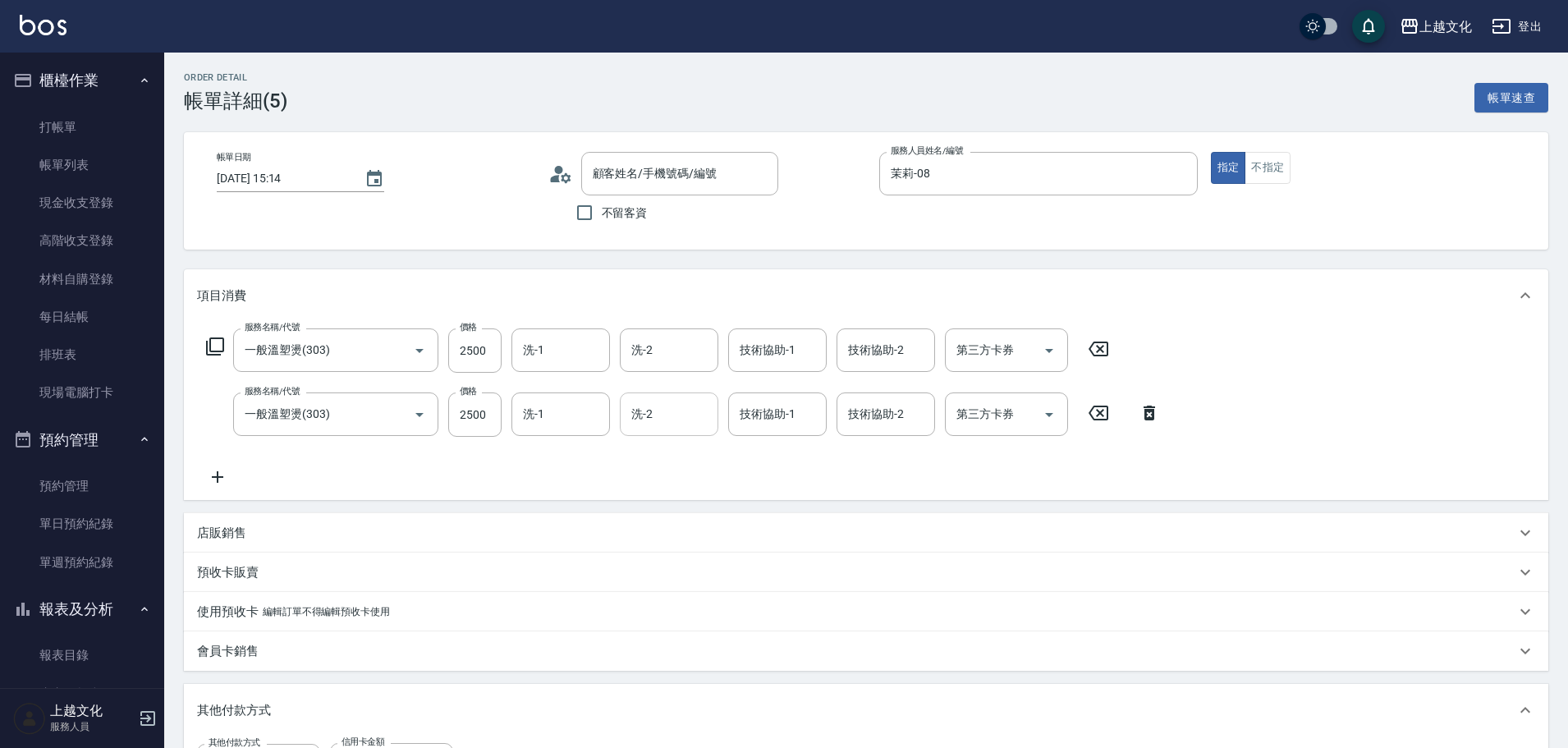
type input "[PERSON_NAME]/0917582138/null"
click at [1149, 411] on icon at bounding box center [1149, 413] width 12 height 14
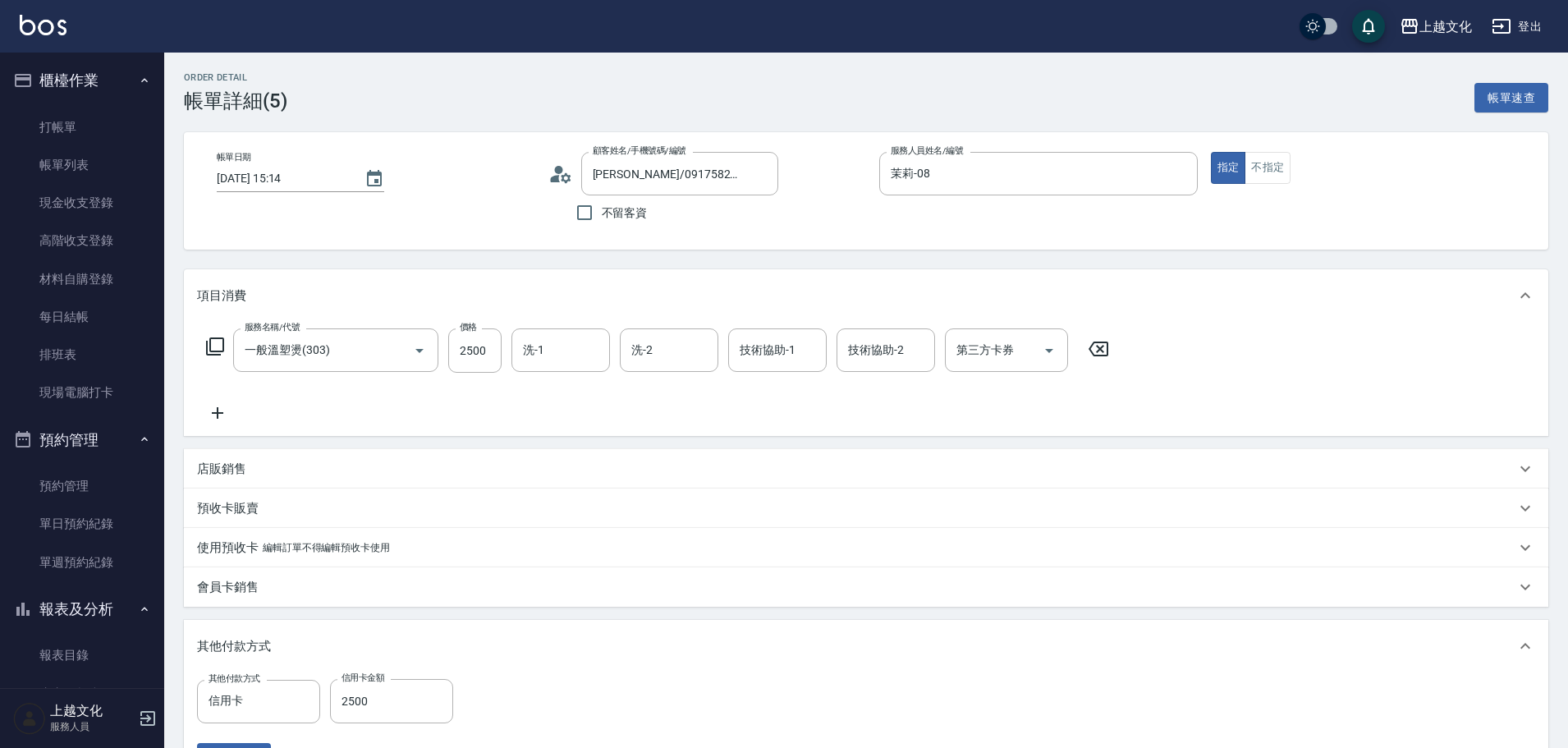
scroll to position [269, 0]
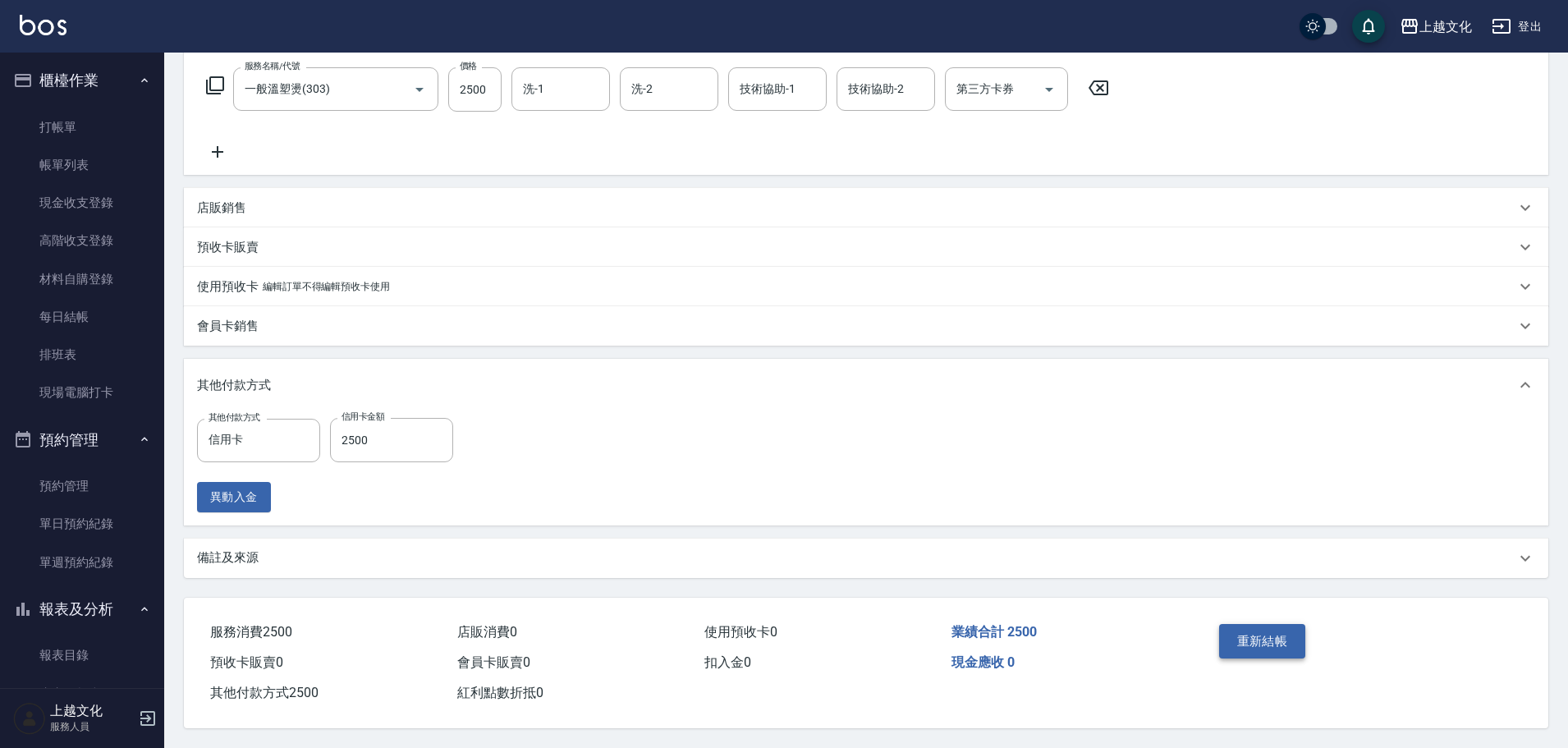
click at [1279, 631] on button "重新結帳" at bounding box center [1263, 641] width 87 height 35
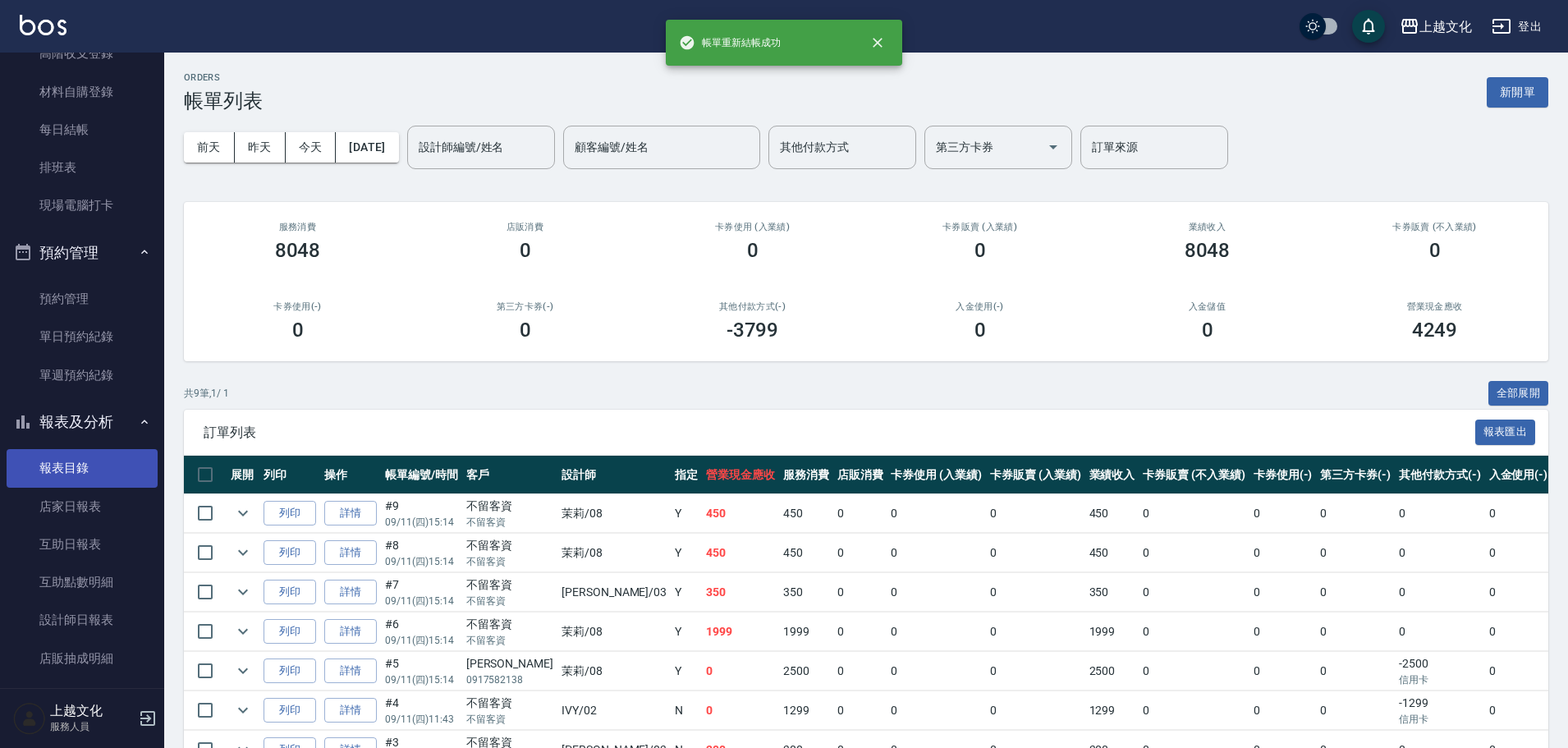
scroll to position [287, 0]
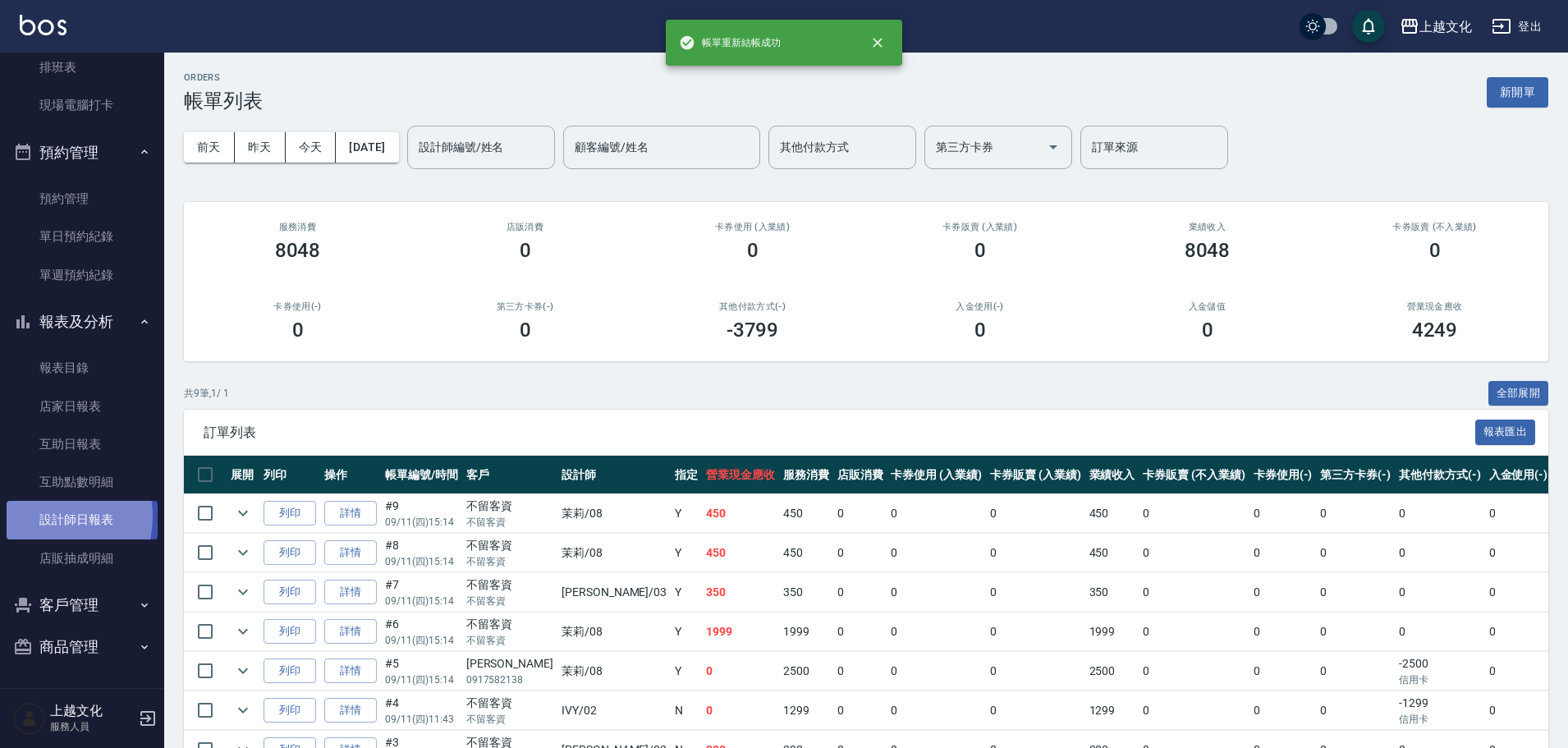
click at [45, 515] on link "設計師日報表" at bounding box center [82, 519] width 151 height 38
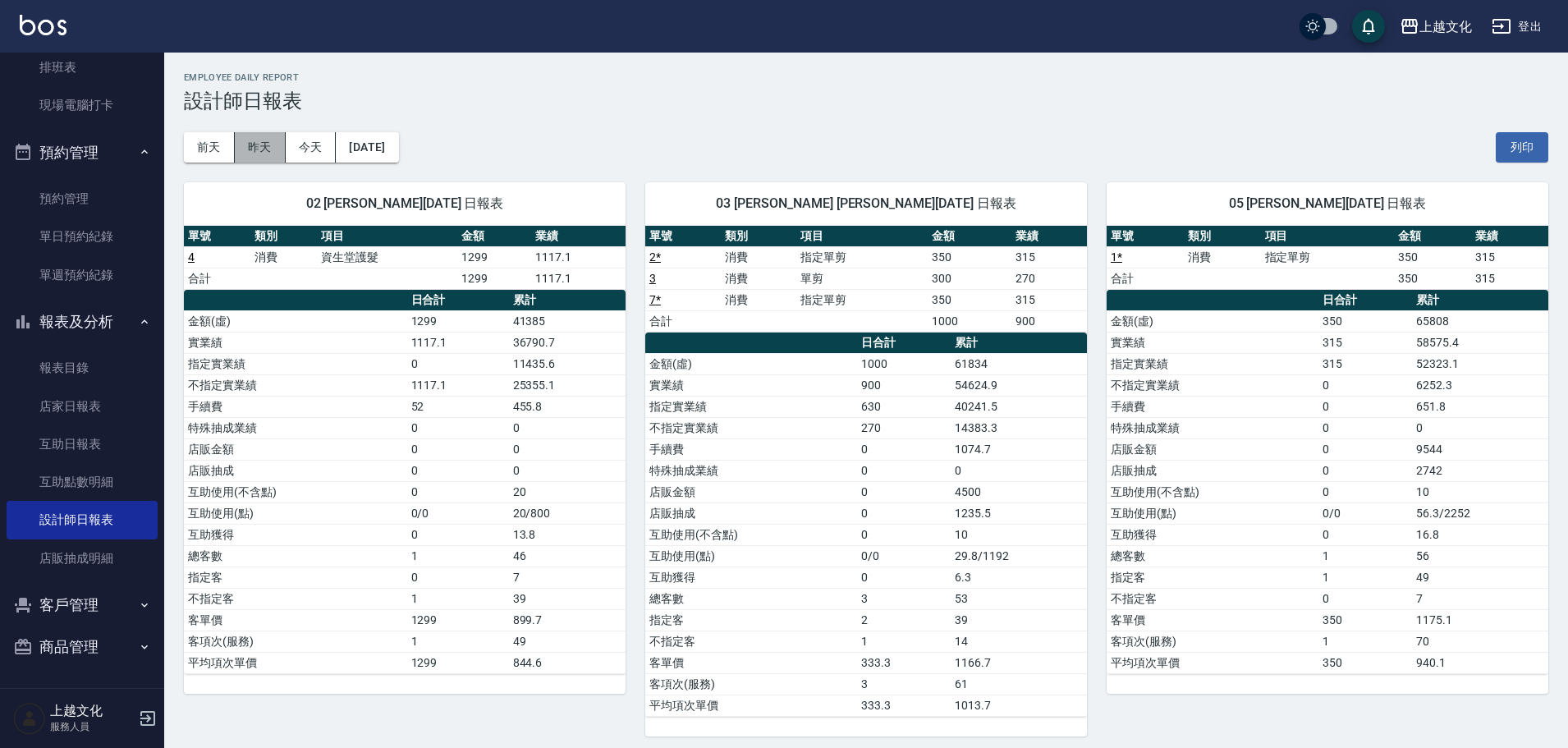
click at [273, 146] on button "昨天" at bounding box center [260, 147] width 51 height 30
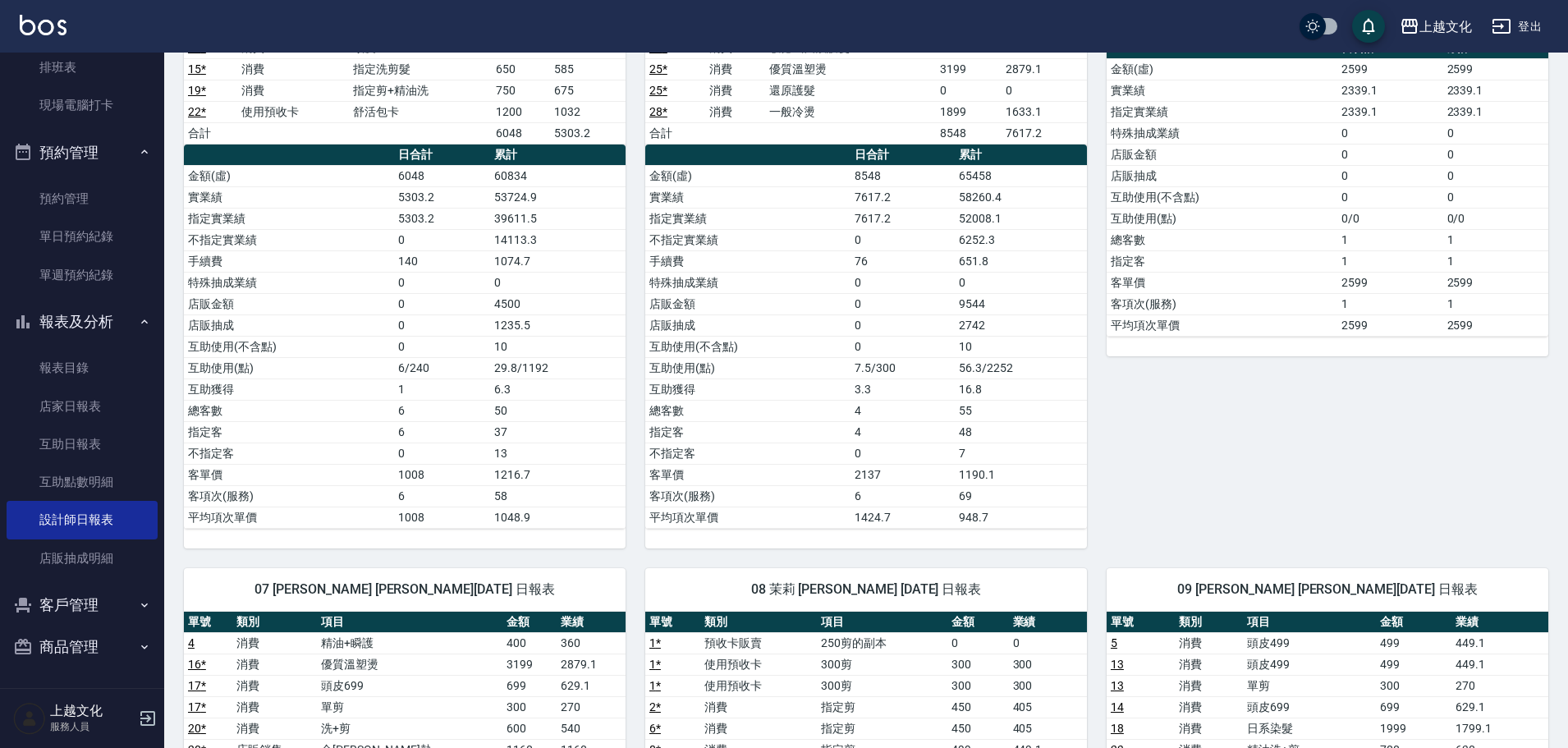
scroll to position [493, 0]
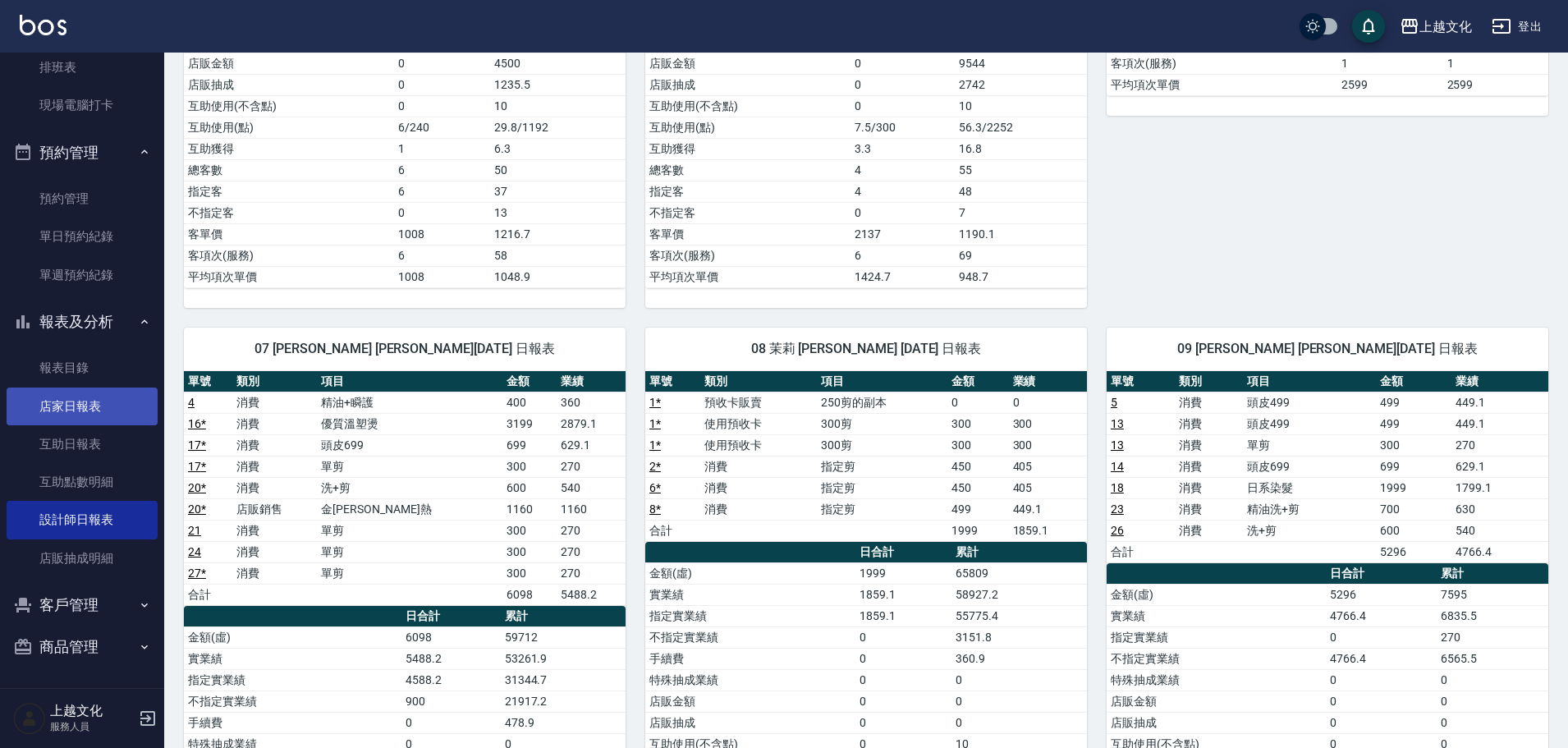
click at [69, 409] on link "店家日報表" at bounding box center [82, 406] width 151 height 38
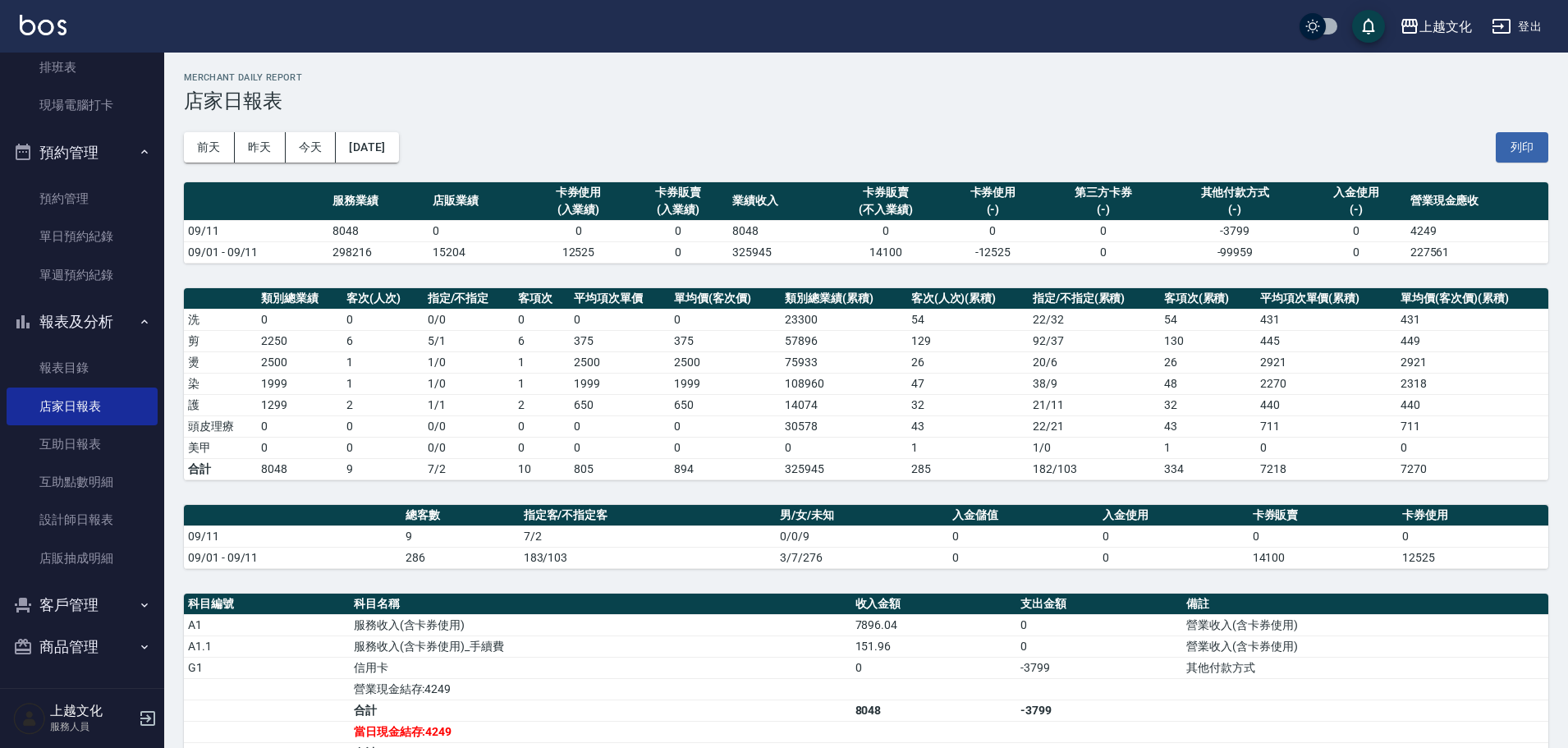
click at [273, 162] on div "[DATE] [DATE] [DATE] [DATE] 列印" at bounding box center [865, 147] width 1364 height 70
click at [273, 155] on button "昨天" at bounding box center [260, 147] width 51 height 30
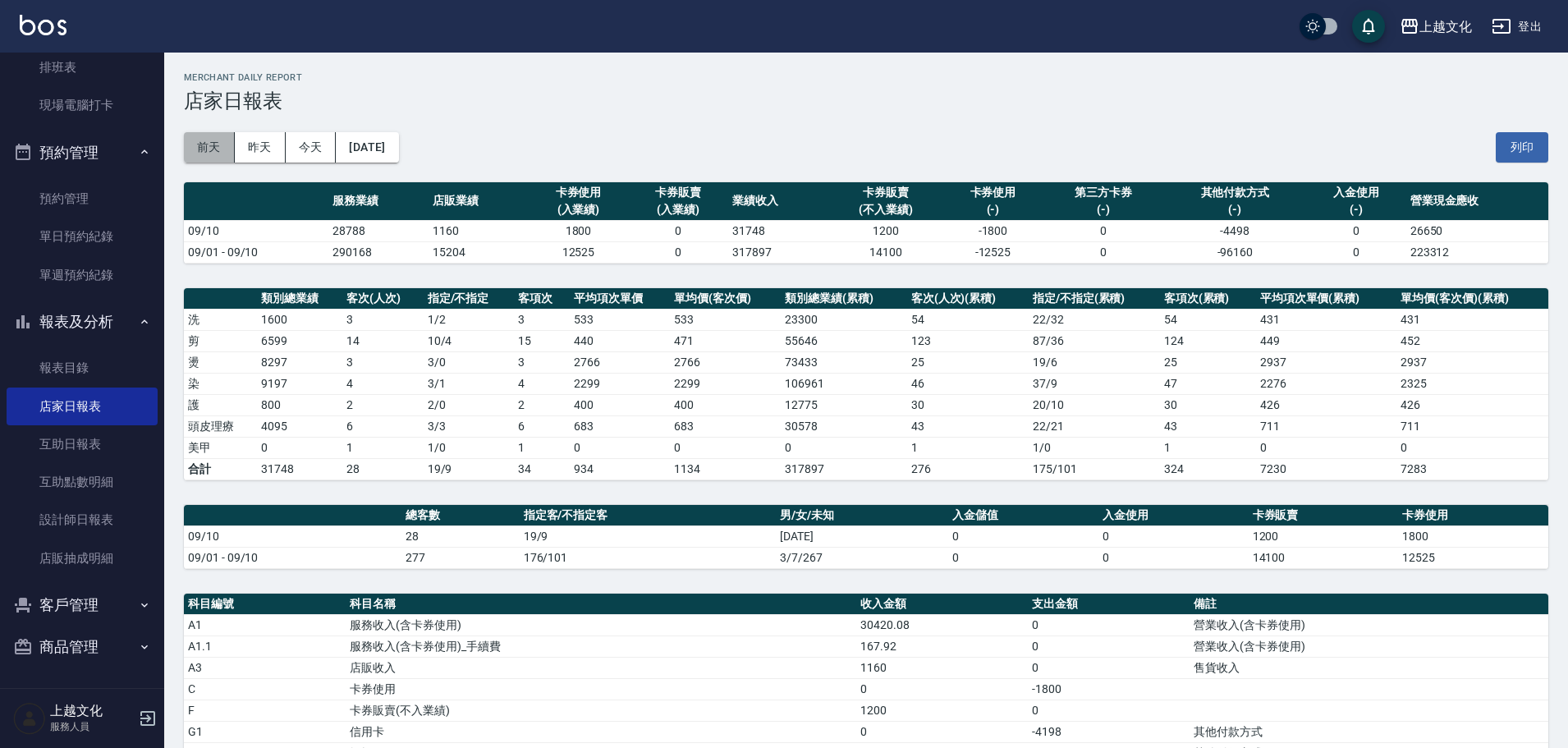
click at [212, 147] on button "前天" at bounding box center [209, 147] width 51 height 30
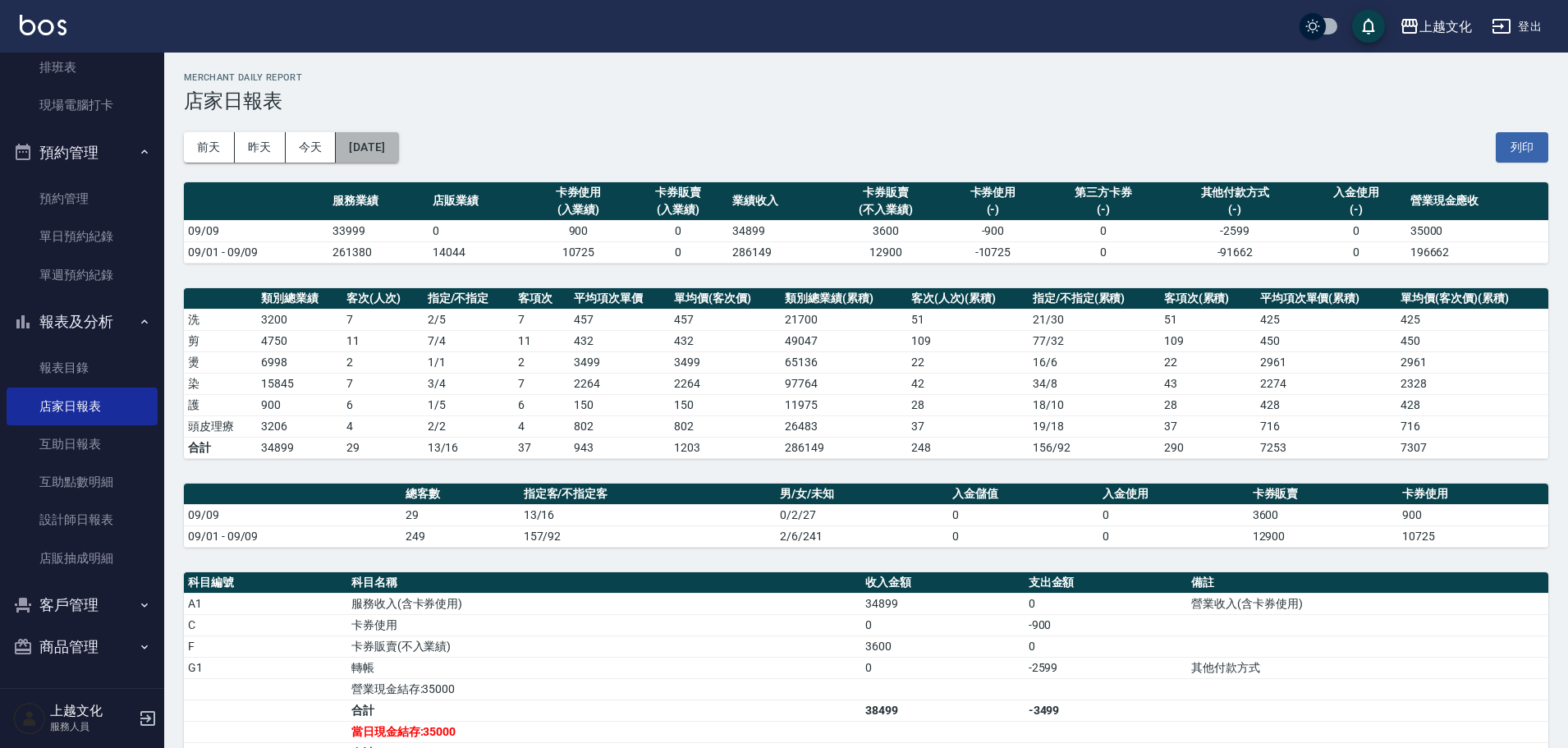
click at [360, 156] on button "[DATE]" at bounding box center [366, 147] width 63 height 30
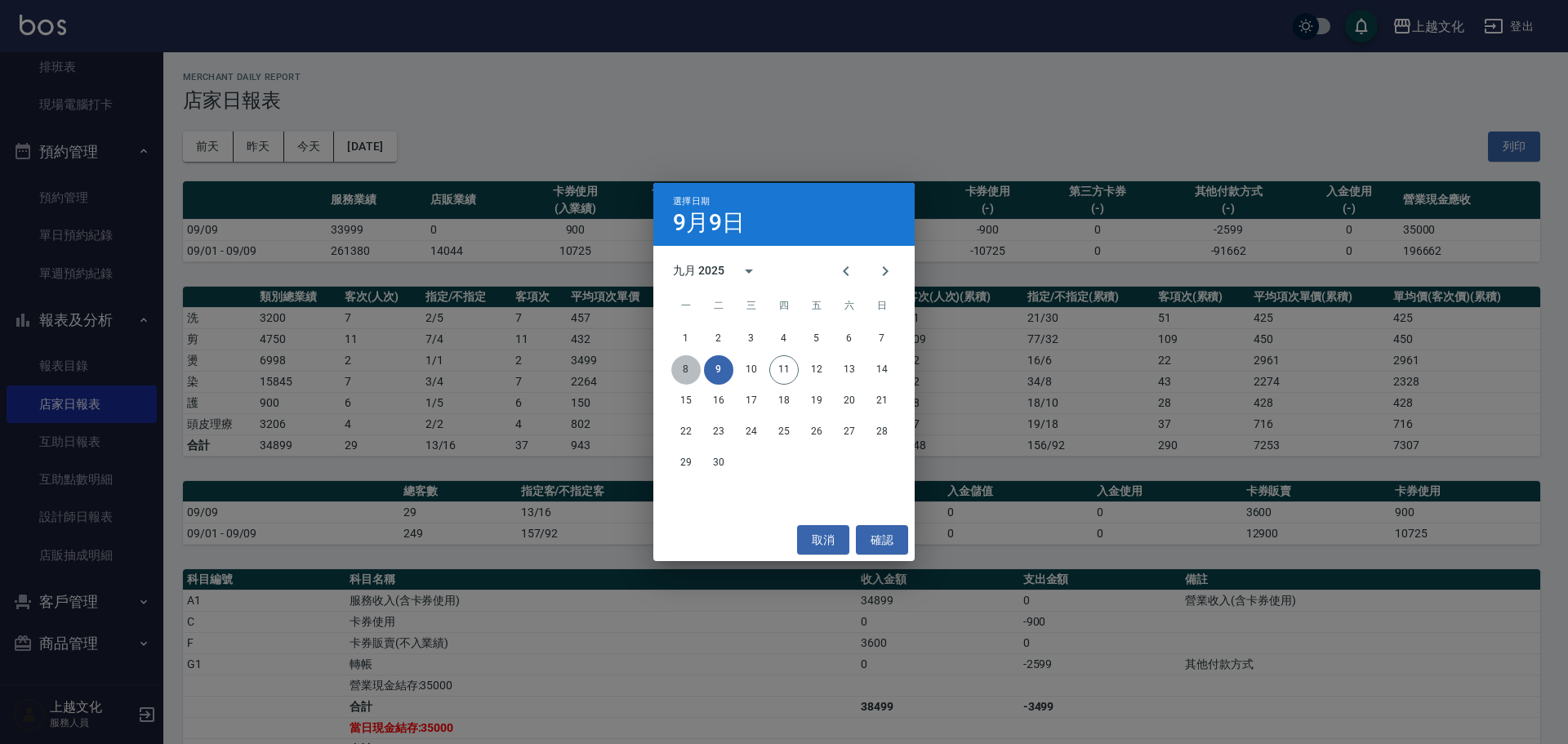
click at [683, 373] on button "8" at bounding box center [685, 369] width 30 height 30
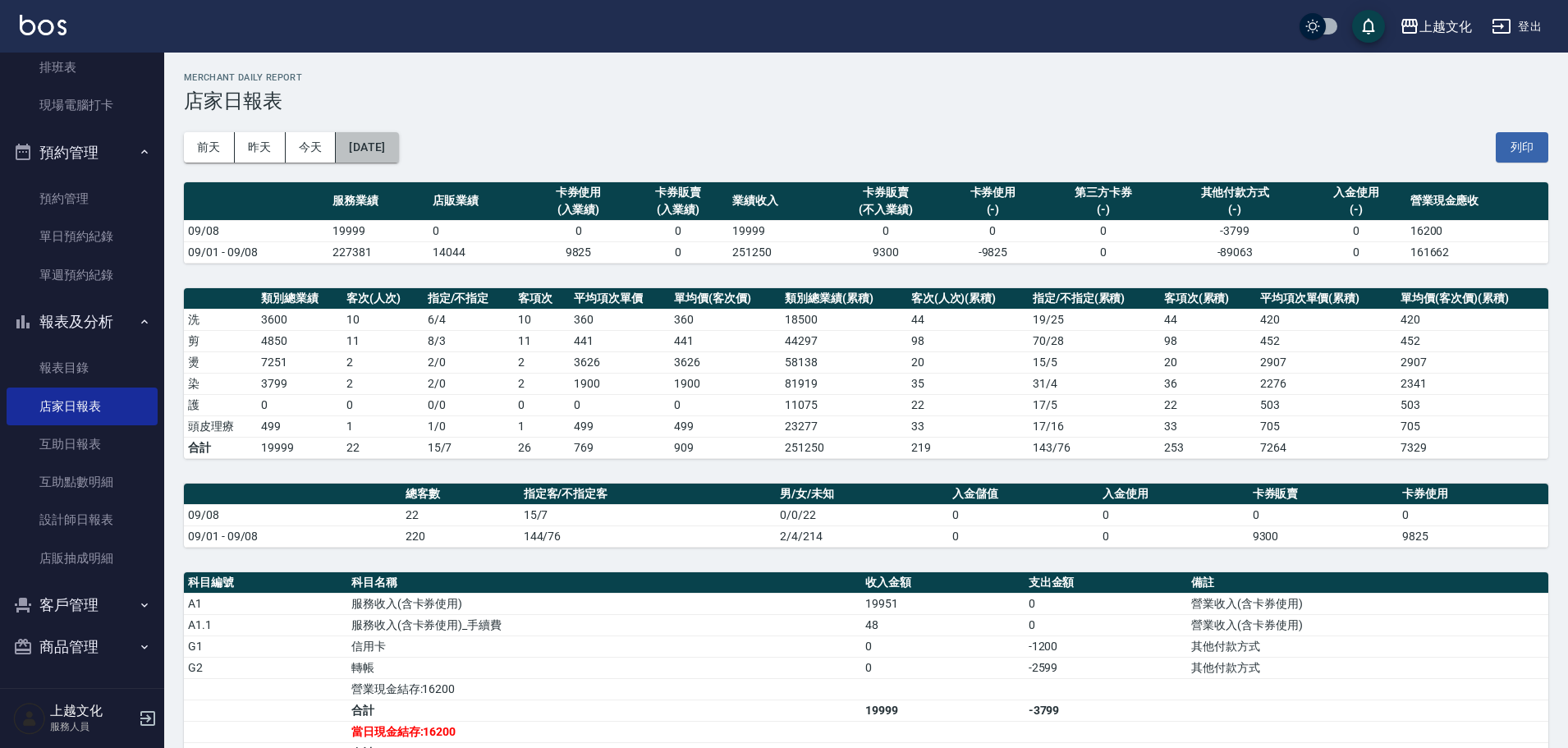
click at [375, 157] on button "[DATE]" at bounding box center [366, 147] width 63 height 30
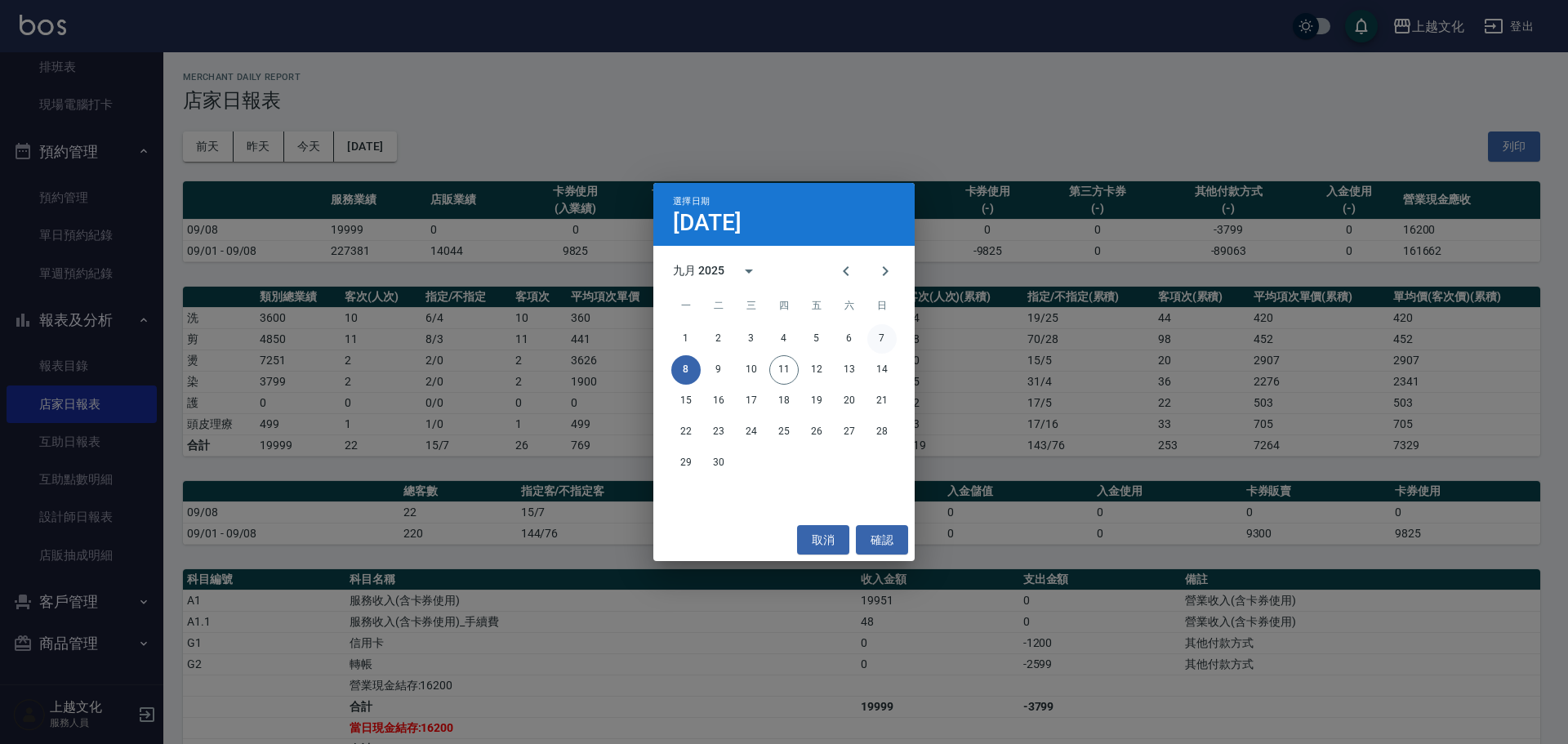
click at [884, 333] on button "7" at bounding box center [882, 338] width 30 height 30
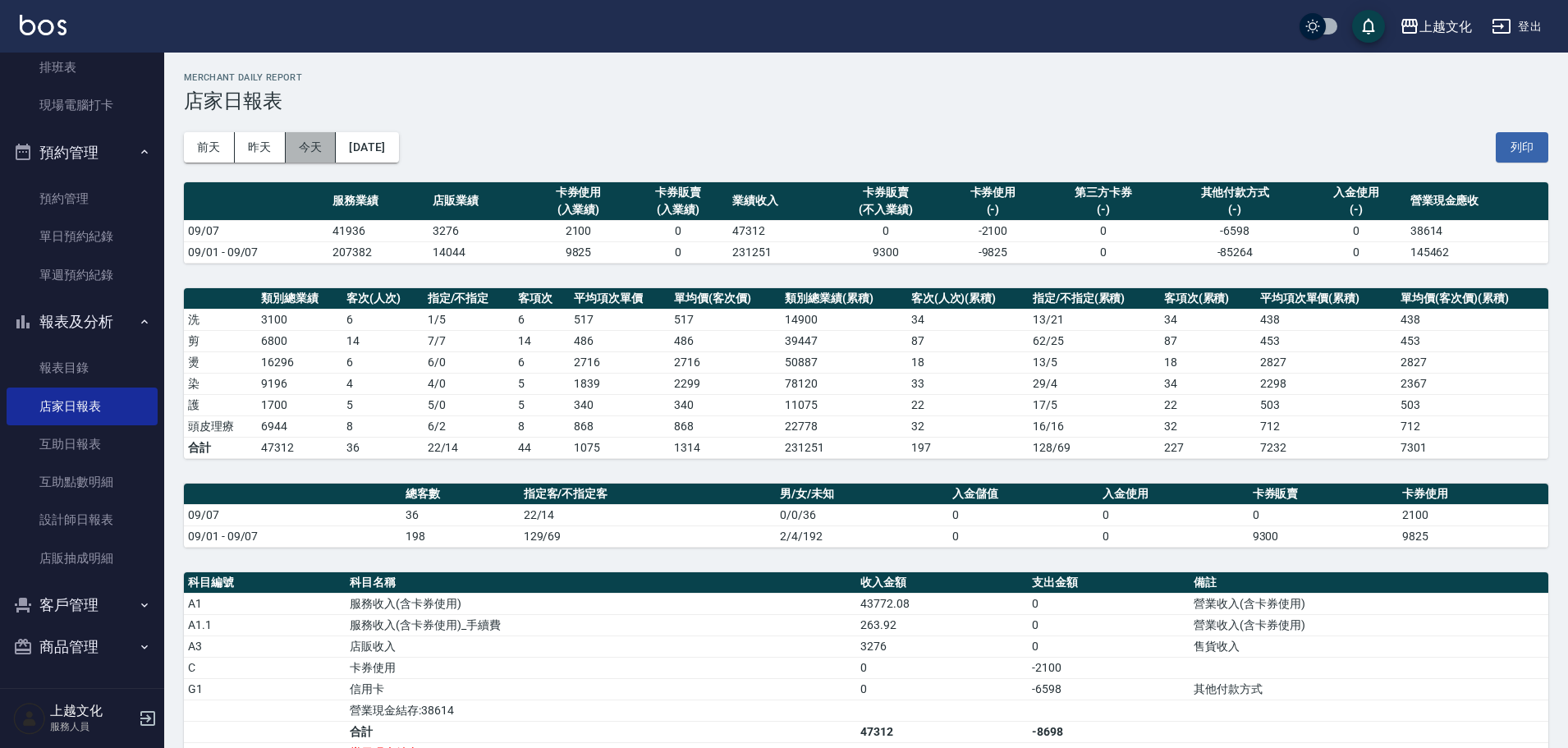
click at [302, 151] on button "今天" at bounding box center [311, 147] width 51 height 30
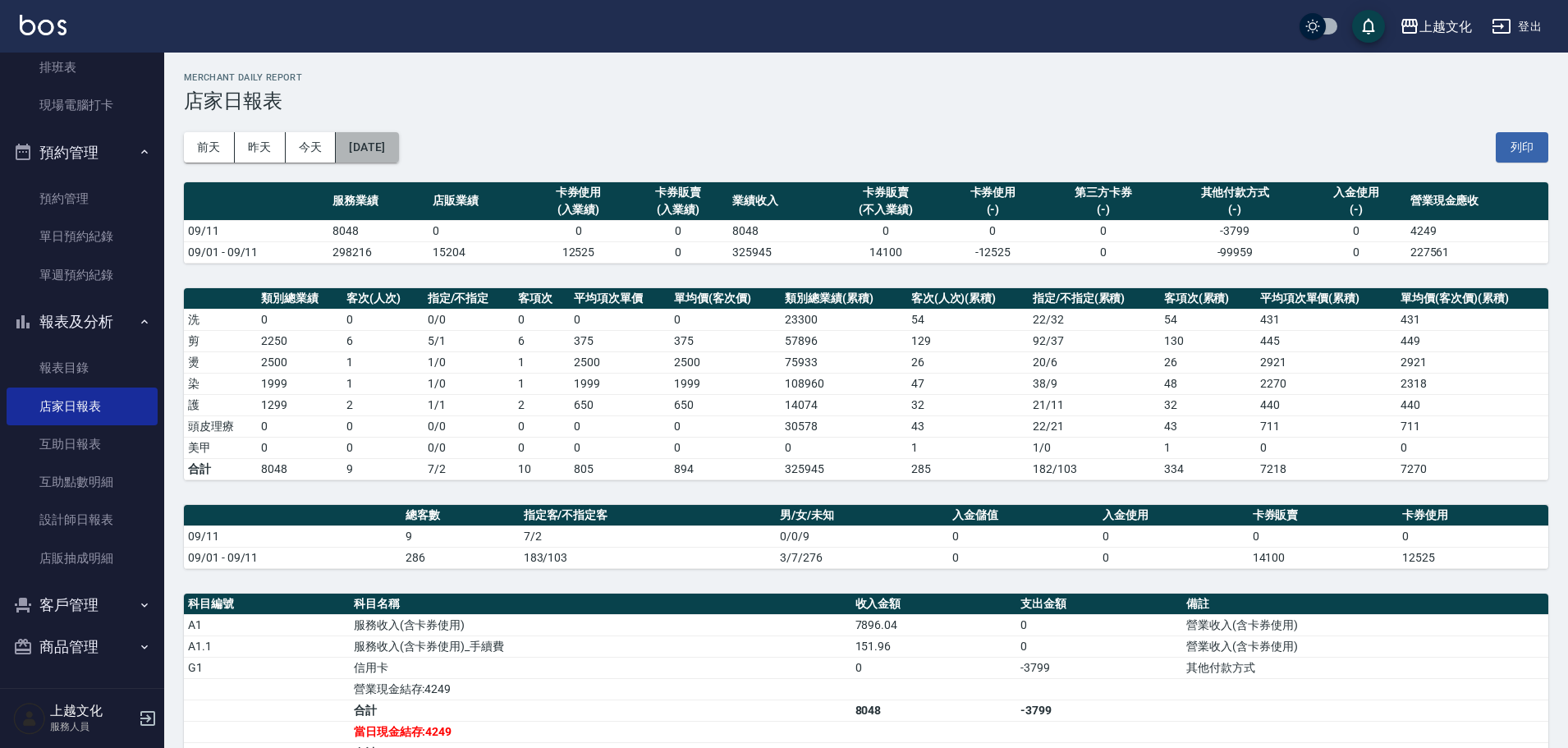
click at [358, 153] on button "[DATE]" at bounding box center [366, 147] width 63 height 30
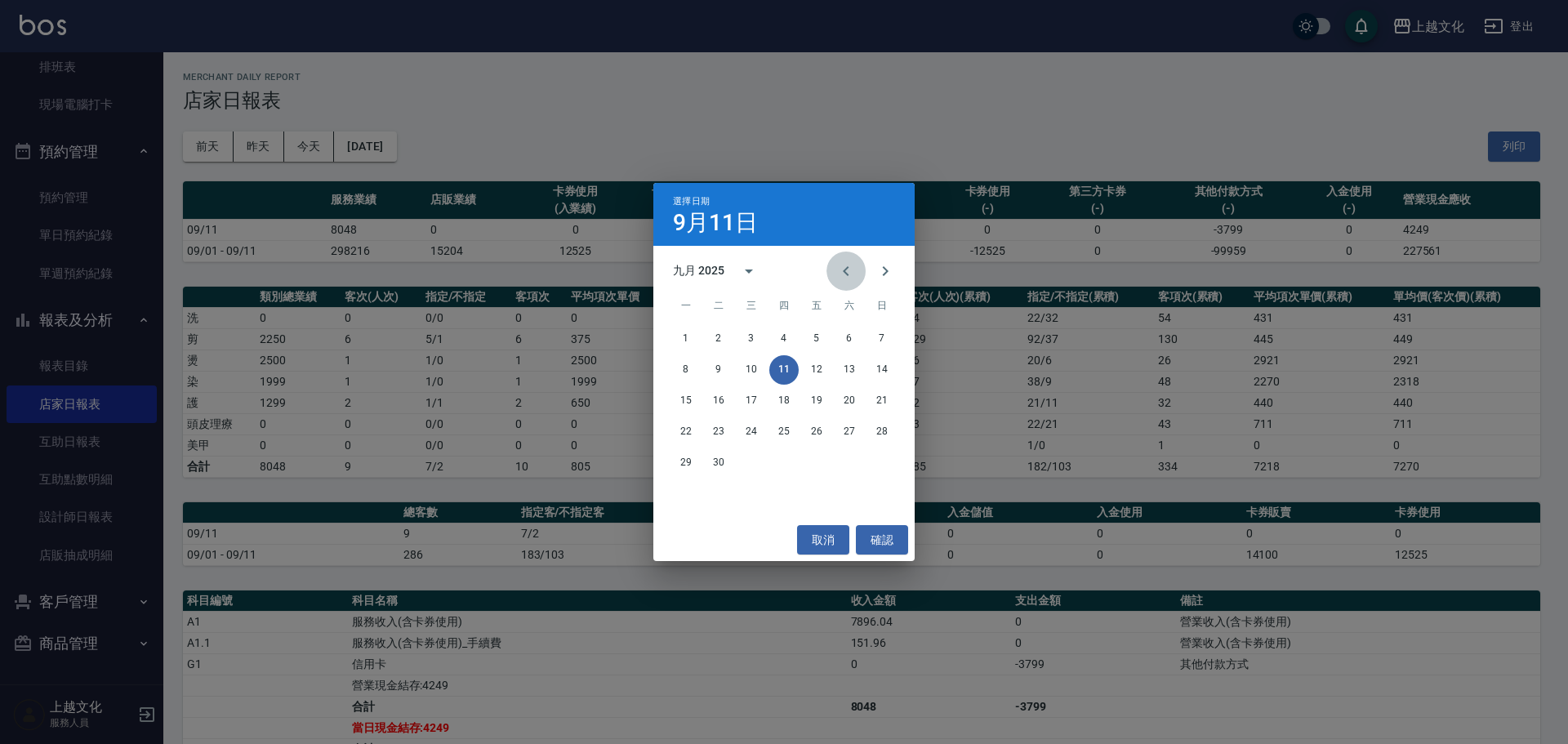
click at [851, 267] on icon "Previous month" at bounding box center [846, 271] width 19 height 19
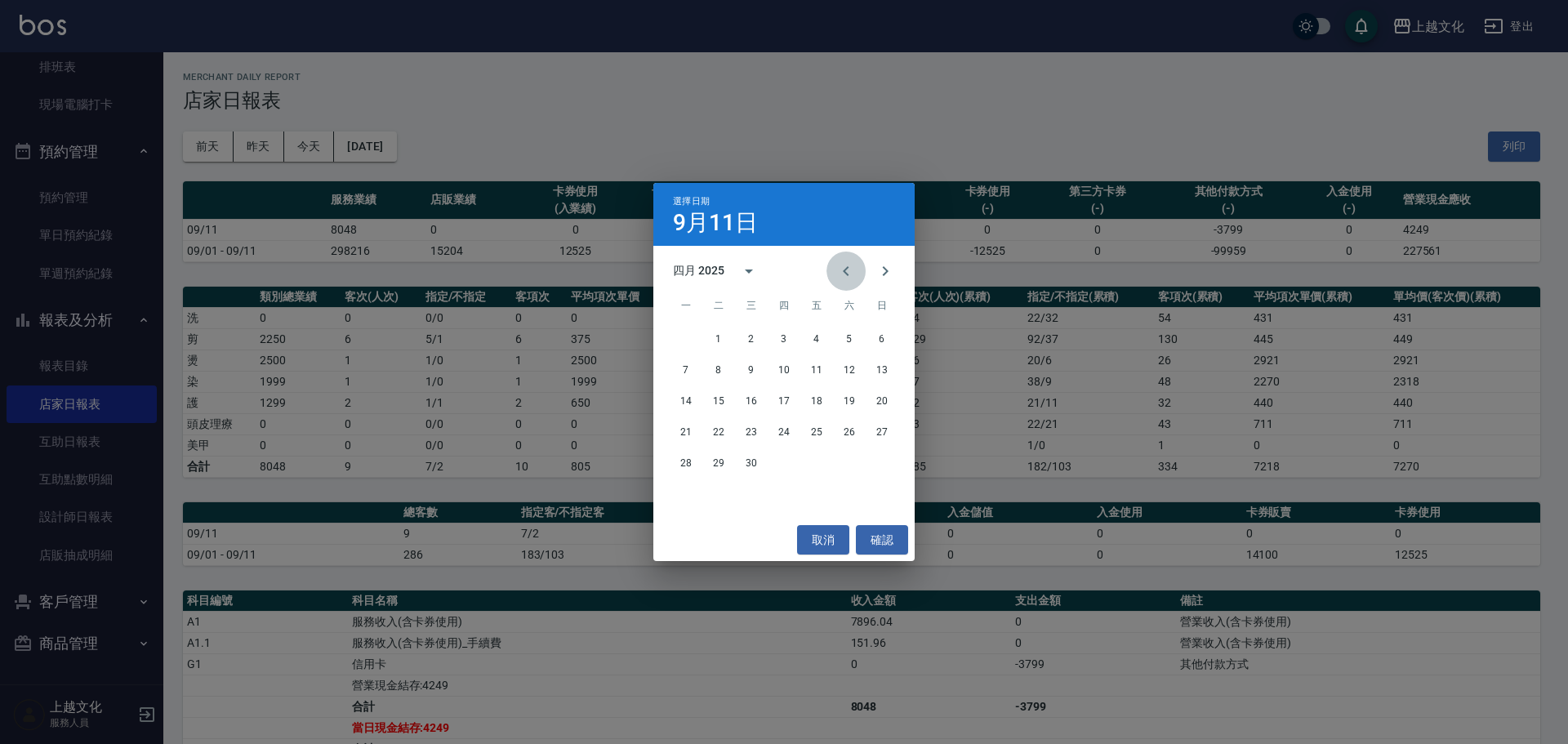
click at [850, 267] on icon "Previous month" at bounding box center [846, 271] width 19 height 19
click at [850, 266] on icon "Previous month" at bounding box center [846, 271] width 19 height 19
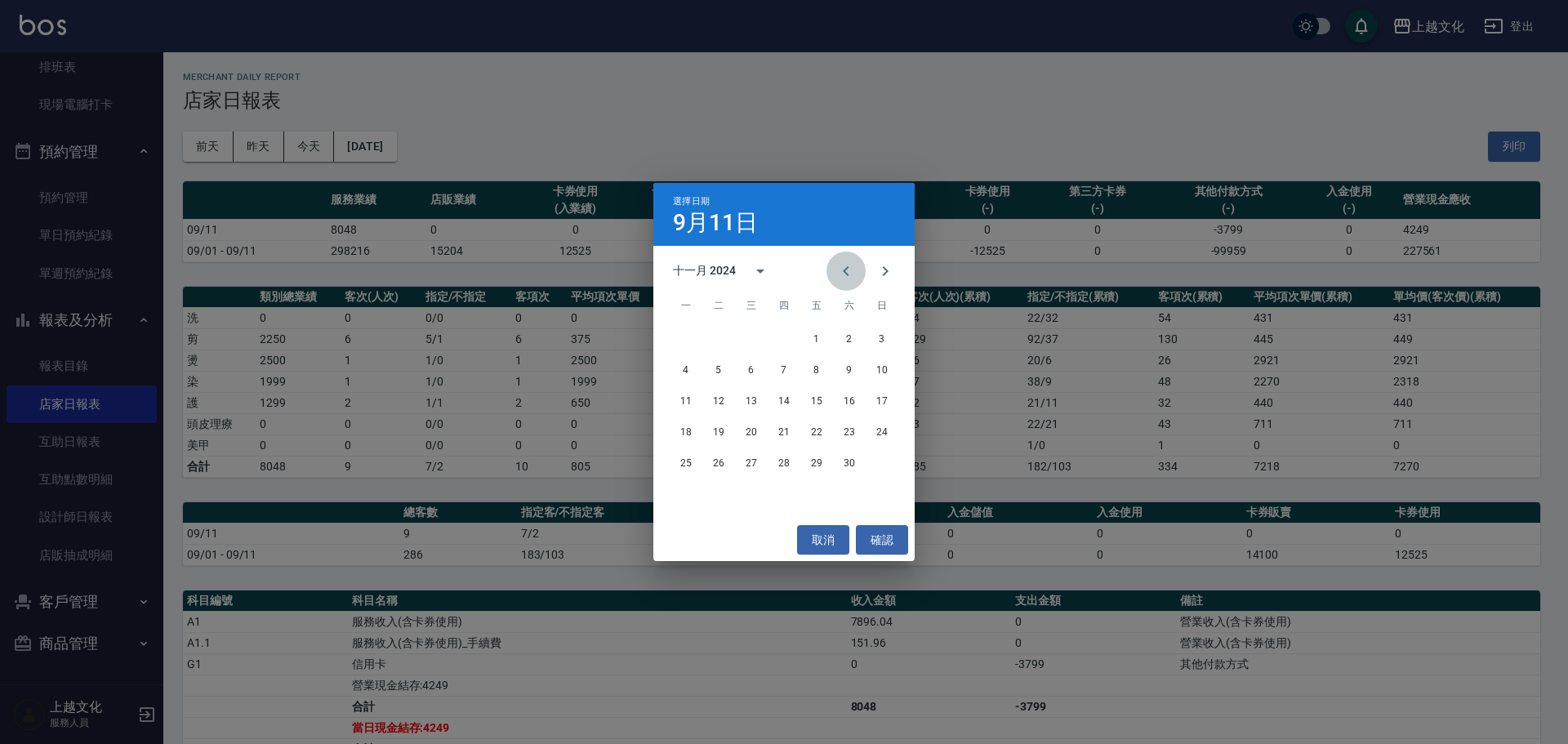
click at [850, 266] on icon "Previous month" at bounding box center [846, 271] width 19 height 19
click at [116, 565] on div "選擇日期 [DATE] 八月 2024 一 二 三 四 五 六 日 1 2 3 4 5 6 7 8 9 10 11 12 13 14 15 16 17 18 …" at bounding box center [784, 372] width 1568 height 744
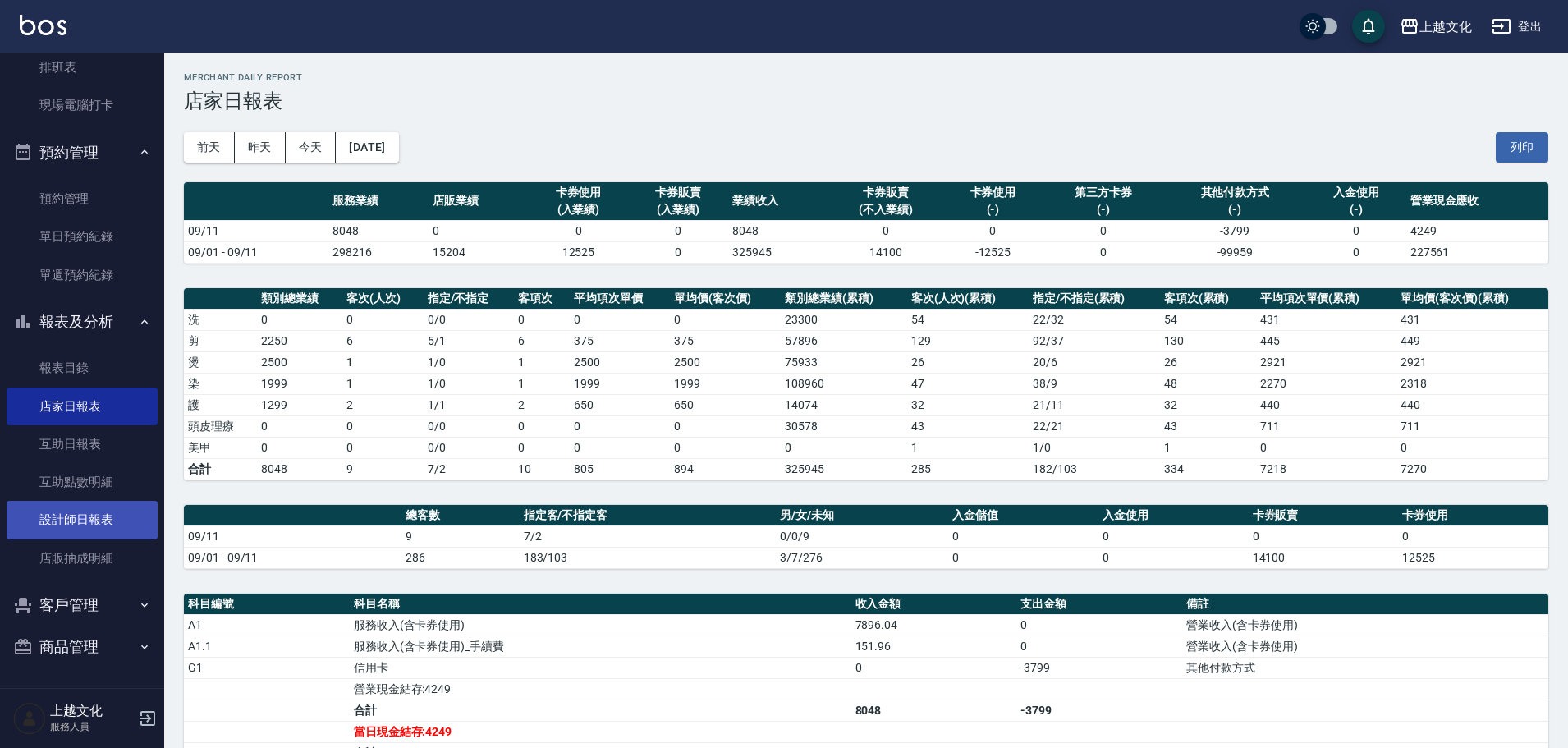
click at [99, 528] on link "設計師日報表" at bounding box center [82, 519] width 151 height 38
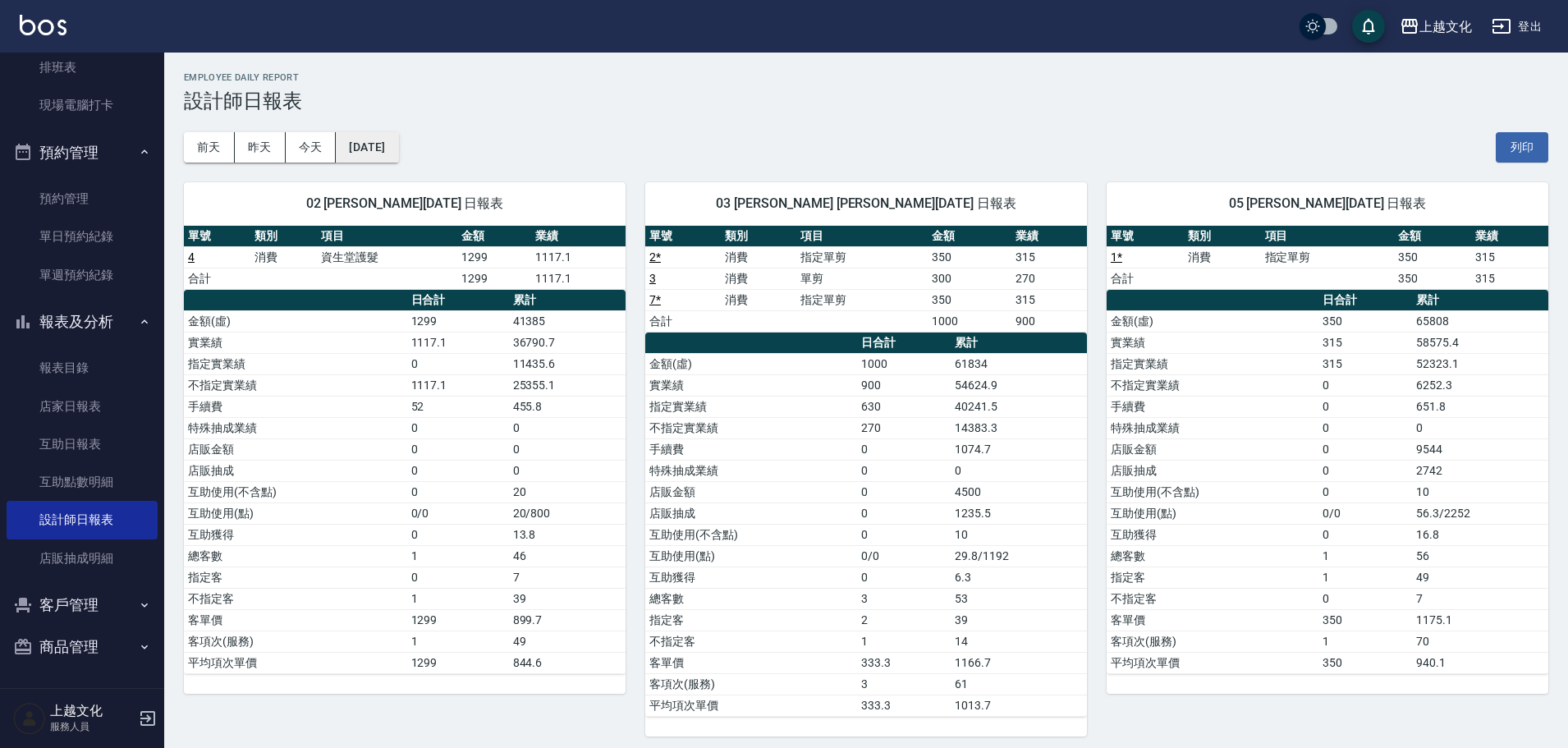
click at [398, 150] on button "[DATE]" at bounding box center [366, 147] width 63 height 30
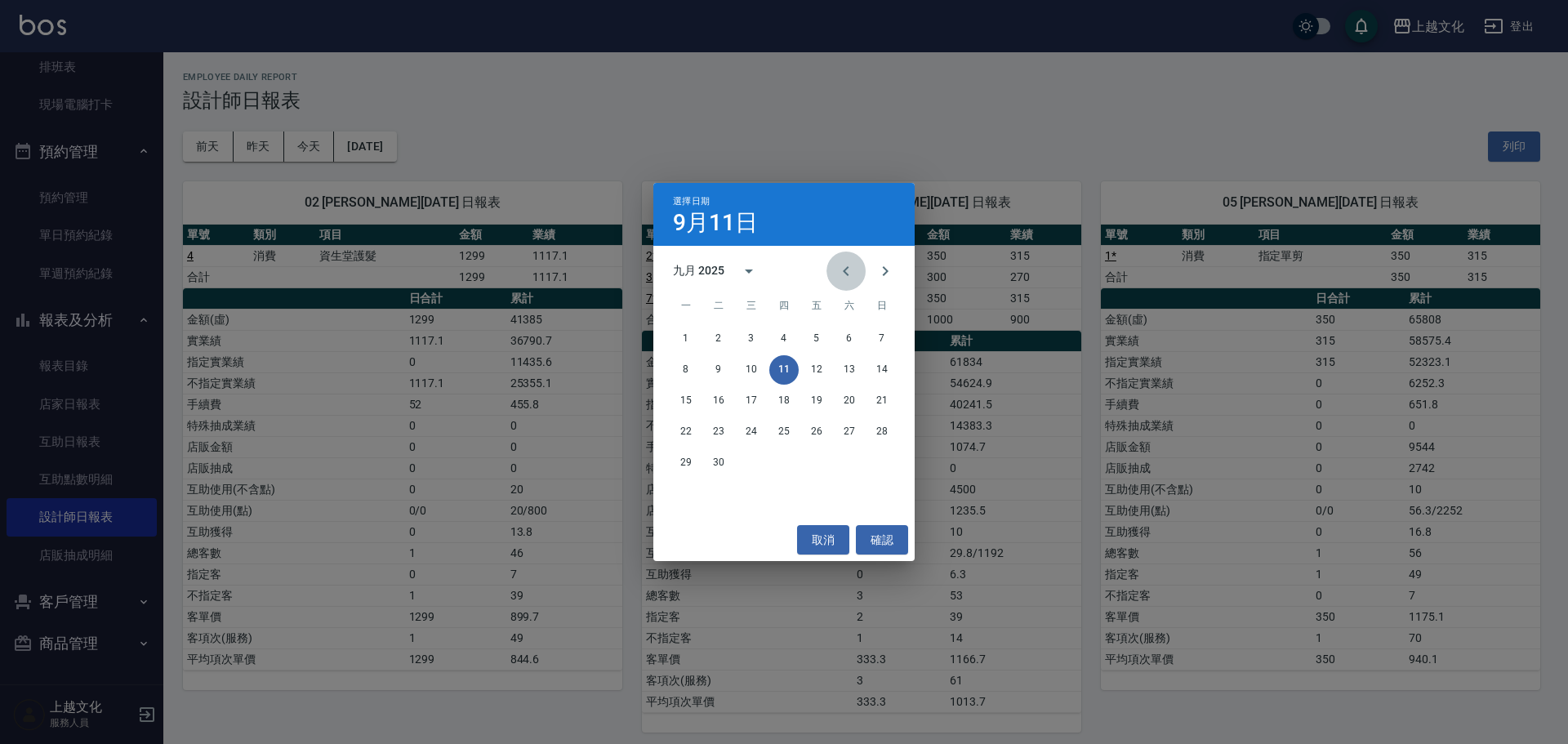
click at [847, 275] on icon "Previous month" at bounding box center [846, 271] width 19 height 19
click at [847, 273] on icon "Previous month" at bounding box center [845, 271] width 6 height 10
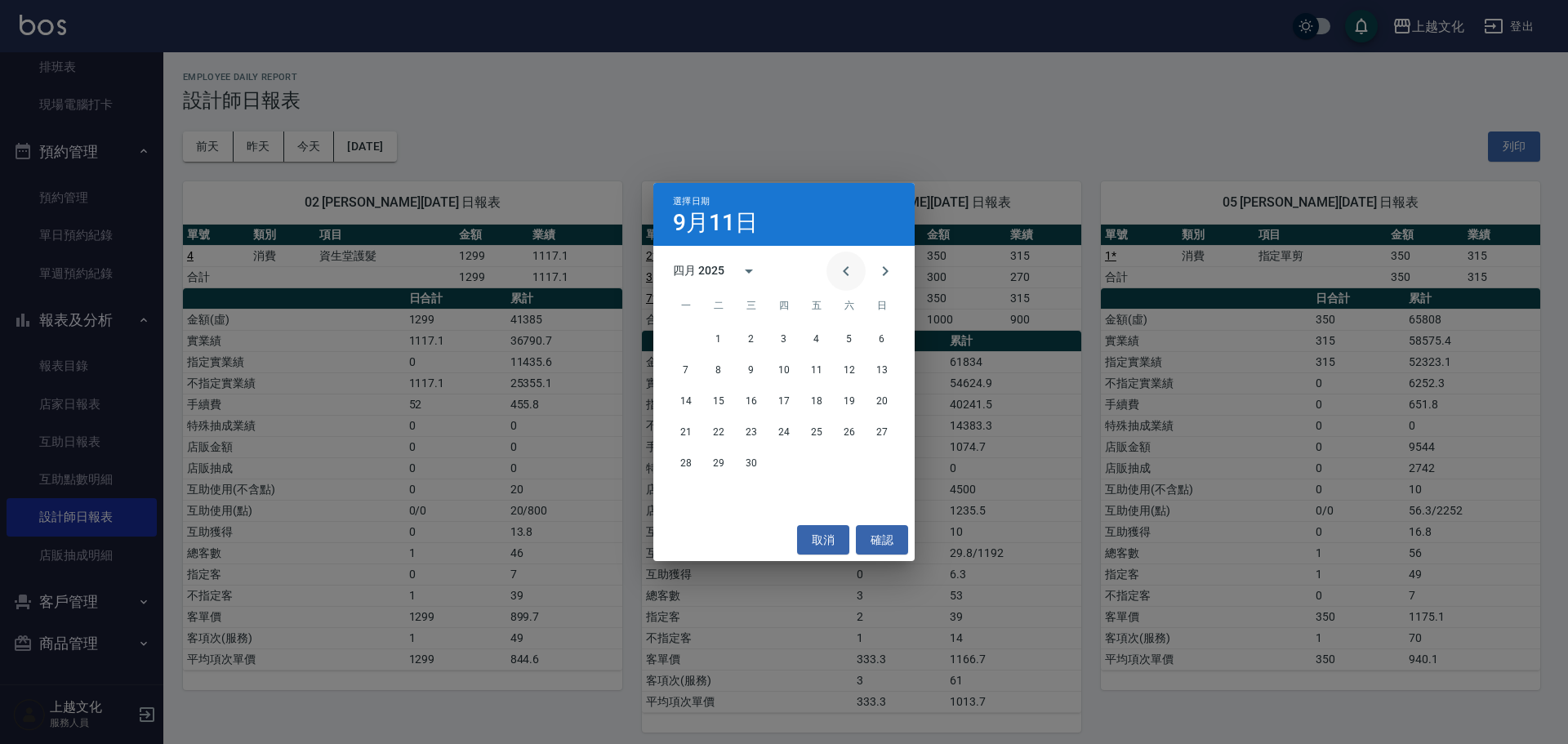
click at [847, 273] on icon "Previous month" at bounding box center [845, 271] width 6 height 10
click at [846, 273] on icon "Previous month" at bounding box center [845, 271] width 6 height 10
click at [845, 273] on icon "Previous month" at bounding box center [845, 271] width 6 height 10
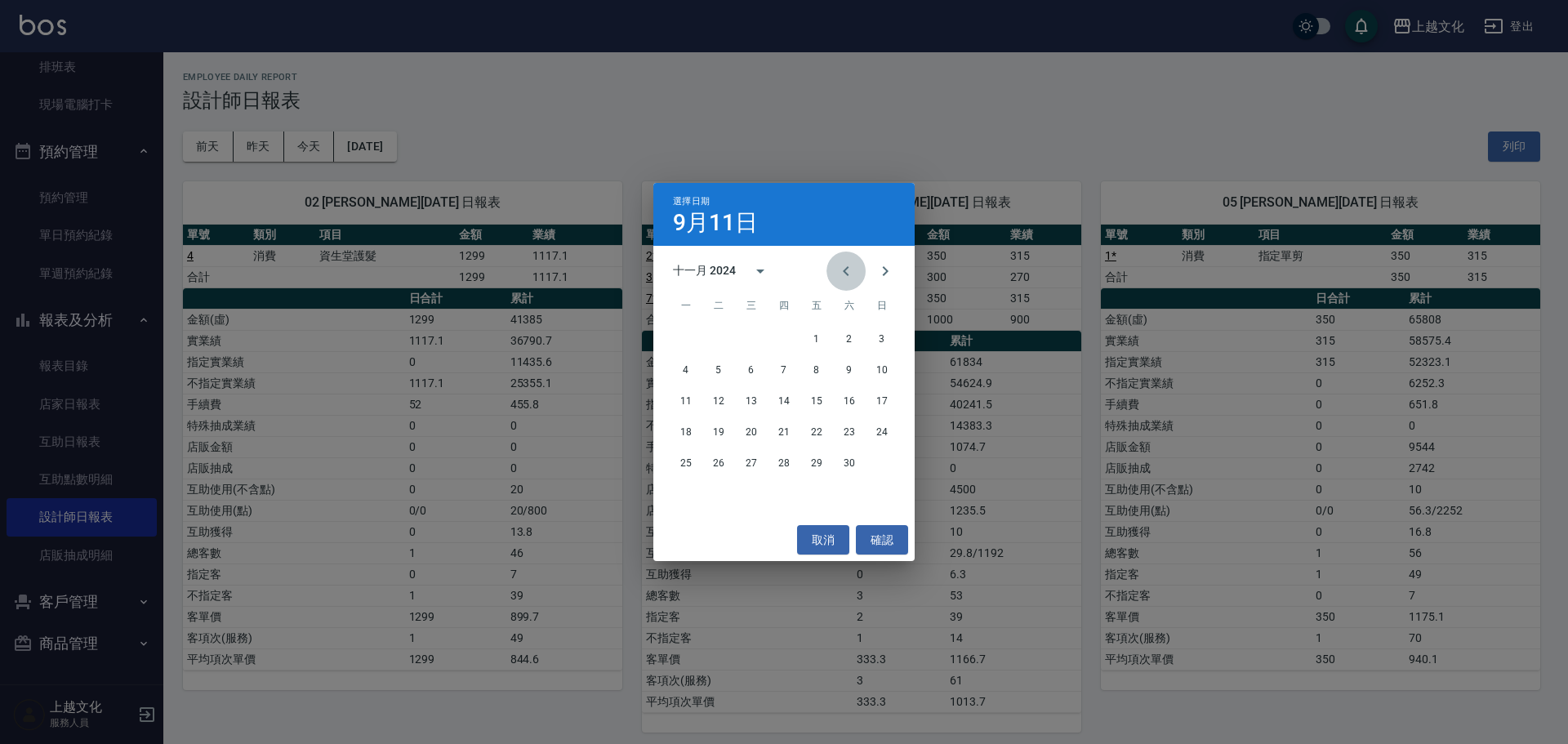
click at [845, 273] on icon "Previous month" at bounding box center [845, 271] width 6 height 10
click at [685, 371] on button "2" at bounding box center [685, 369] width 30 height 30
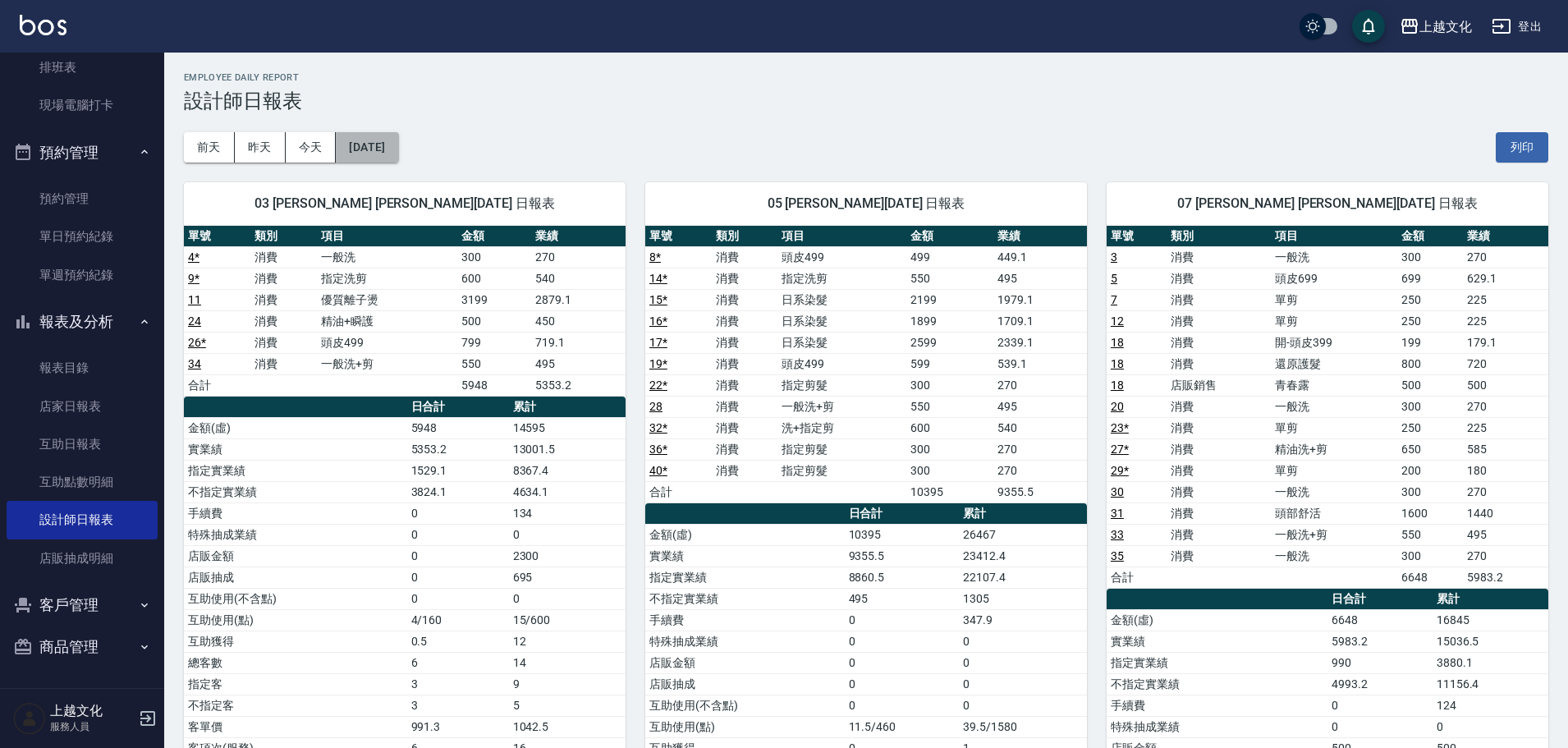
click at [398, 157] on button "[DATE]" at bounding box center [366, 147] width 63 height 30
click at [398, 150] on button "[DATE]" at bounding box center [366, 147] width 63 height 30
click at [398, 156] on button "[DATE]" at bounding box center [366, 147] width 63 height 30
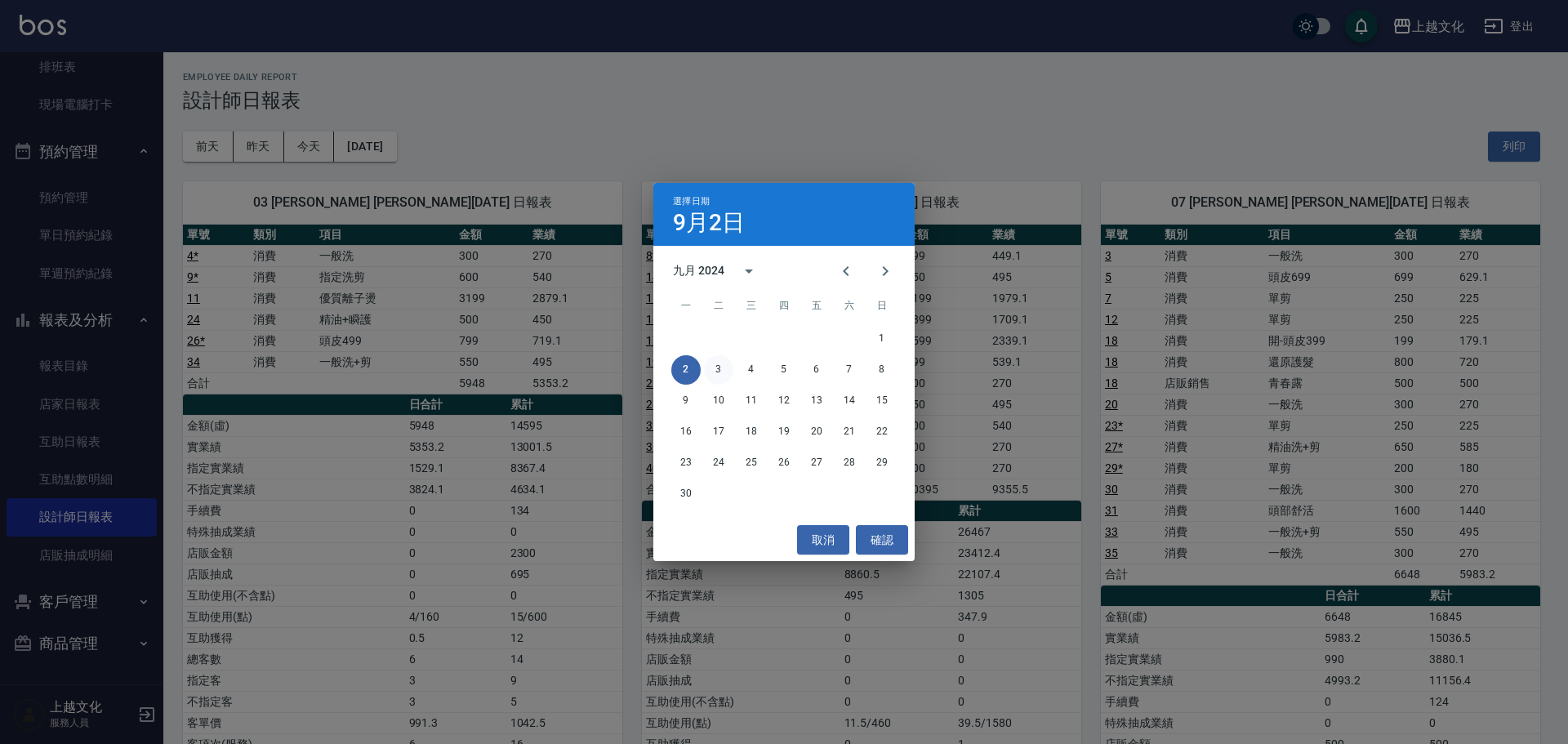
click at [720, 370] on button "3" at bounding box center [718, 369] width 30 height 30
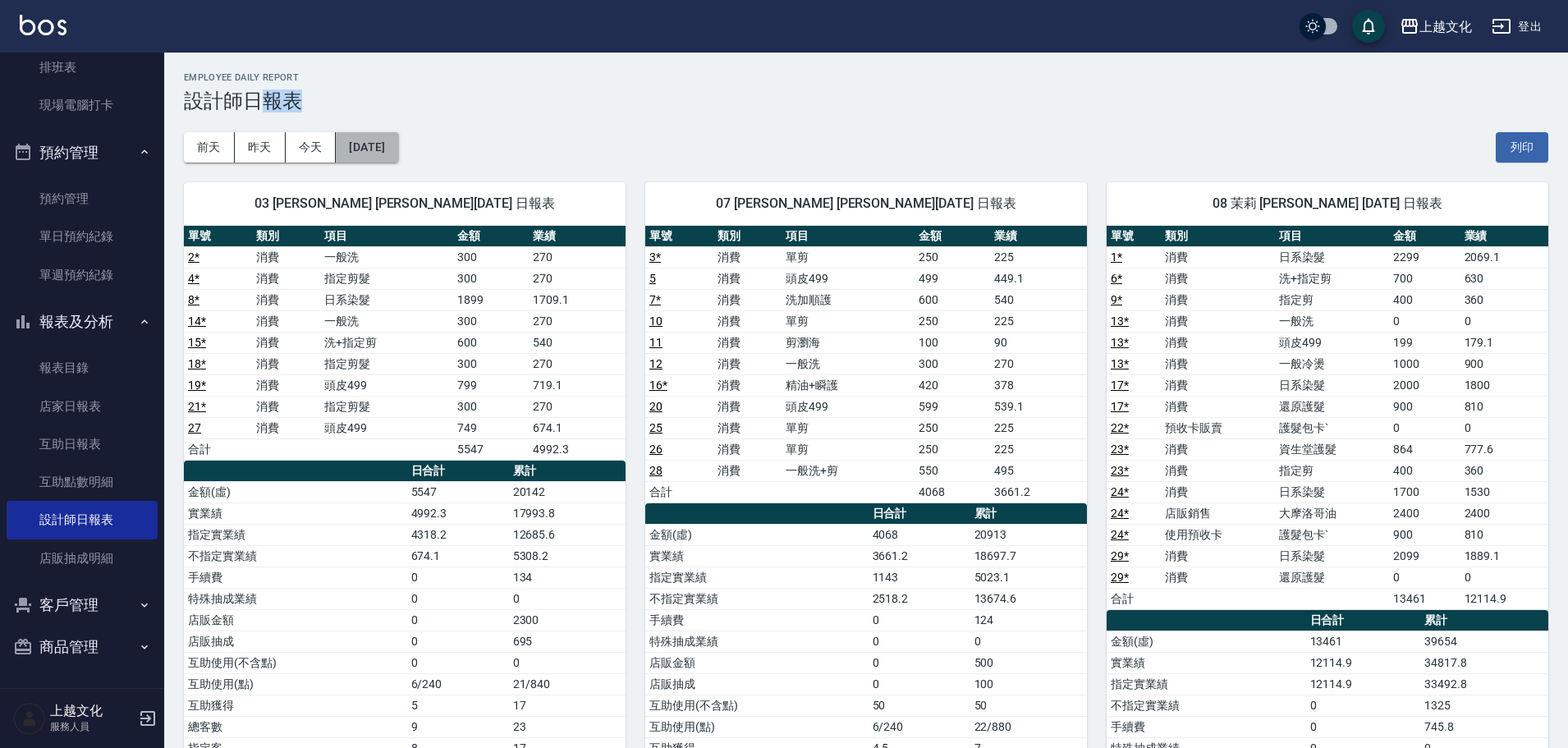
click at [383, 158] on button "[DATE]" at bounding box center [366, 147] width 63 height 30
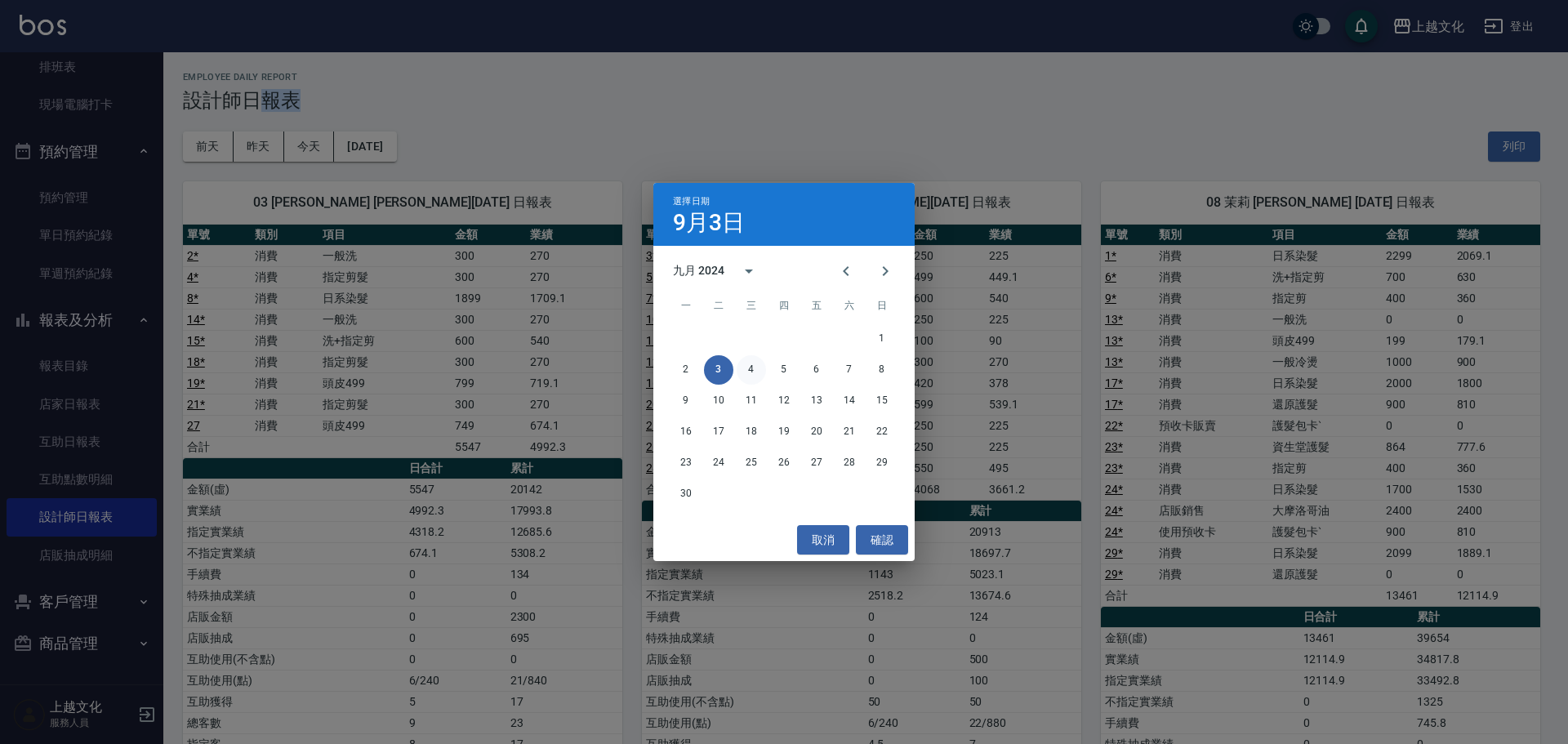
click at [756, 366] on button "4" at bounding box center [751, 369] width 30 height 30
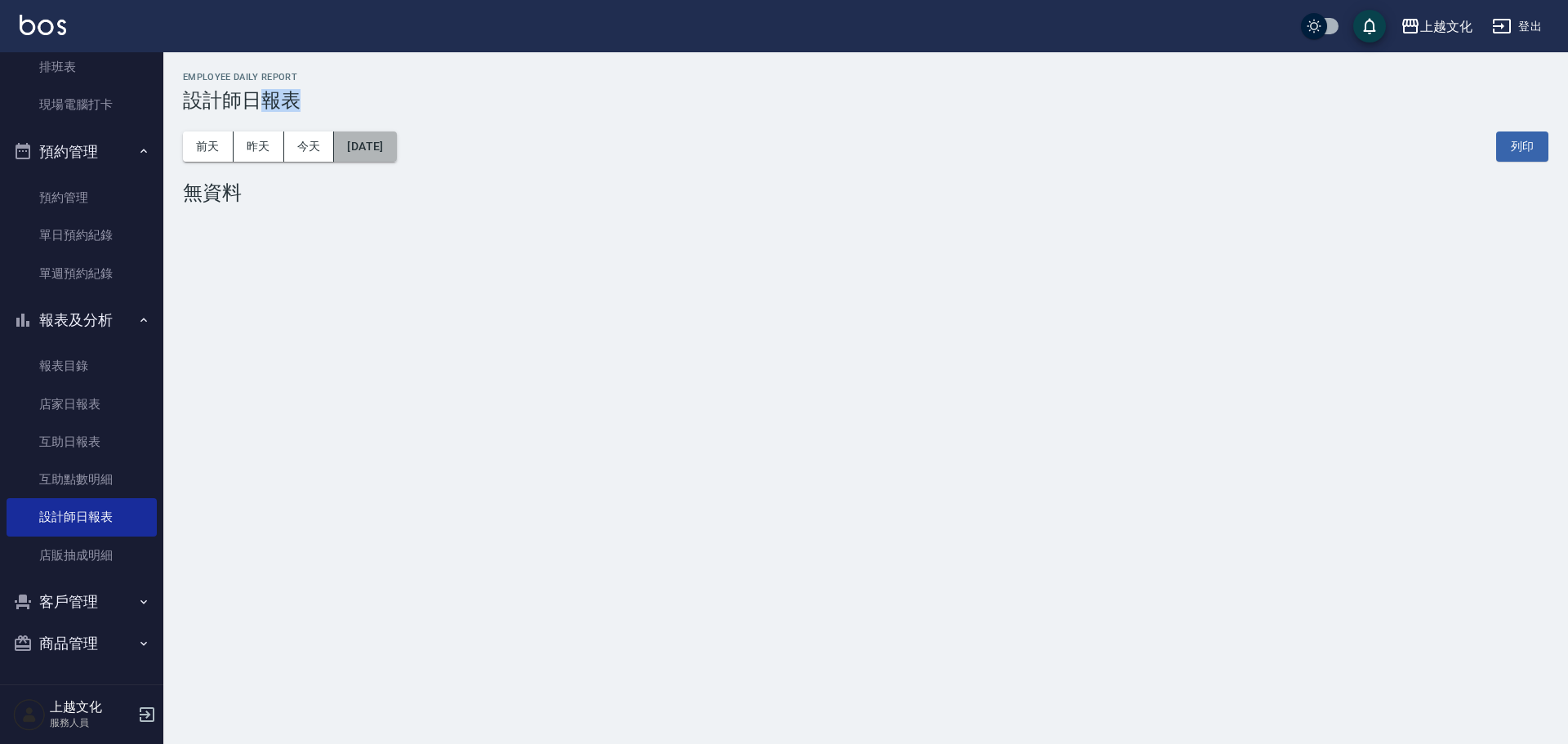
click at [373, 149] on button "[DATE]" at bounding box center [364, 146] width 62 height 30
click at [377, 157] on button "[DATE]" at bounding box center [364, 146] width 62 height 30
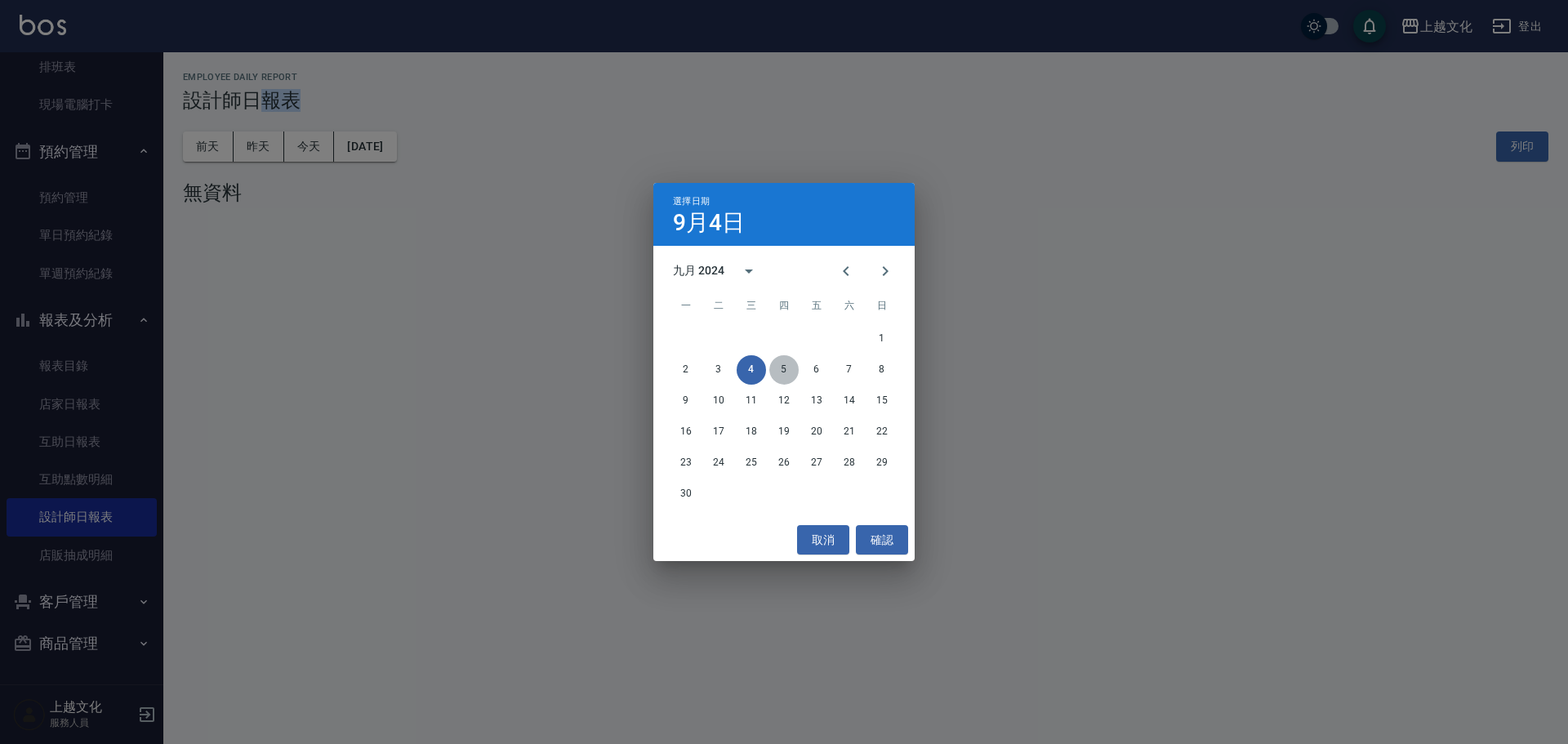
click at [790, 368] on button "5" at bounding box center [784, 369] width 30 height 30
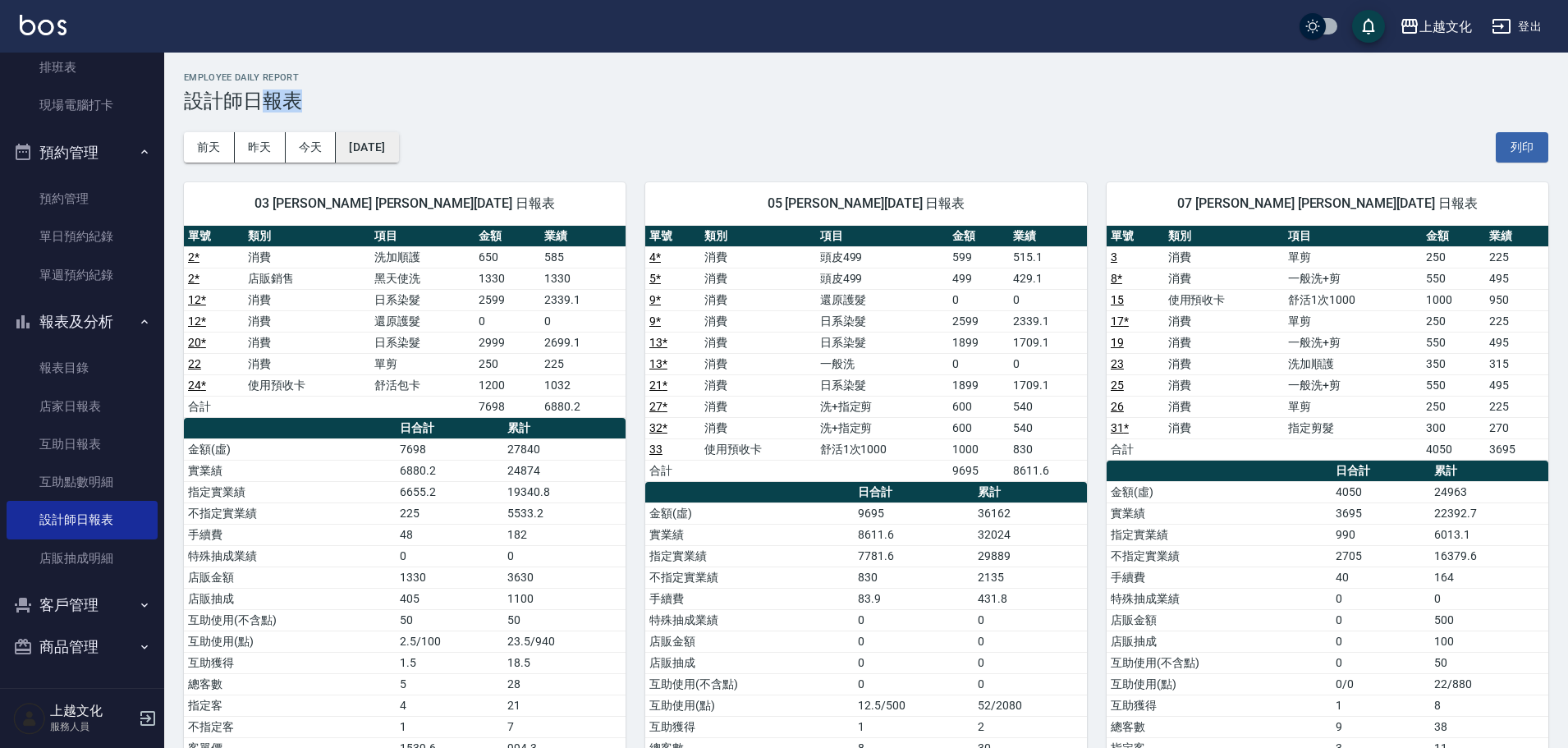
click at [392, 150] on button "[DATE]" at bounding box center [366, 147] width 63 height 30
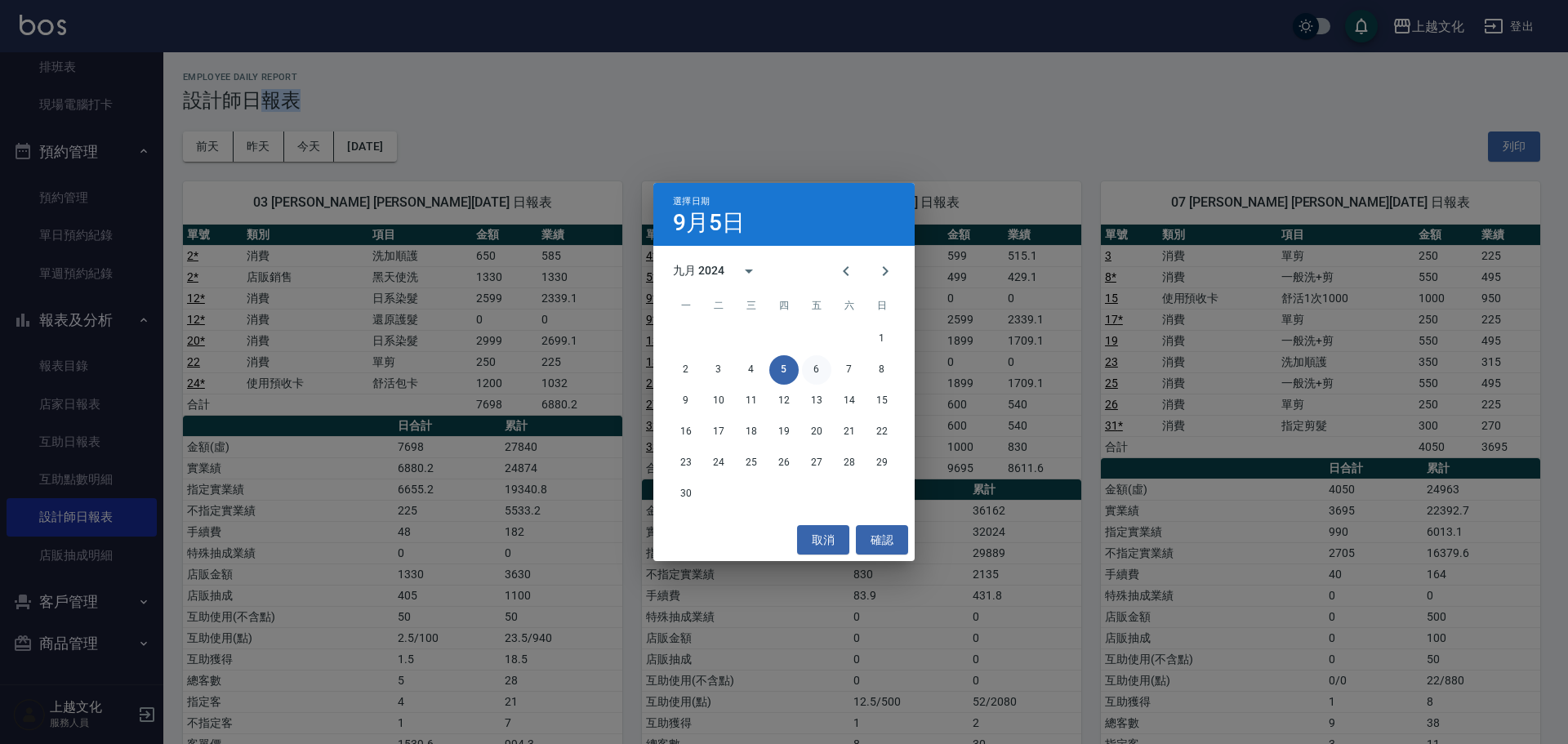
click at [817, 365] on button "6" at bounding box center [816, 369] width 30 height 30
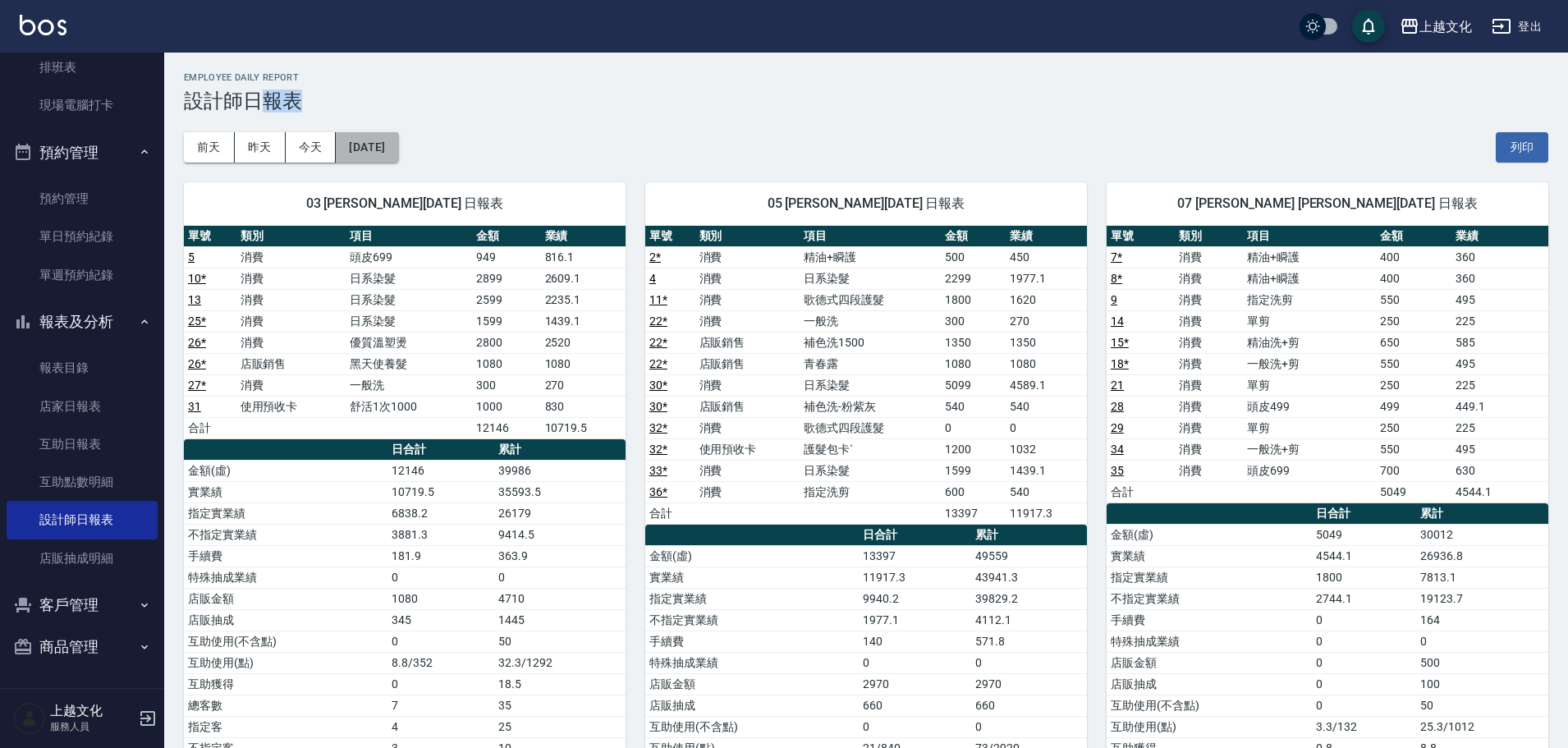
click at [364, 155] on button "[DATE]" at bounding box center [366, 147] width 63 height 30
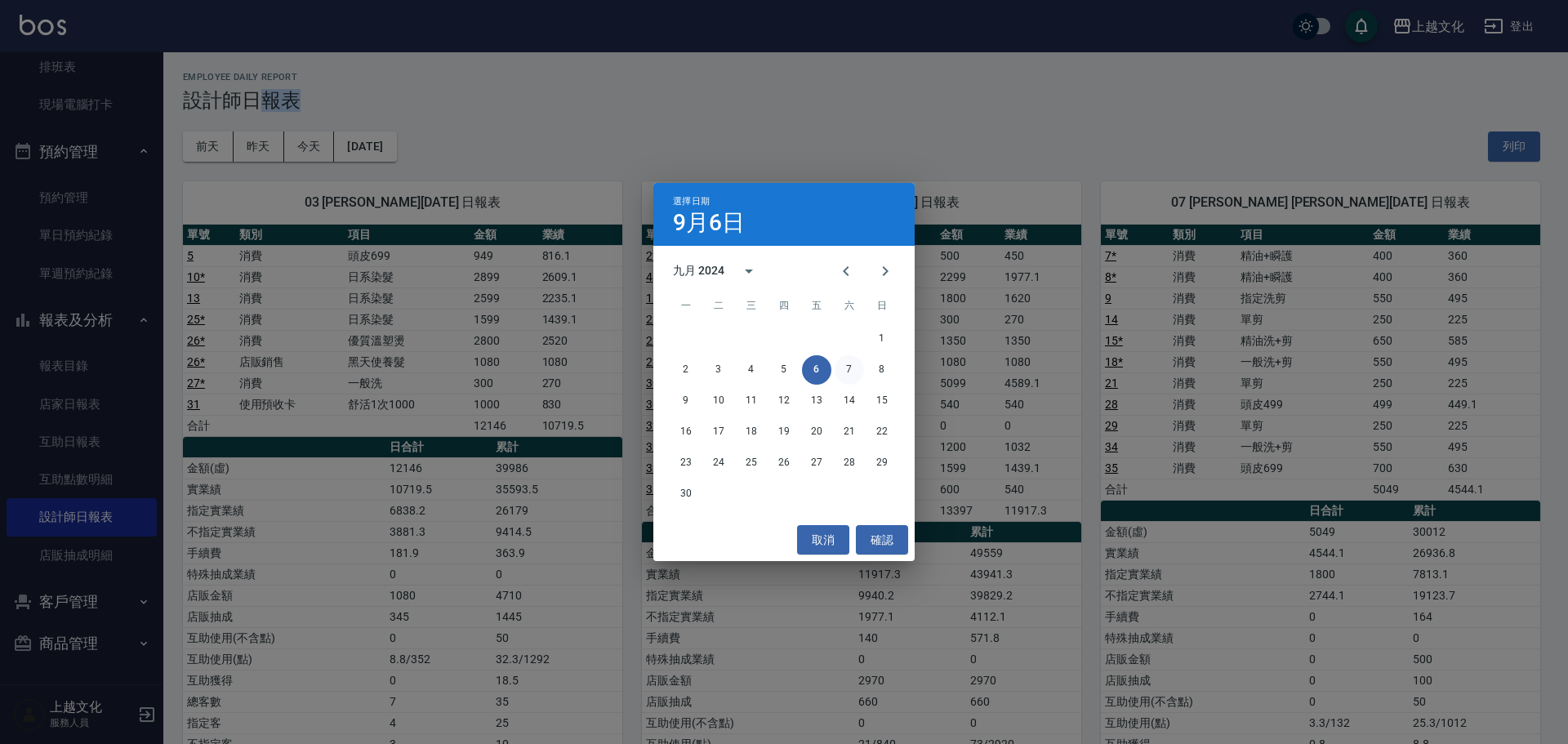
click at [843, 369] on button "7" at bounding box center [849, 369] width 30 height 30
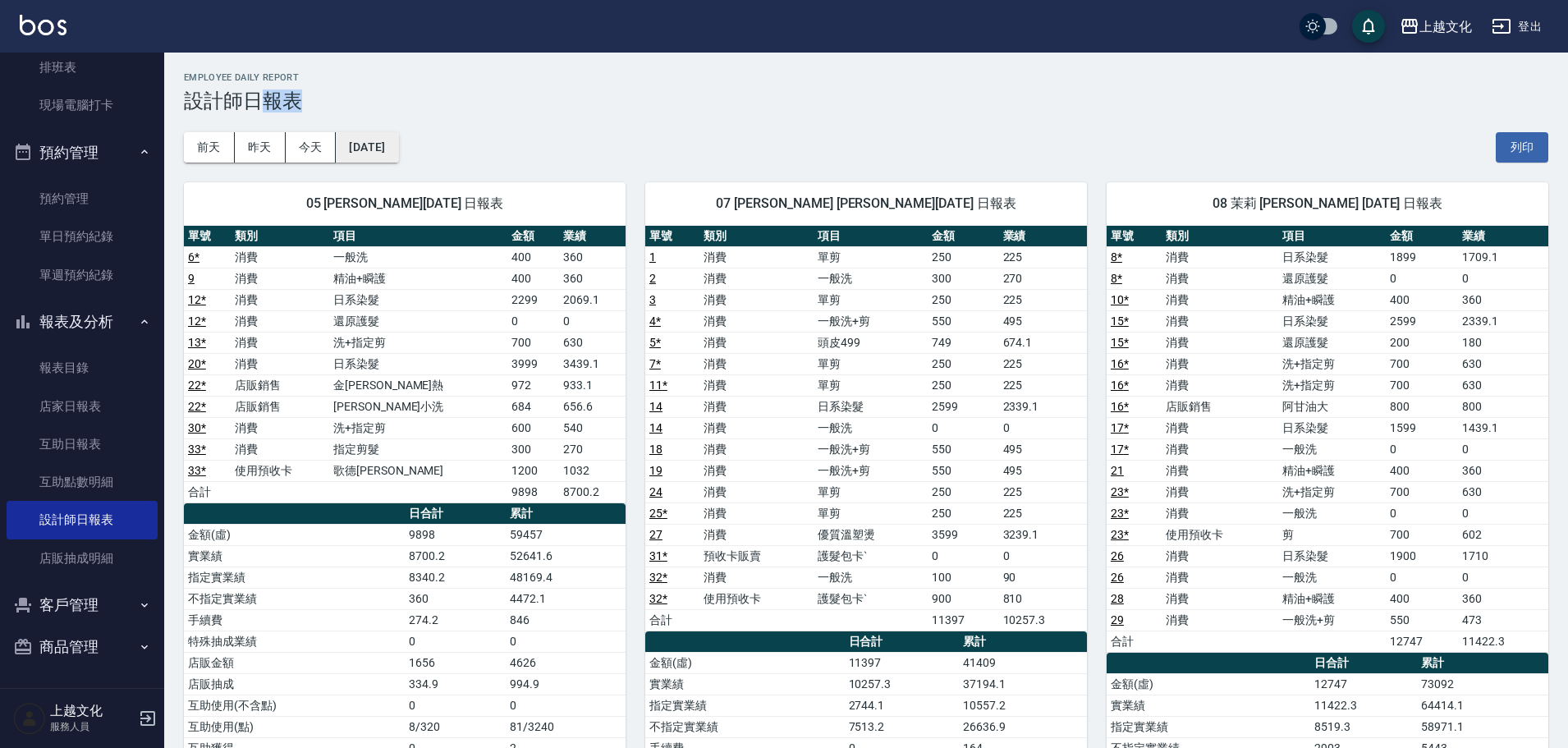
click at [379, 153] on button "[DATE]" at bounding box center [366, 147] width 63 height 30
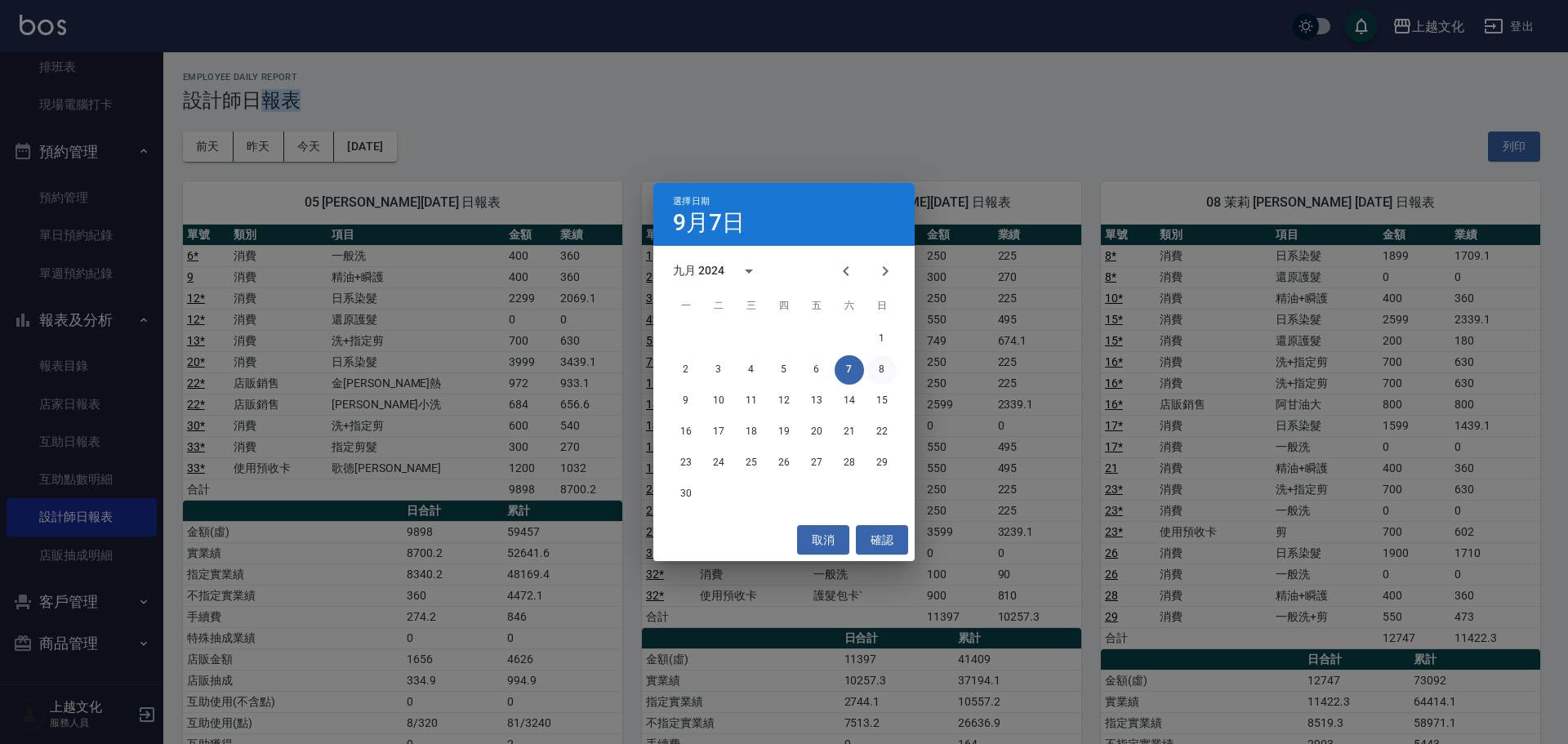
click at [875, 369] on button "8" at bounding box center [882, 369] width 30 height 30
click at [875, 369] on div "上越文化 [DATE] 設計師日報表 列印時間： [DATE][PHONE_NUMBER]:26 Employee Daily Report 設計師日報表 […" at bounding box center [780, 534] width 1559 height 1070
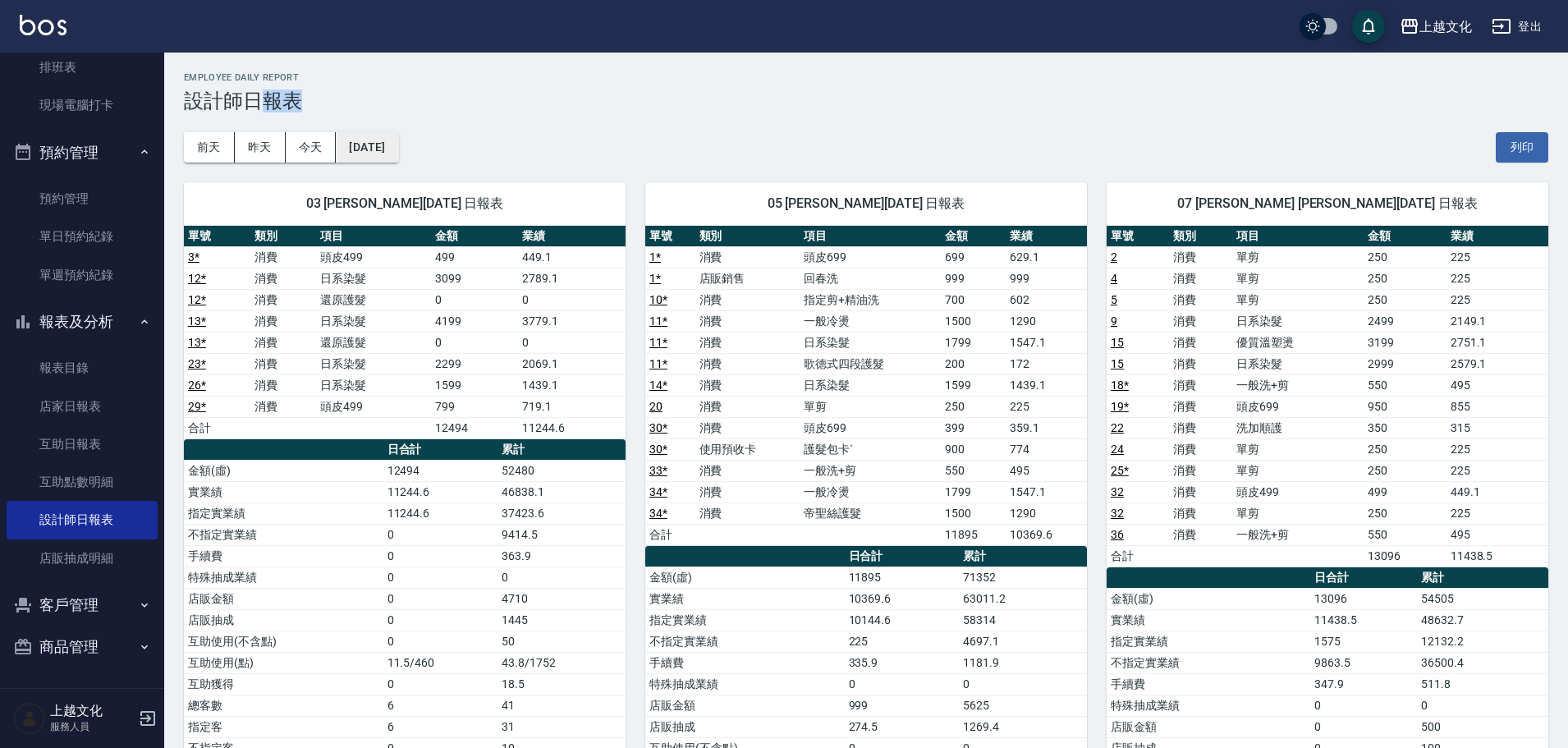
click at [396, 155] on button "[DATE]" at bounding box center [366, 147] width 63 height 30
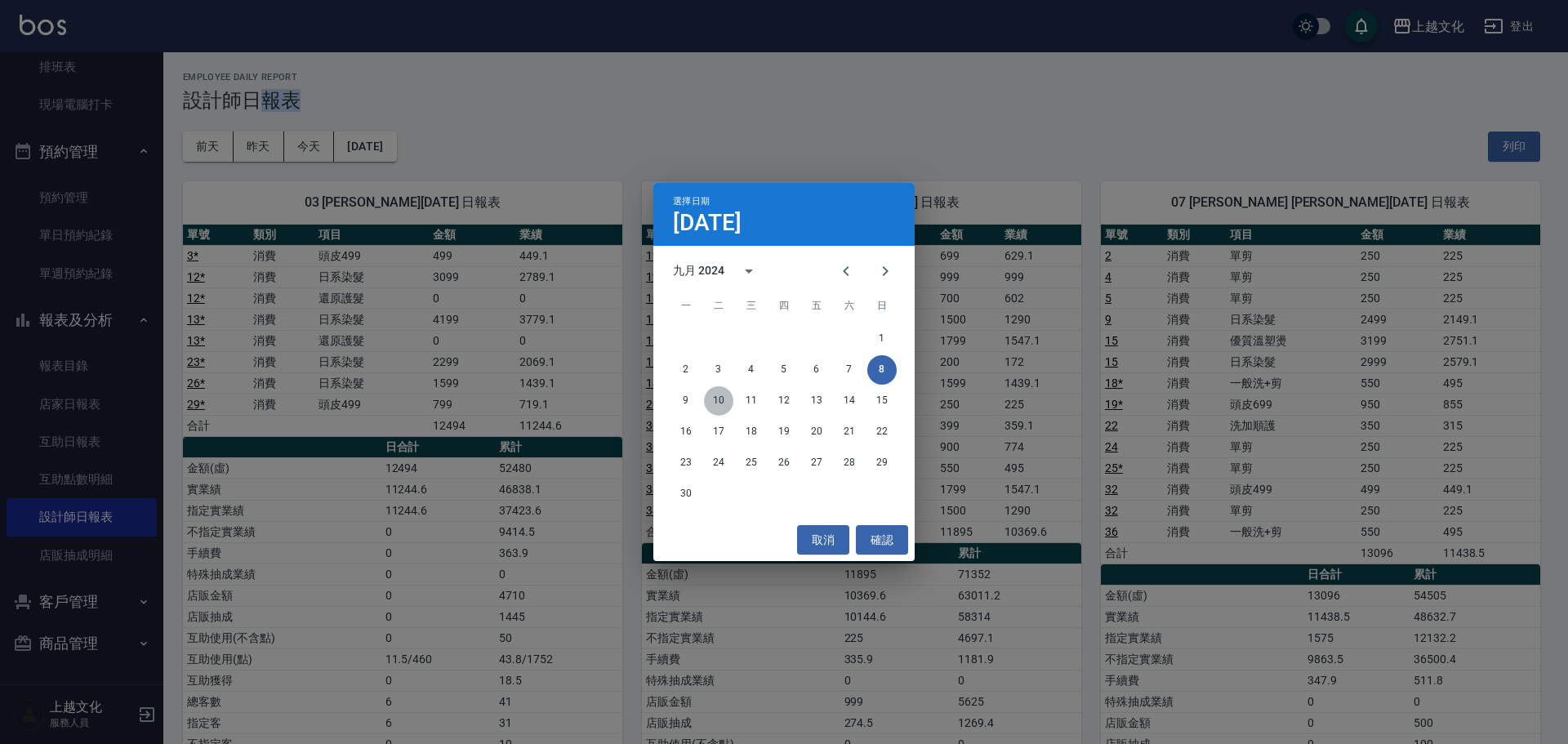
click at [722, 402] on button "10" at bounding box center [718, 401] width 30 height 30
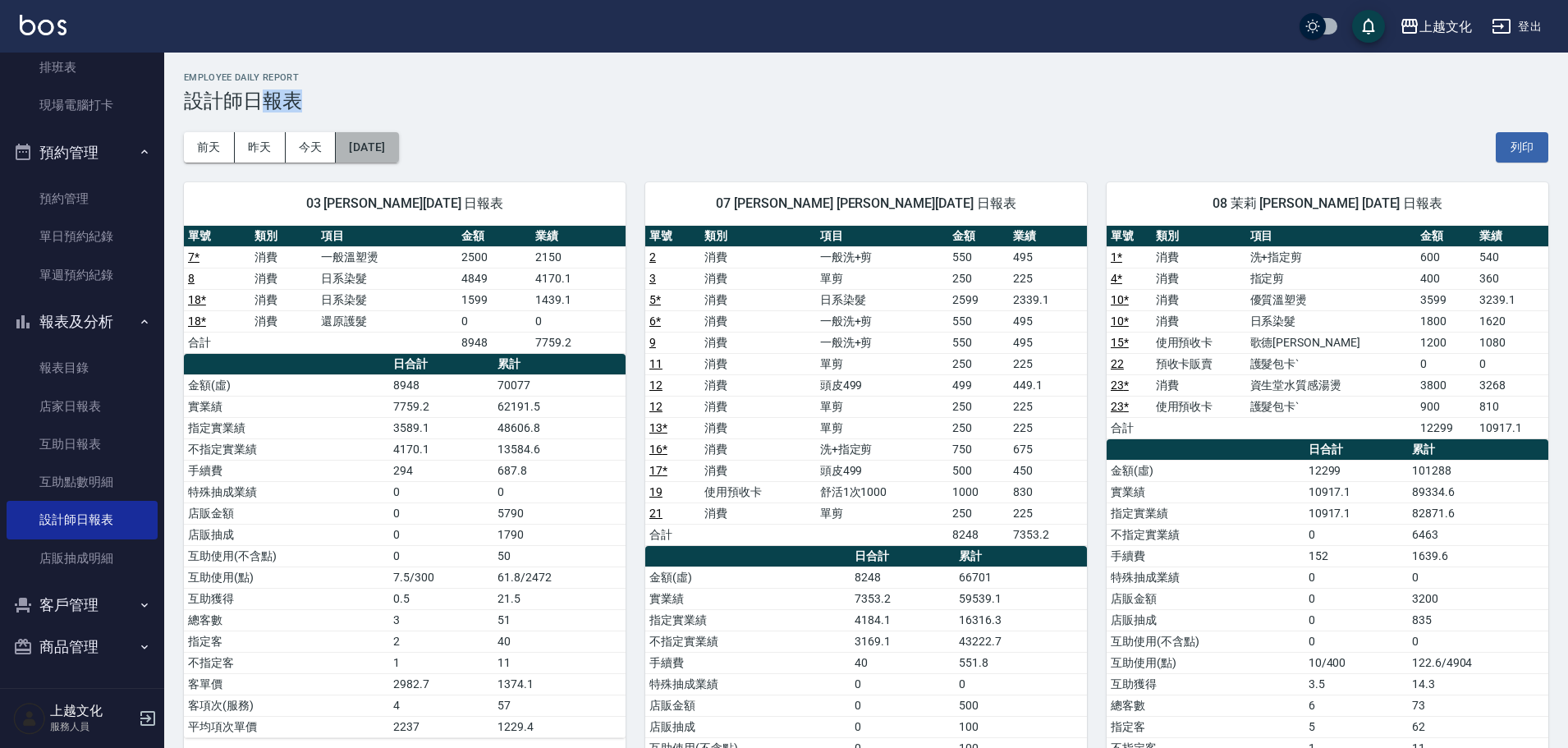
click at [396, 158] on button "[DATE]" at bounding box center [366, 147] width 63 height 30
click at [398, 160] on button "[DATE]" at bounding box center [366, 147] width 63 height 30
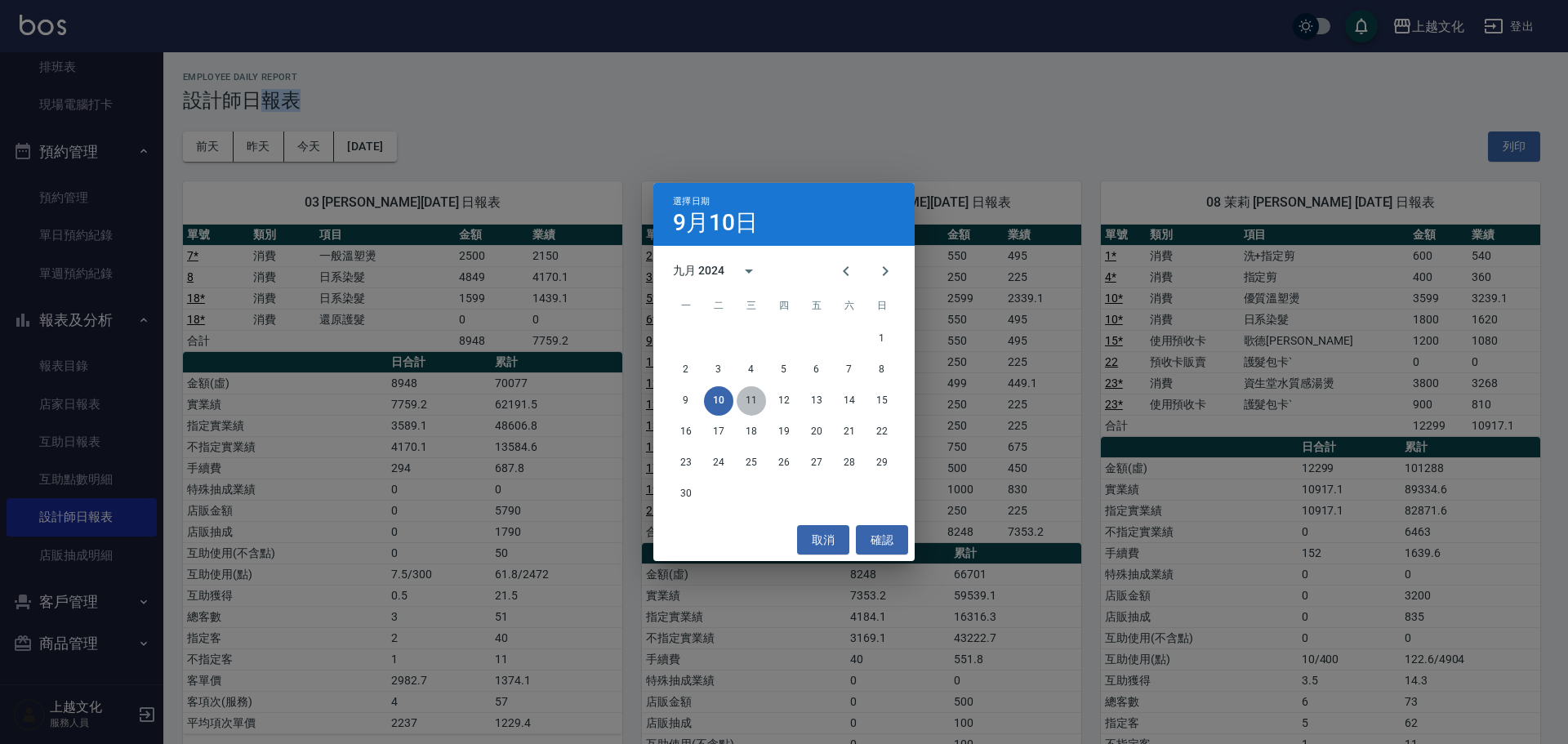
click at [756, 398] on button "11" at bounding box center [751, 401] width 30 height 30
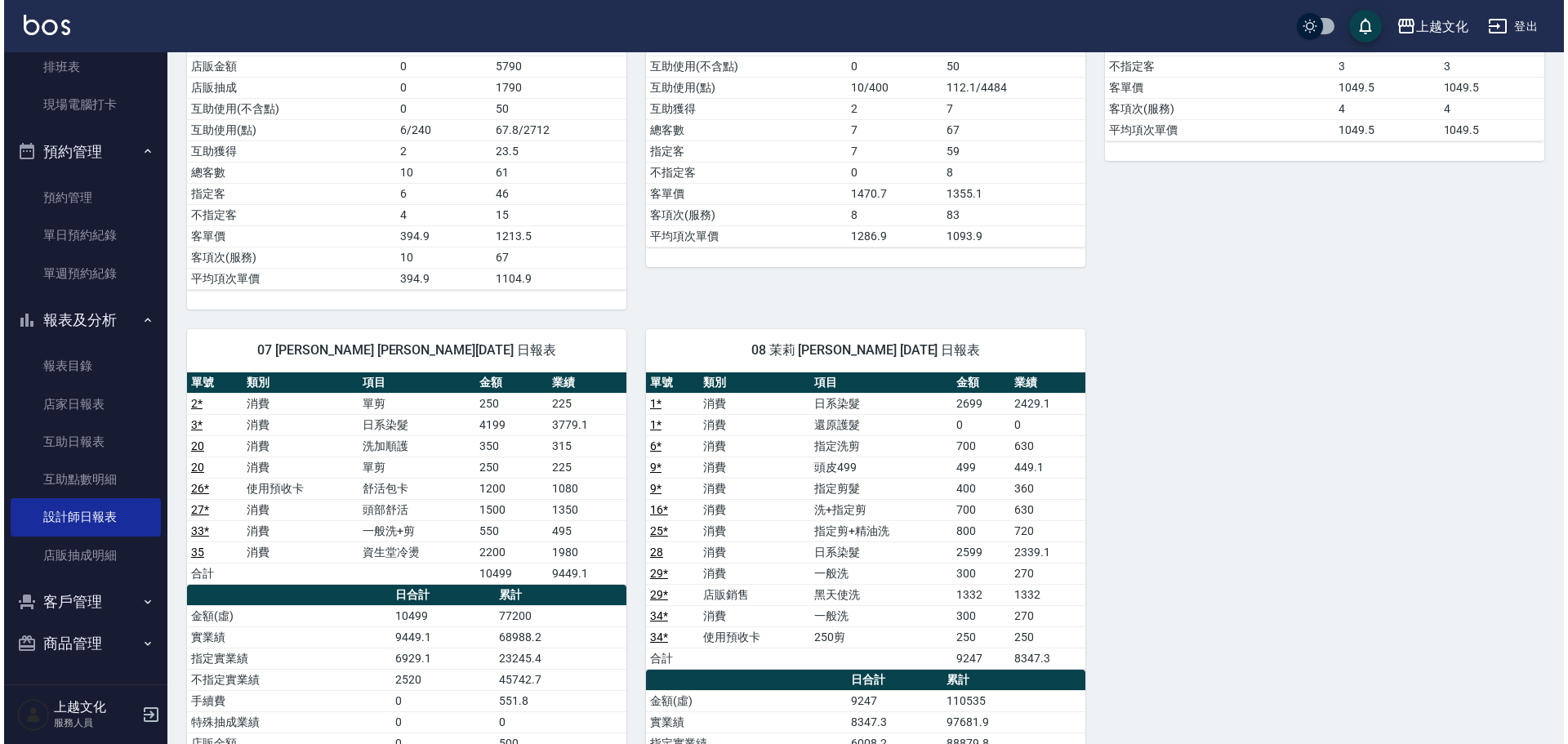
scroll to position [82, 0]
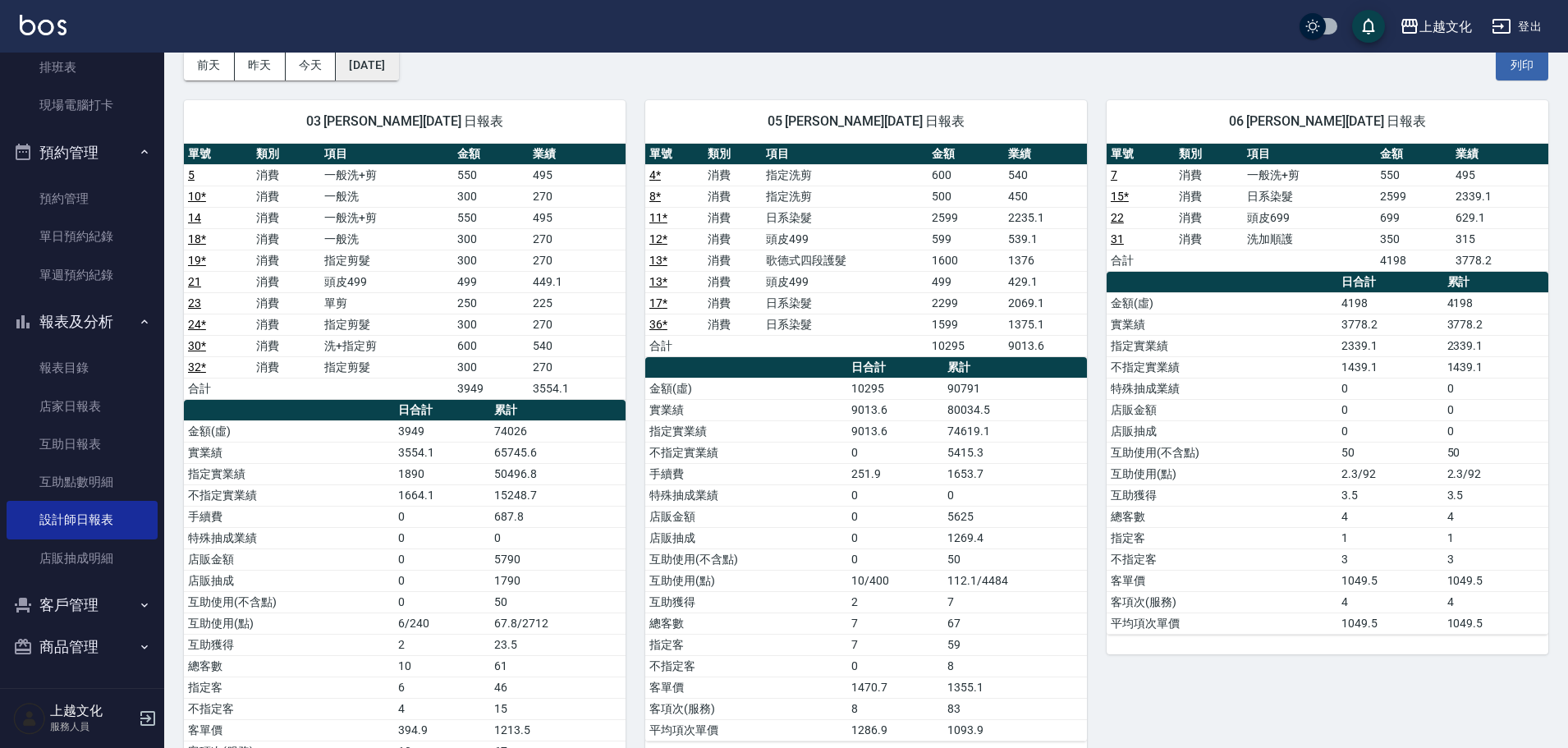
click at [398, 78] on button "[DATE]" at bounding box center [366, 65] width 63 height 30
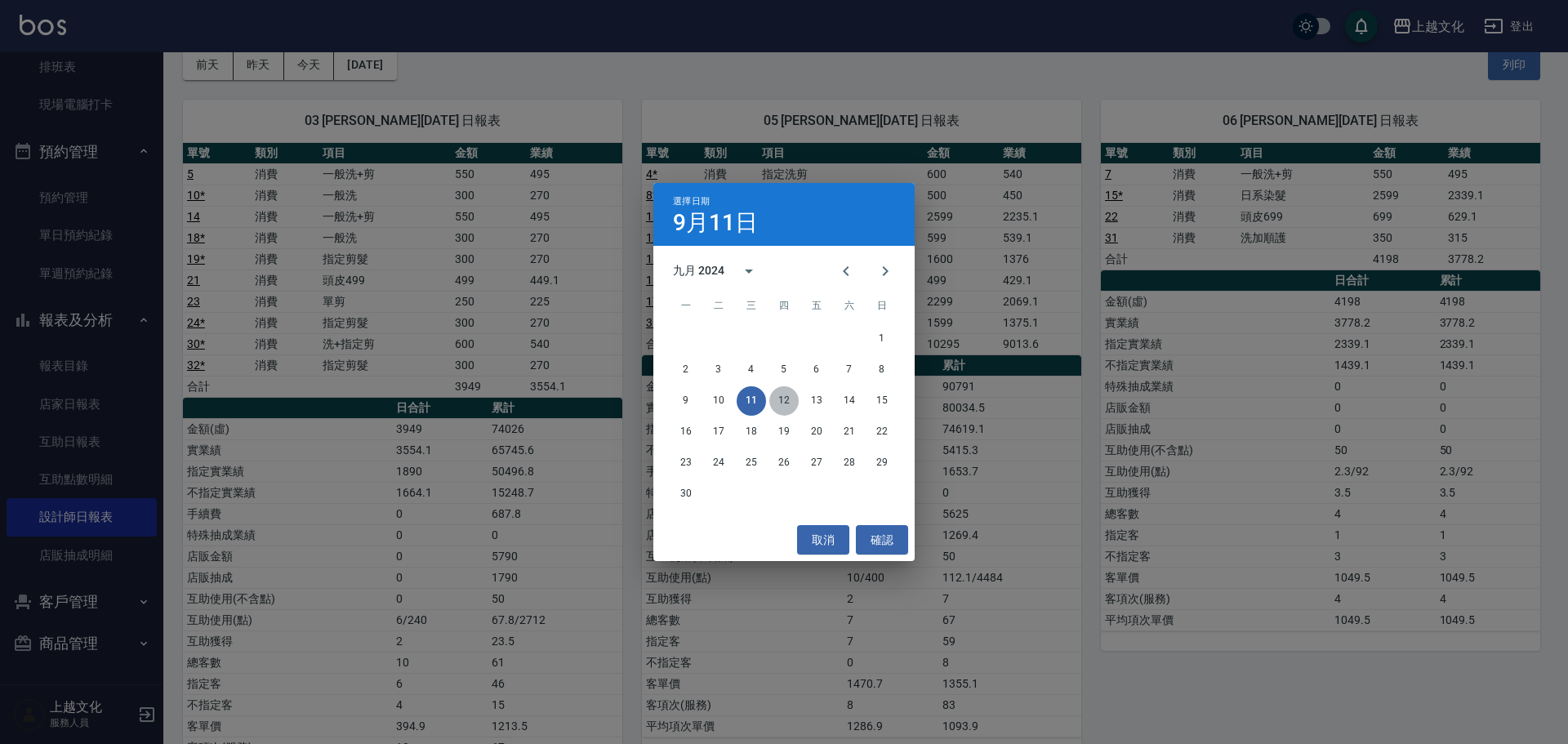
click at [778, 403] on button "12" at bounding box center [784, 401] width 30 height 30
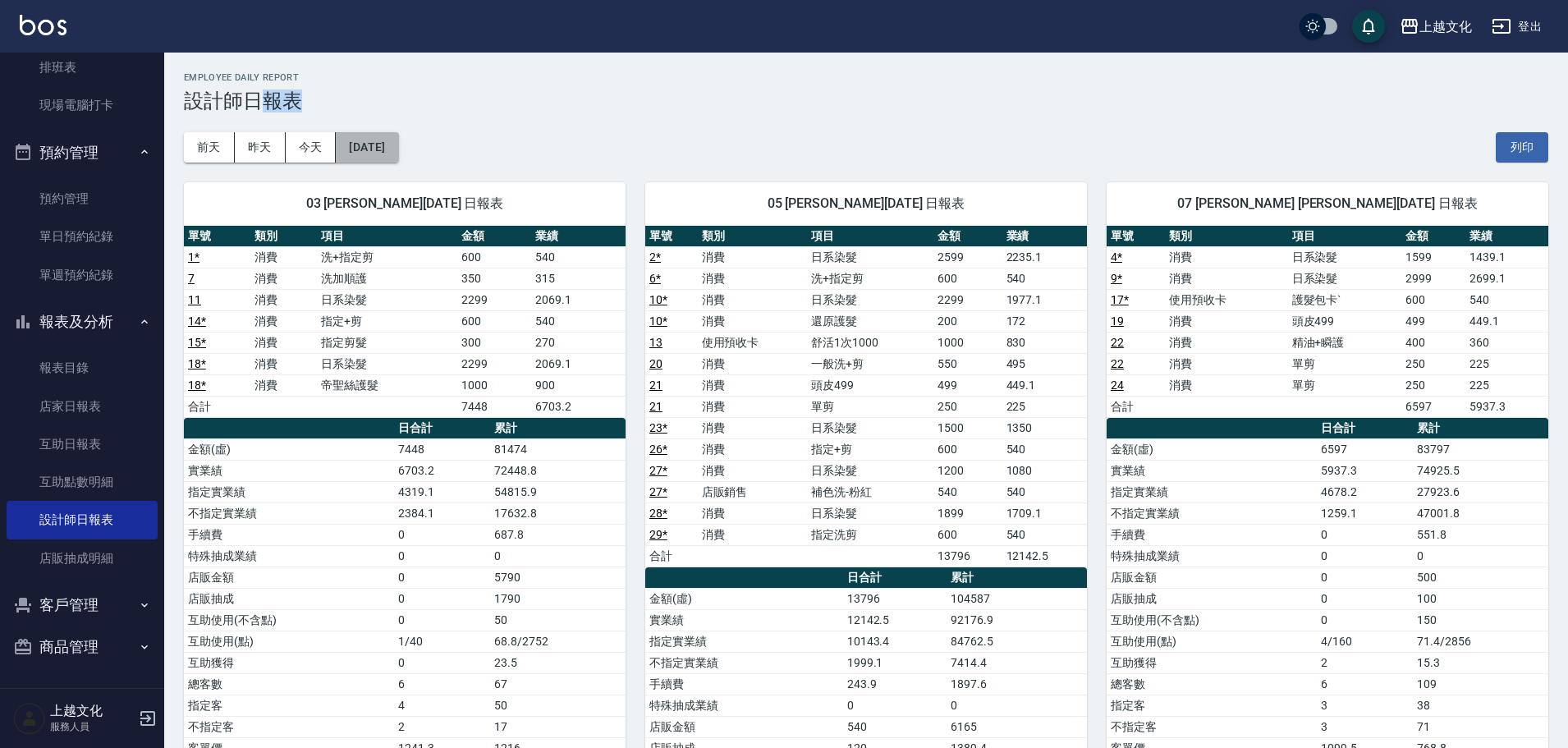
click at [398, 156] on button "[DATE]" at bounding box center [366, 147] width 63 height 30
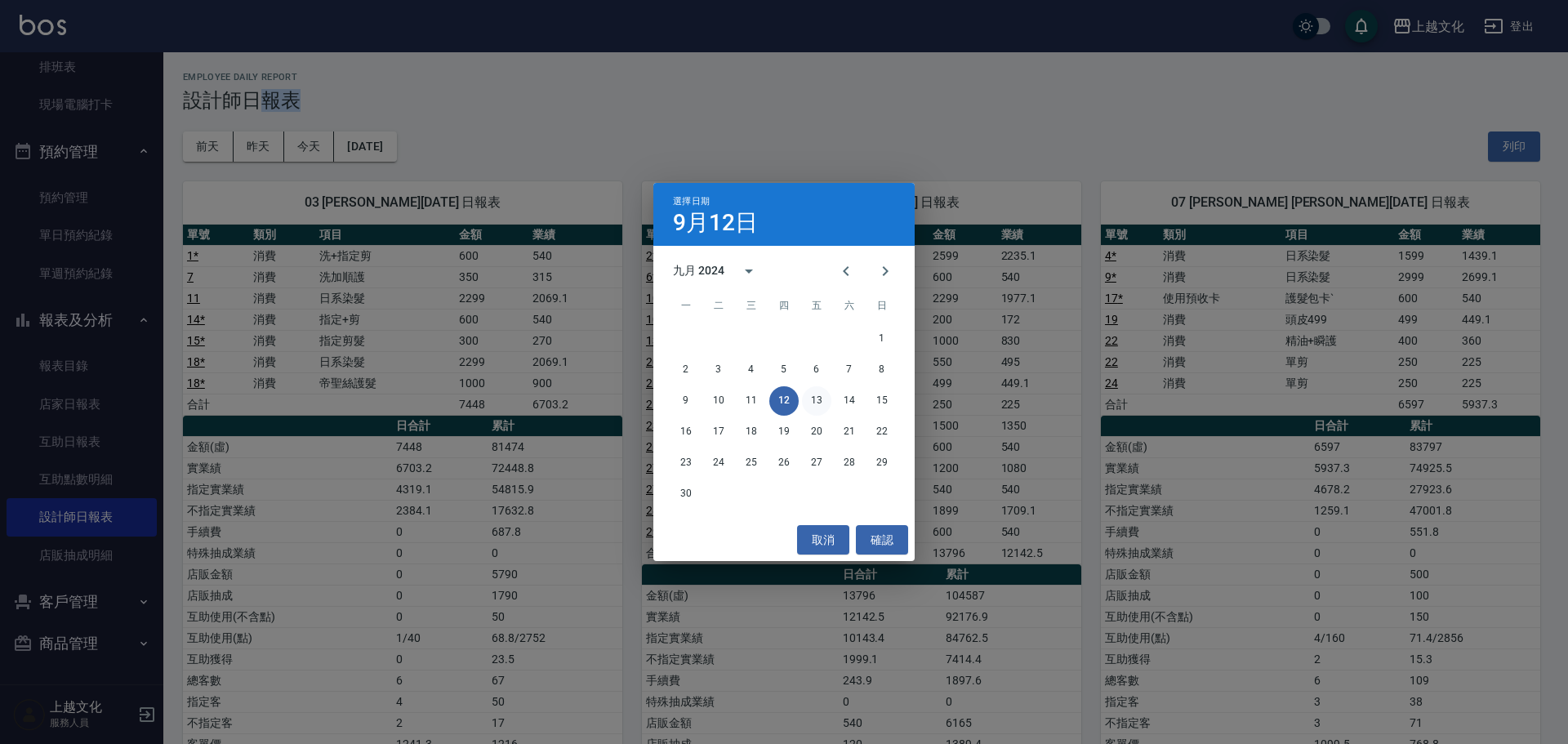
click at [826, 401] on button "13" at bounding box center [816, 401] width 30 height 30
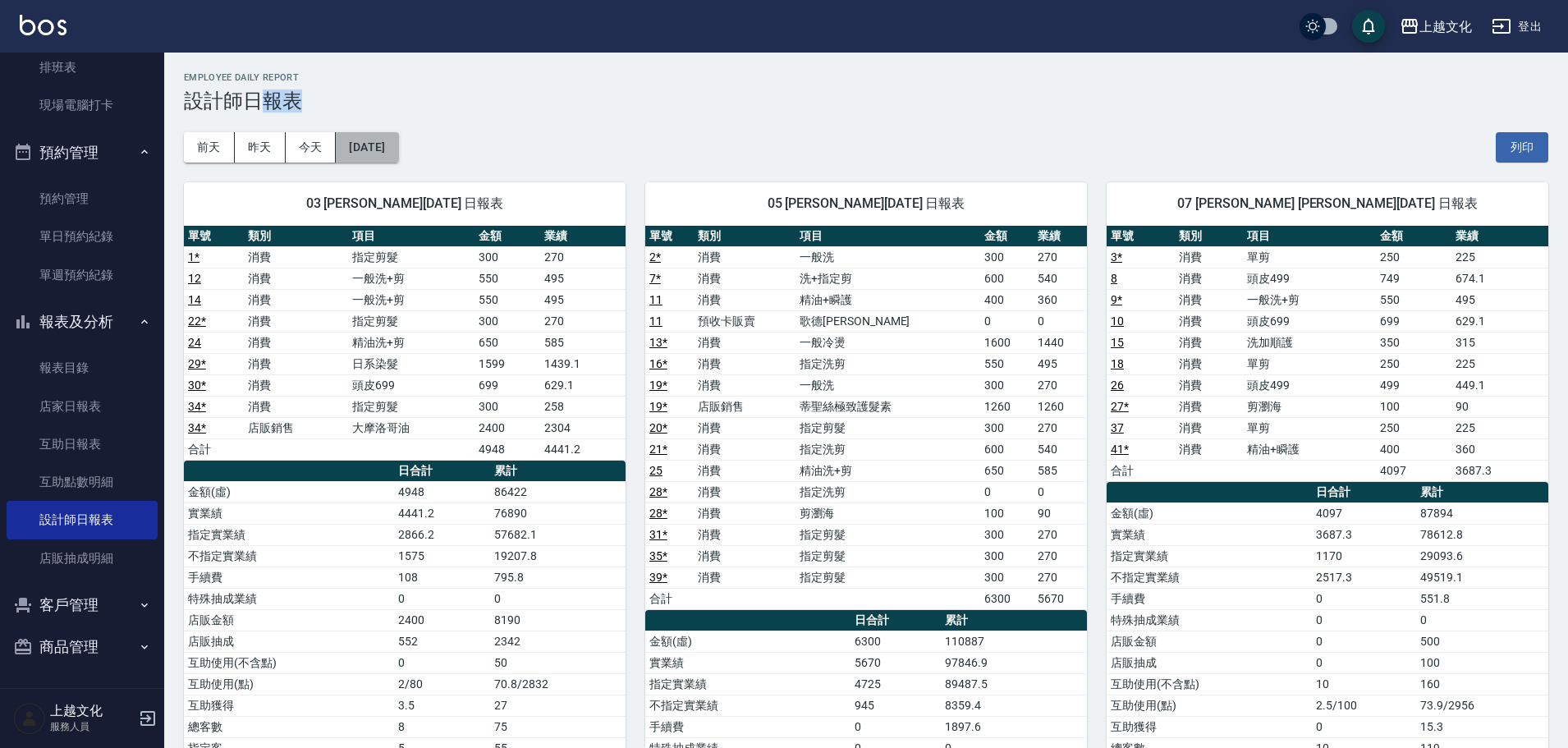
click at [367, 158] on button "[DATE]" at bounding box center [366, 147] width 63 height 30
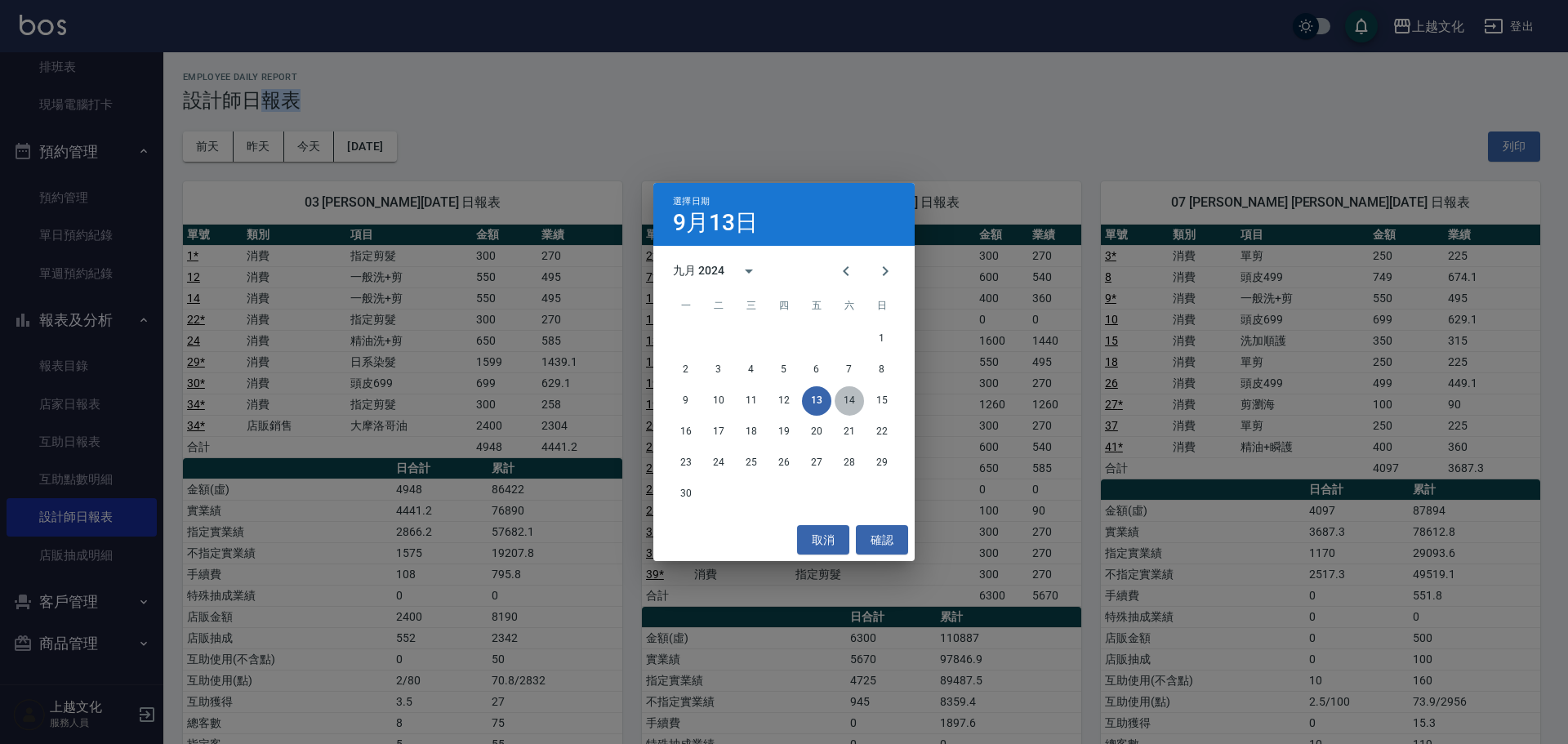
click at [847, 398] on button "14" at bounding box center [849, 401] width 30 height 30
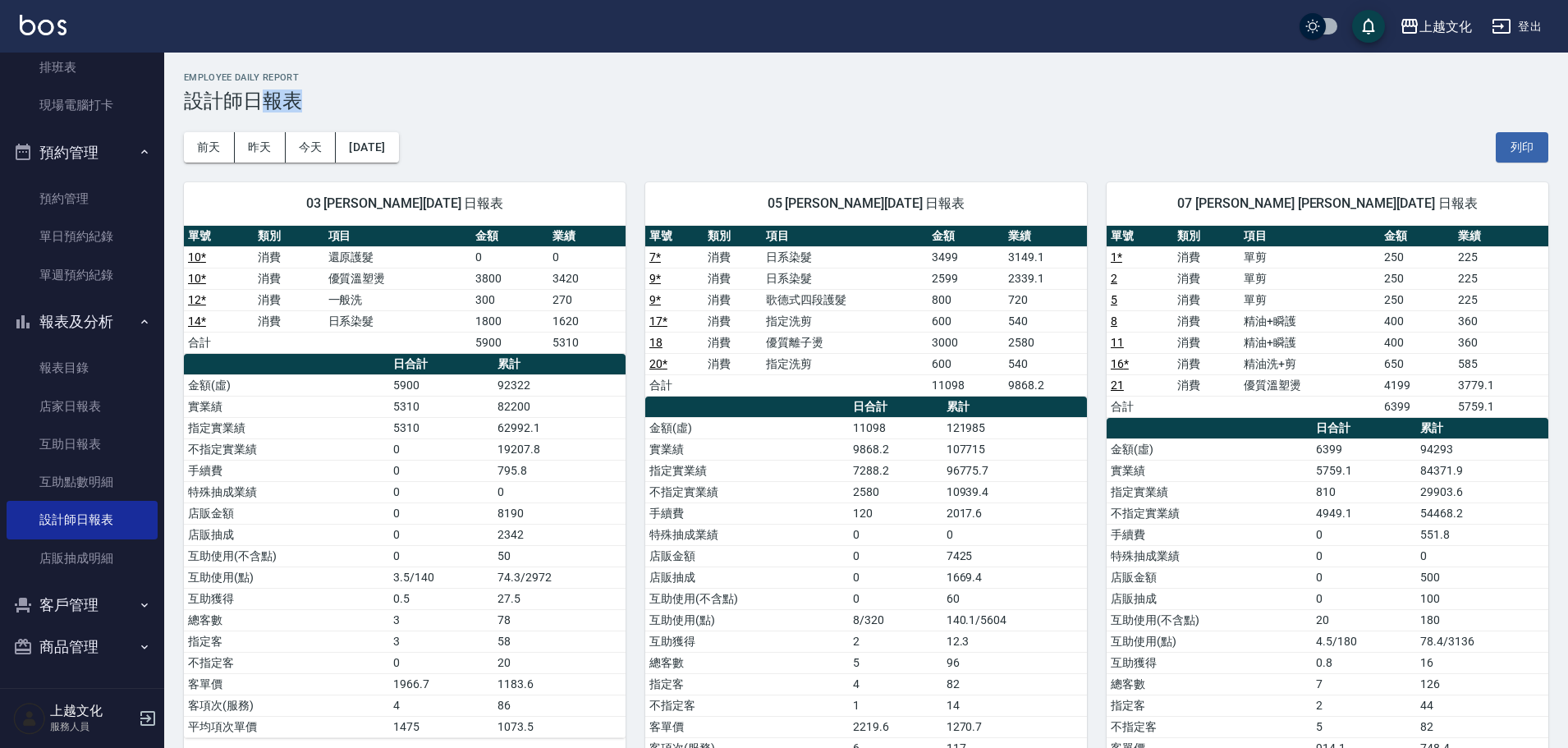
click at [307, 156] on button "今天" at bounding box center [311, 147] width 51 height 30
